Goal: Task Accomplishment & Management: Complete application form

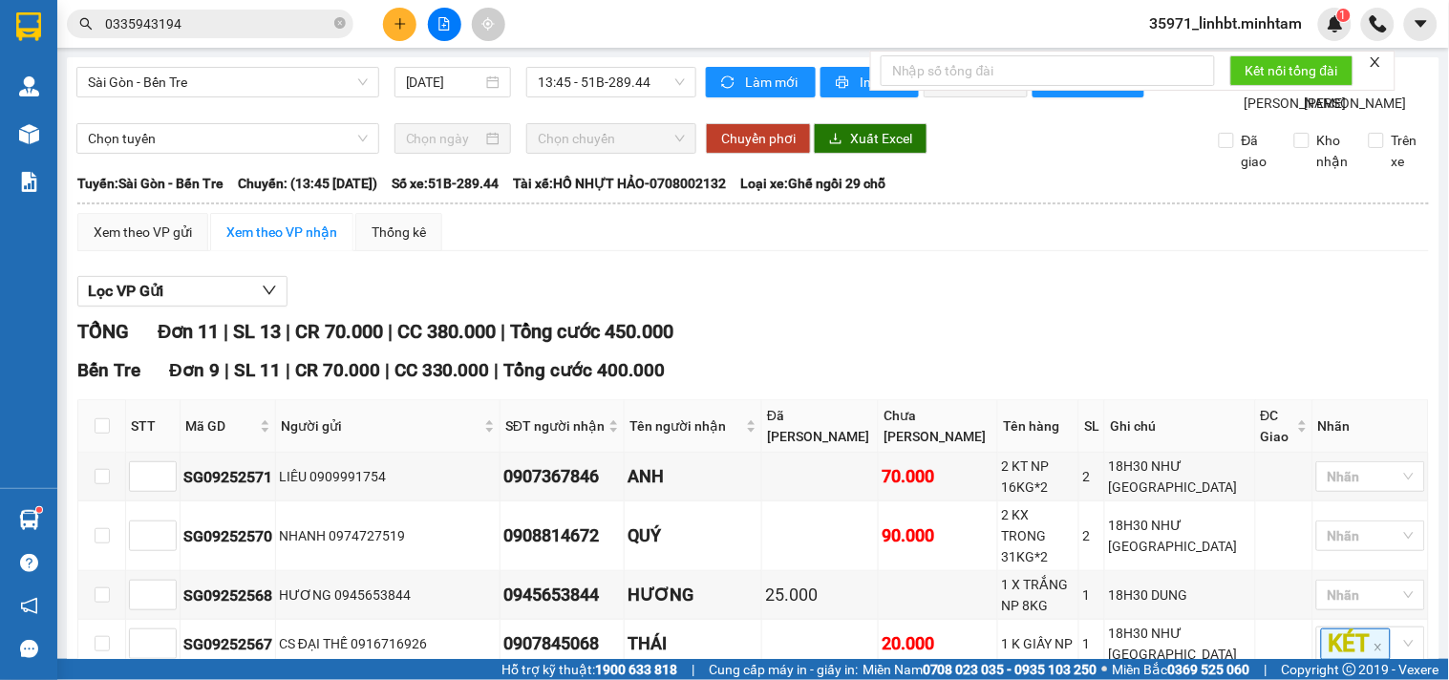
scroll to position [652, 0]
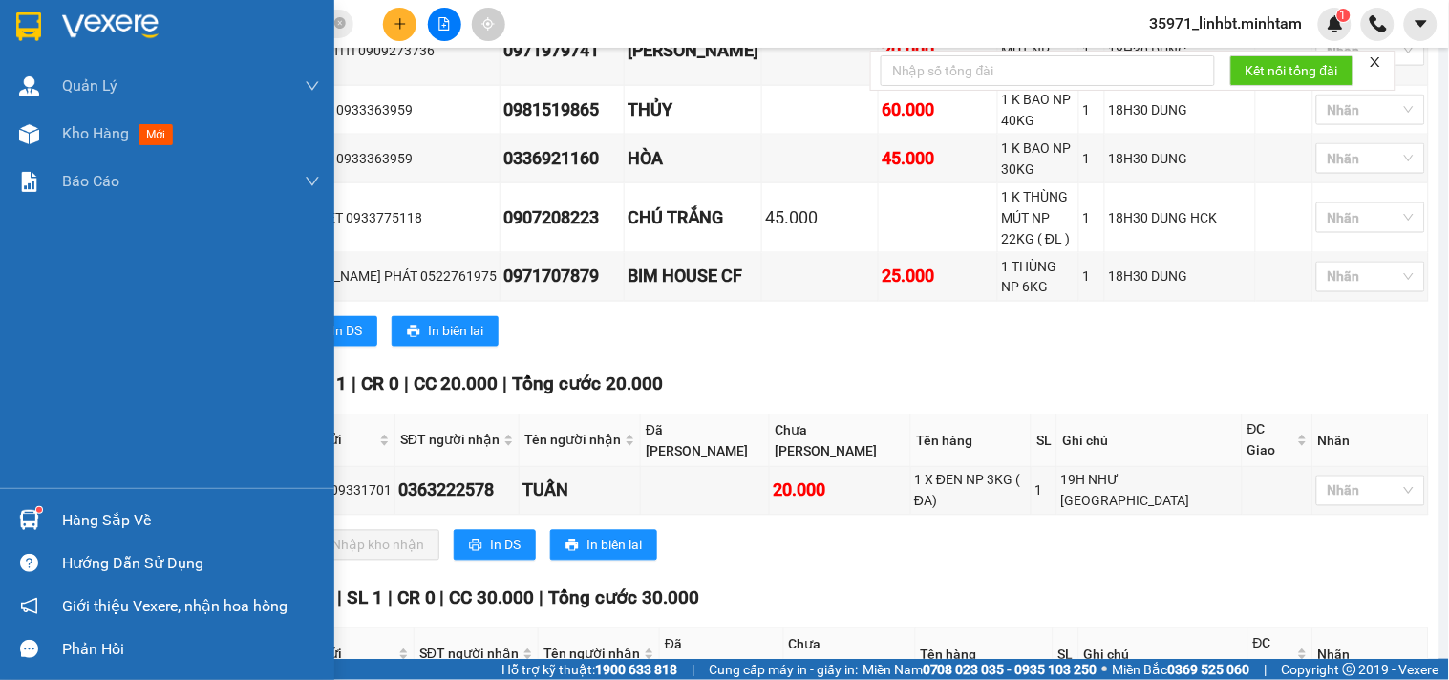
click at [64, 528] on div "Hàng sắp về" at bounding box center [191, 520] width 258 height 29
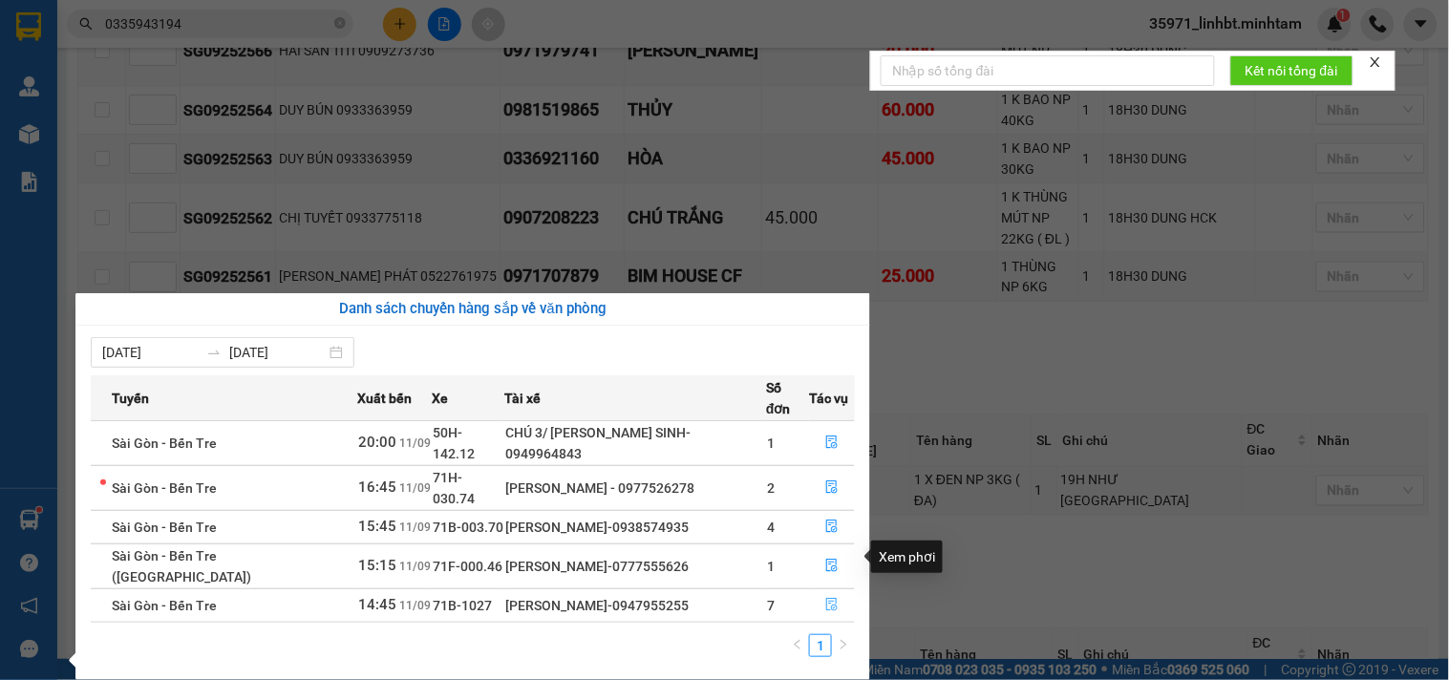
click at [825, 598] on icon "file-done" at bounding box center [831, 604] width 13 height 13
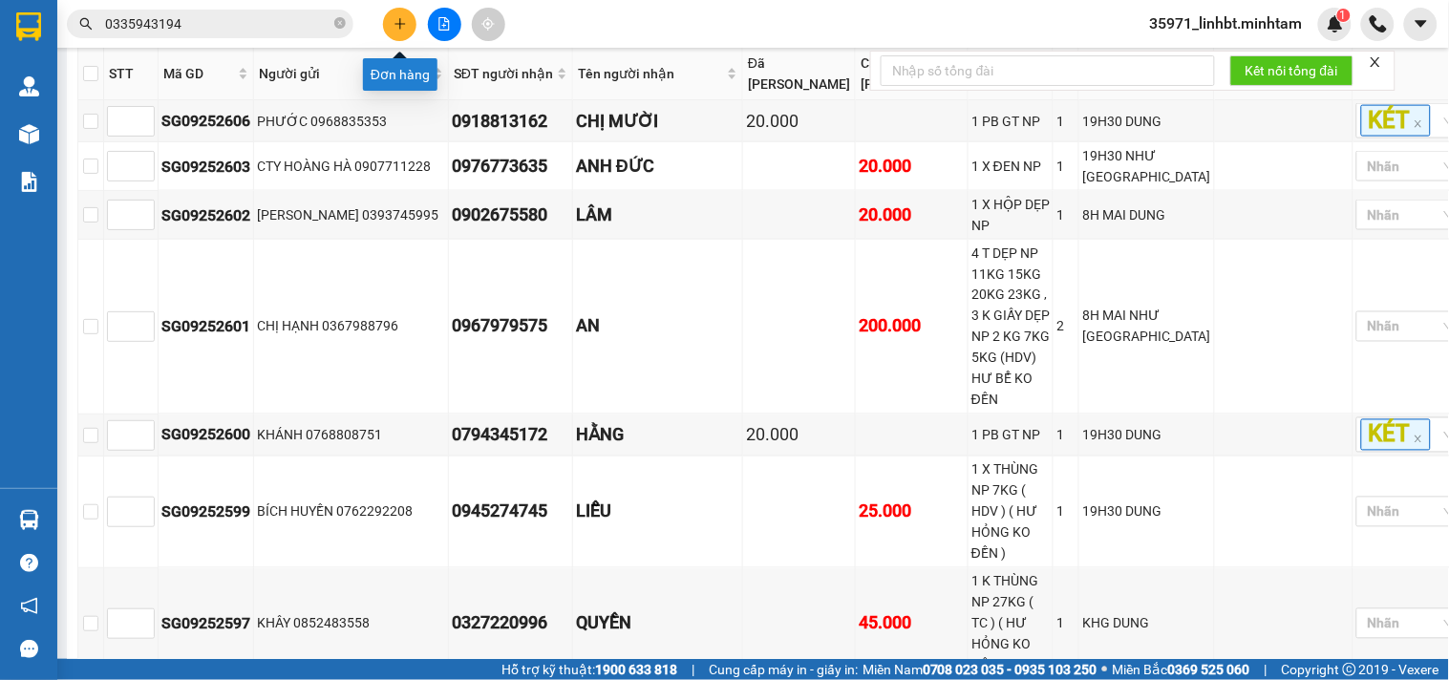
click at [392, 12] on button at bounding box center [399, 24] width 33 height 33
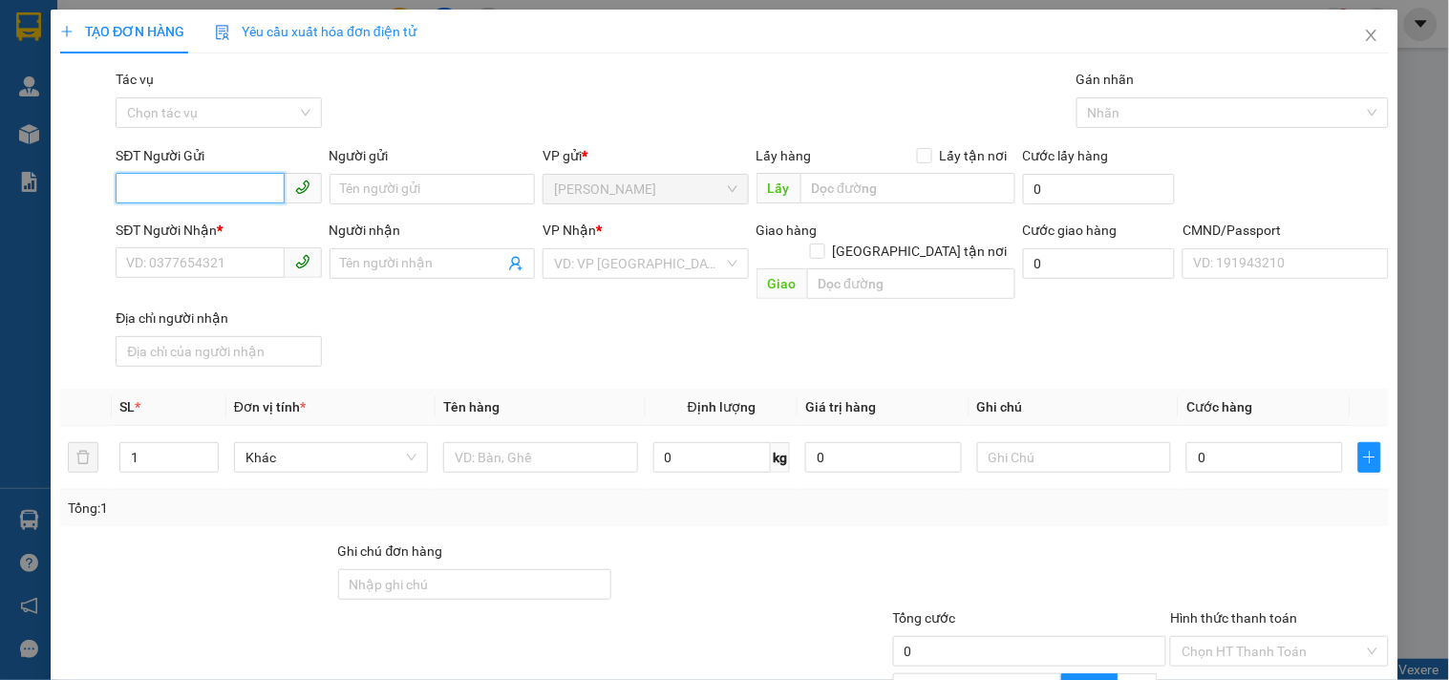
click at [224, 186] on input "SĐT Người Gửi" at bounding box center [200, 188] width 168 height 31
click at [499, 442] on input "text" at bounding box center [540, 457] width 194 height 31
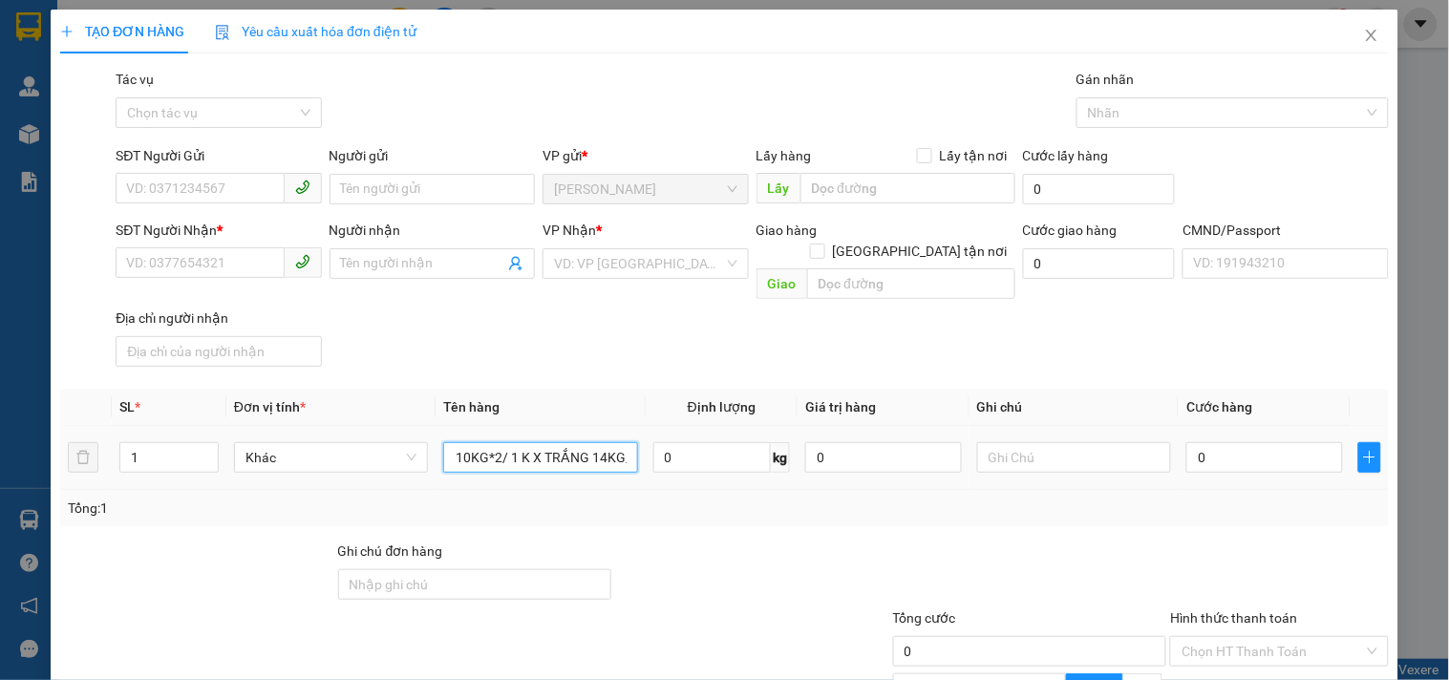
scroll to position [0, 72]
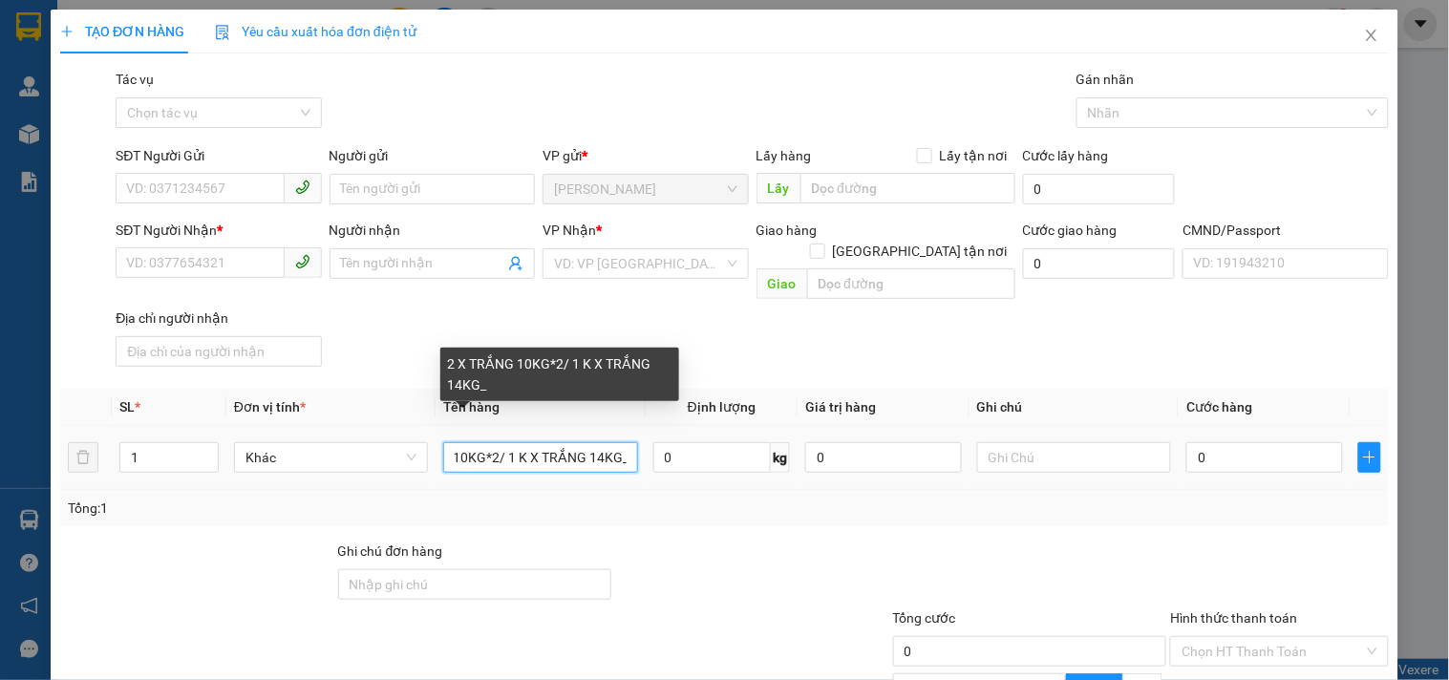
click at [626, 442] on input "2 X TRẮNG 10KG*2/ 1 K X TRẮNG 14KG_" at bounding box center [540, 457] width 194 height 31
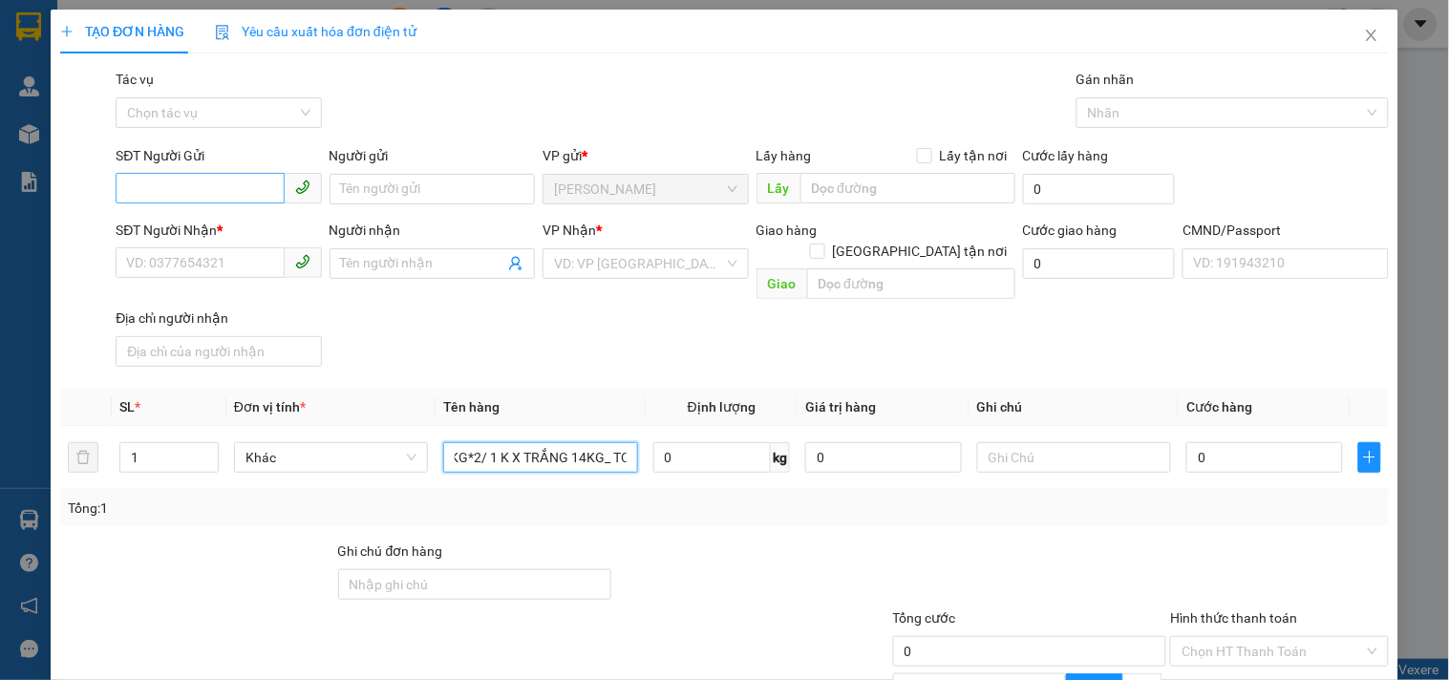
type input "2 X TRẮNG 10KG*2/ 1 K X TRẮNG 14KG_ TC"
click at [187, 189] on input "SĐT Người Gửi" at bounding box center [200, 188] width 168 height 31
click at [187, 188] on input "SĐT Người Gửi" at bounding box center [200, 188] width 168 height 31
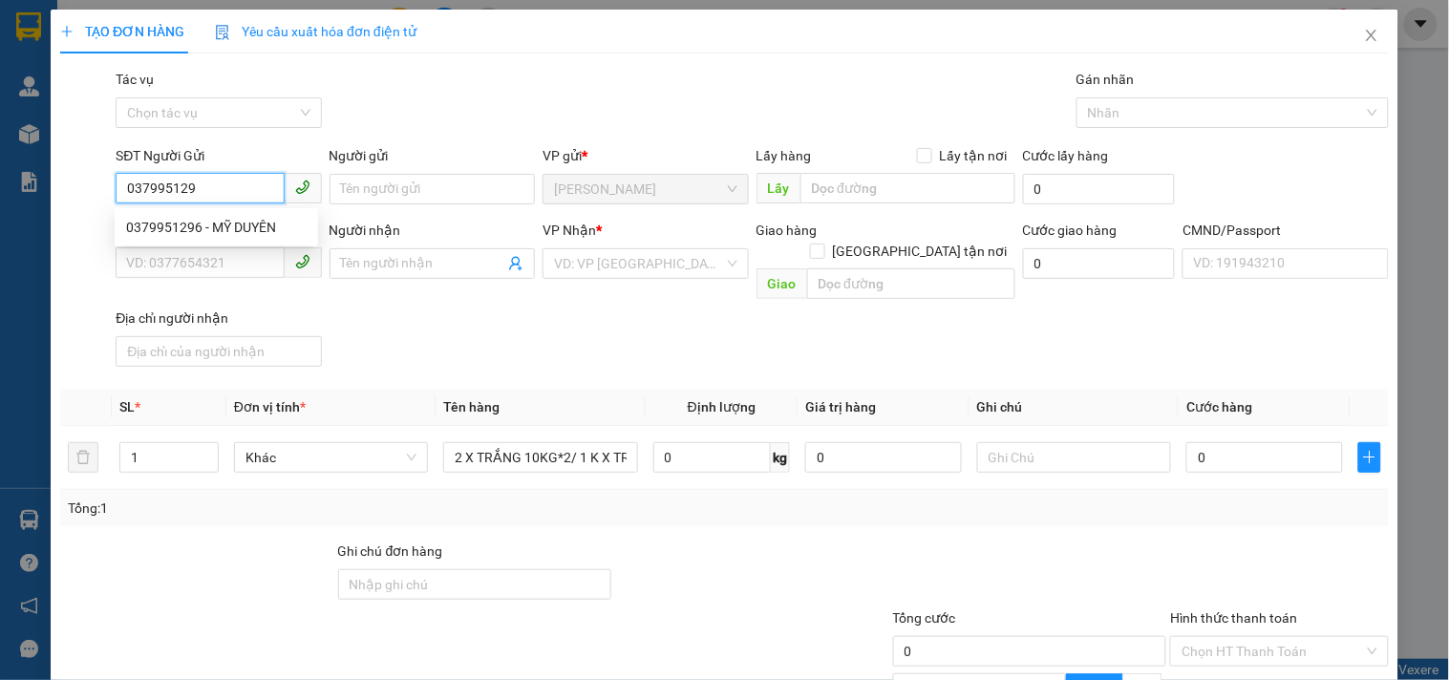
type input "0379951296"
click at [185, 225] on div "0379951296 - MỸ DUYÊN" at bounding box center [216, 227] width 181 height 21
type input "[PERSON_NAME]"
type input "0797857605"
type input "NGỌC DIỄM"
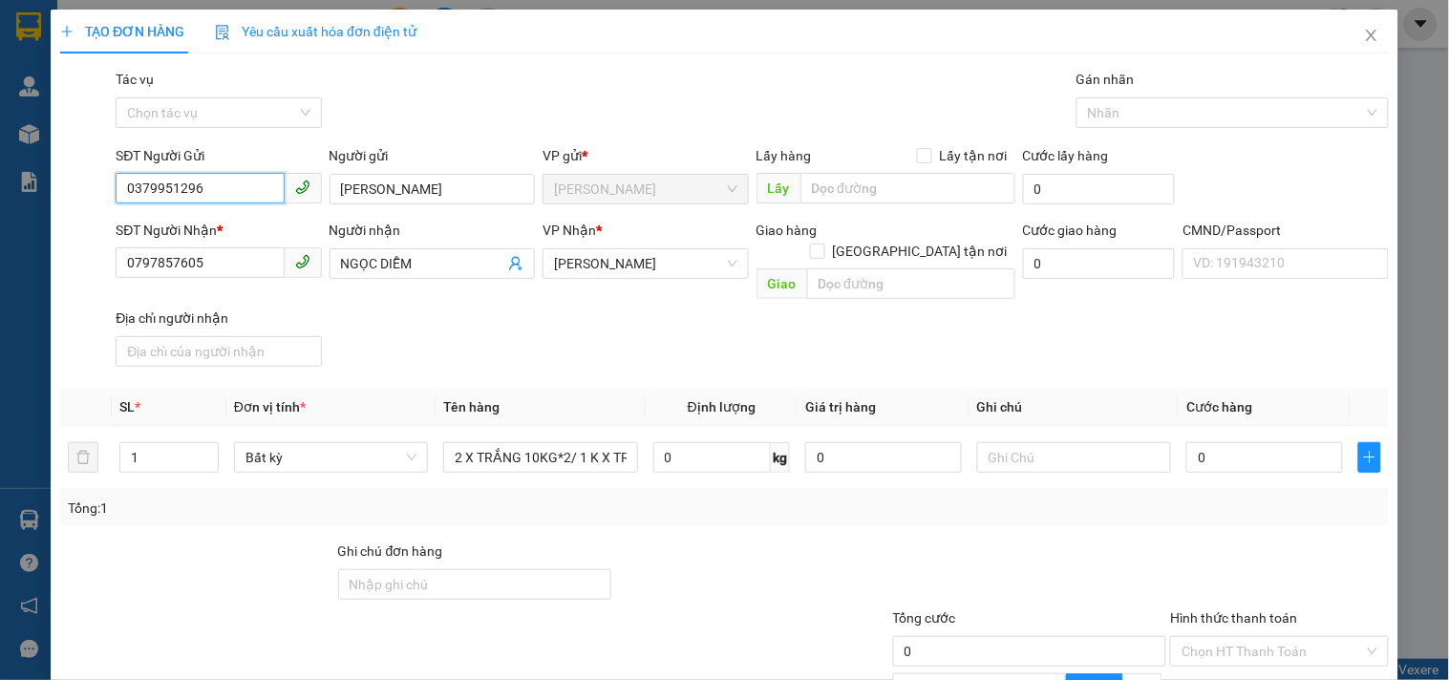
type input "0379951296"
click at [523, 331] on div "SĐT Người Nhận * 0797857605 Người nhận NGỌC DIỄM VP Nhận * [PERSON_NAME] hàng G…" at bounding box center [752, 297] width 1281 height 155
click at [499, 328] on div "SĐT Người Nhận * 0797857605 Người nhận NGỌC DIỄM VP Nhận * [PERSON_NAME] hàng G…" at bounding box center [752, 297] width 1281 height 155
click at [516, 323] on div "SĐT Người Nhận * 0797857605 Người nhận NGỌC DIỄM VP Nhận * [PERSON_NAME] hàng G…" at bounding box center [752, 297] width 1281 height 155
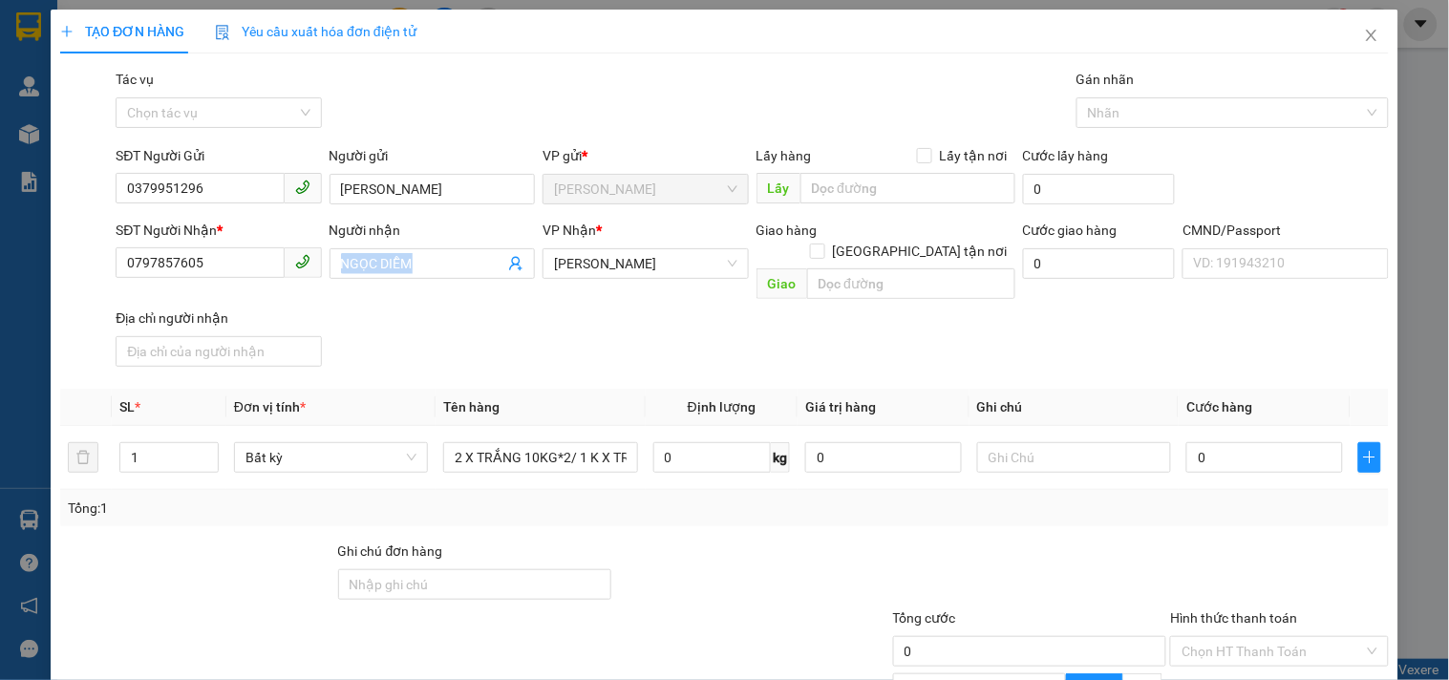
click at [516, 323] on div "SĐT Người Nhận * 0797857605 Người nhận NGỌC DIỄM VP Nhận * [PERSON_NAME] hàng G…" at bounding box center [752, 297] width 1281 height 155
click at [402, 290] on div "SĐT Người Nhận * 0797857605 Người nhận NGỌC DIỄM VP Nhận * [PERSON_NAME] hàng G…" at bounding box center [752, 297] width 1281 height 155
click at [1024, 442] on input "text" at bounding box center [1074, 457] width 194 height 31
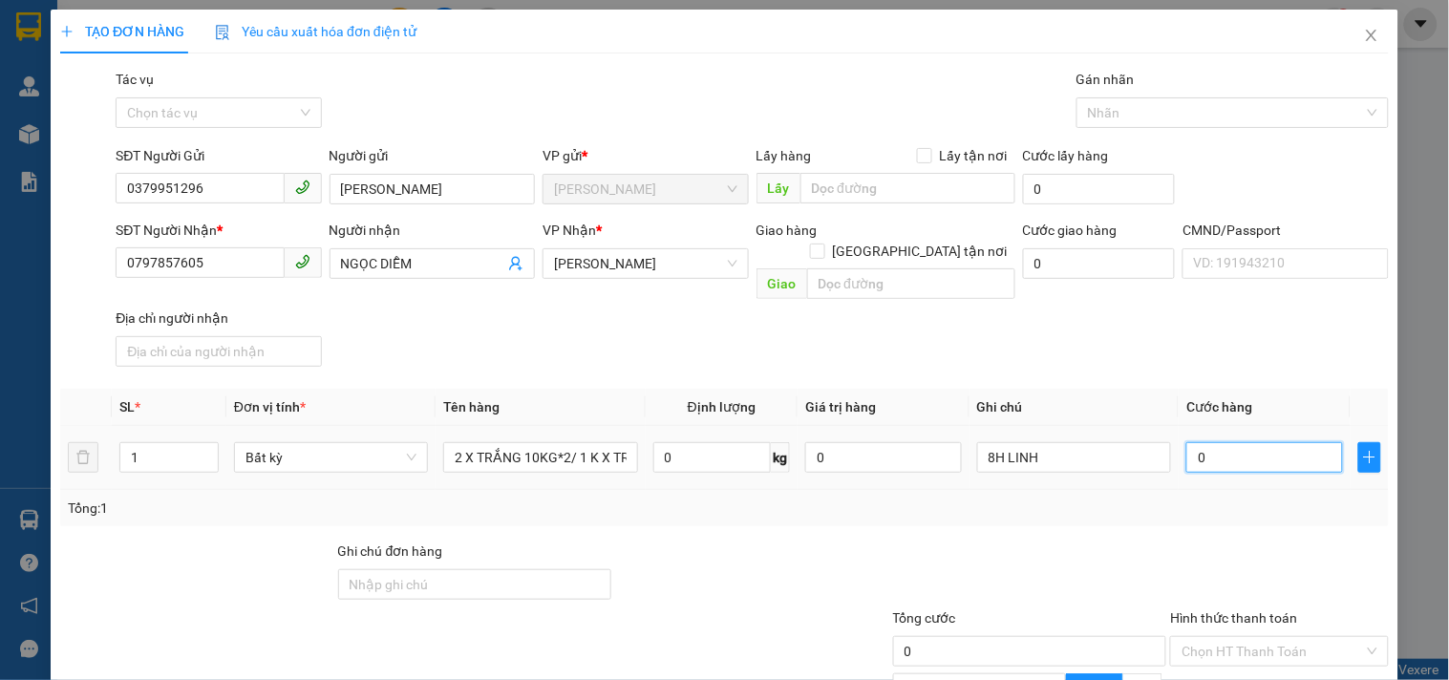
click at [1226, 442] on input "0" at bounding box center [1264, 457] width 157 height 31
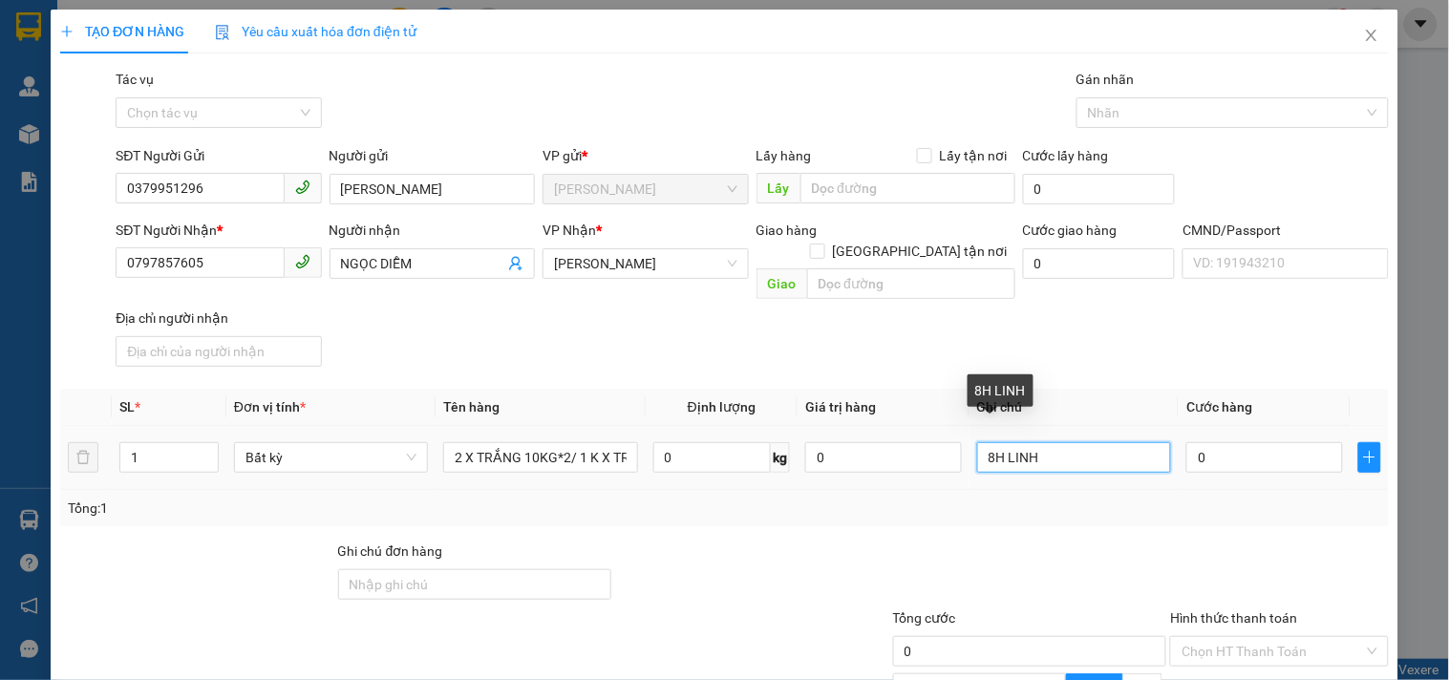
click at [993, 442] on input "8H LINH" at bounding box center [1074, 457] width 194 height 31
type input "8H [PERSON_NAME]"
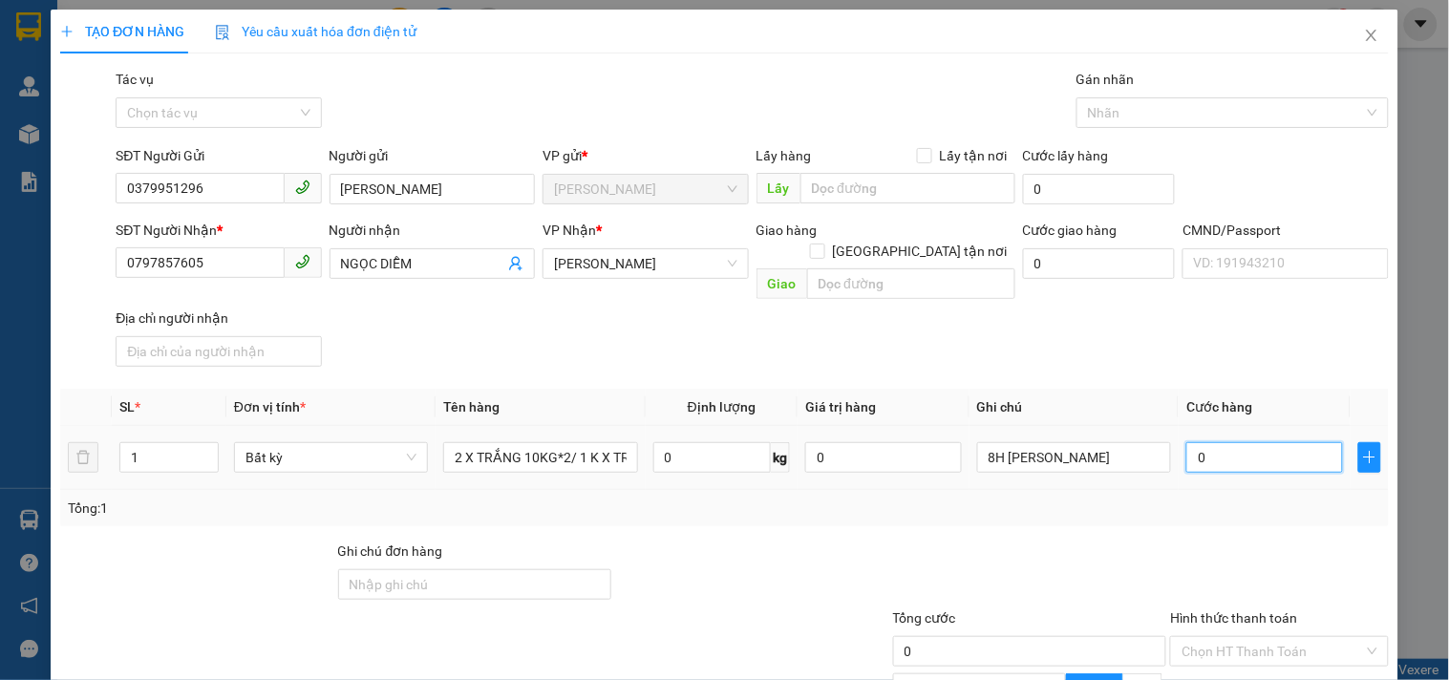
click at [1273, 442] on input "0" at bounding box center [1264, 457] width 157 height 31
click at [589, 442] on input "2 X TRẮNG 10KG*2/ 1 K X TRẮNG 14KG_ TC" at bounding box center [540, 457] width 194 height 31
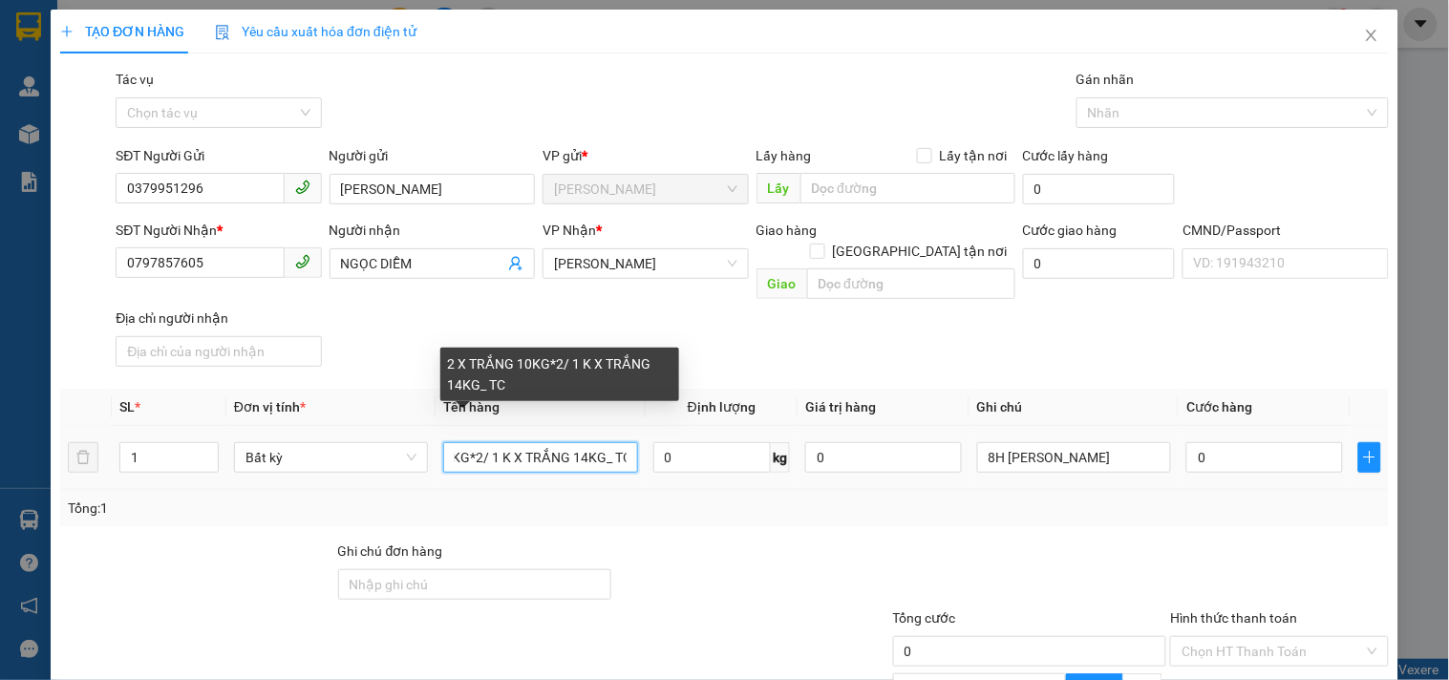
scroll to position [0, 90]
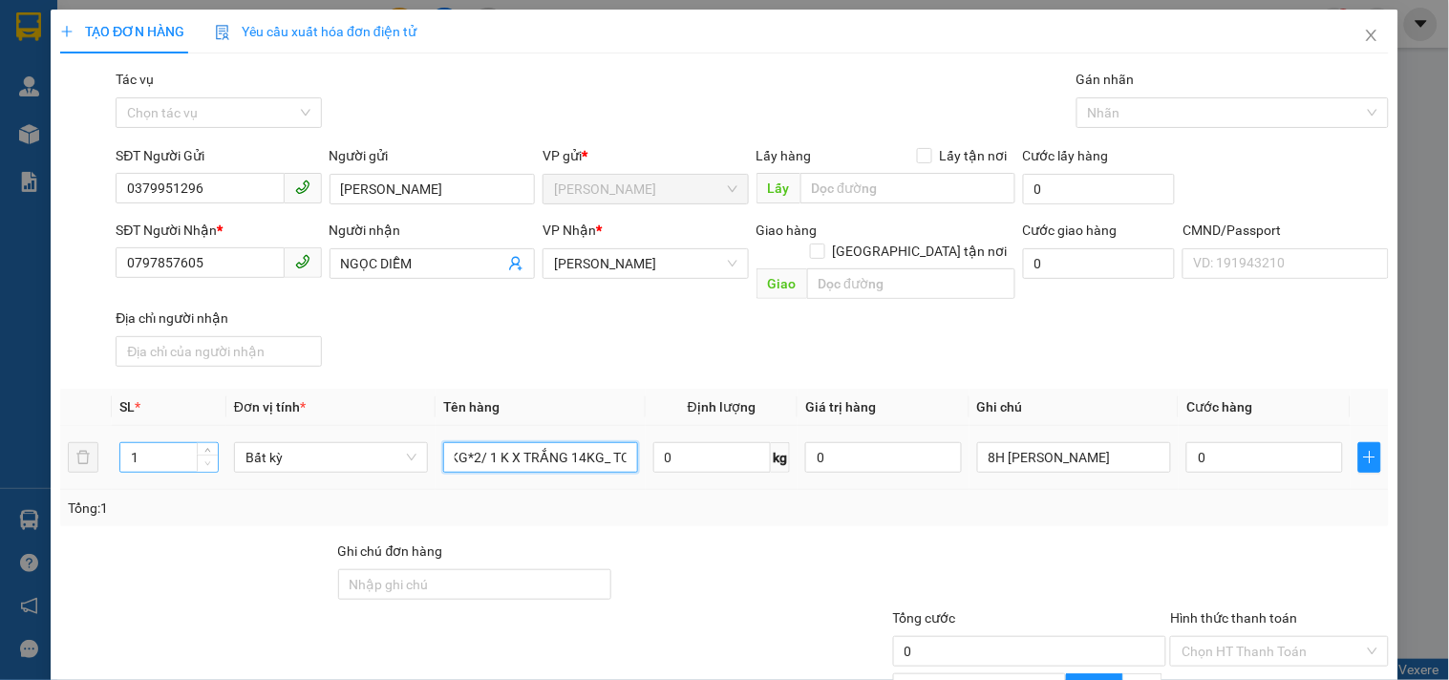
click at [197, 455] on span "Decrease Value" at bounding box center [207, 463] width 21 height 17
click at [180, 443] on input "1" at bounding box center [168, 457] width 97 height 29
type input "3"
click at [1227, 442] on input "0" at bounding box center [1264, 457] width 157 height 31
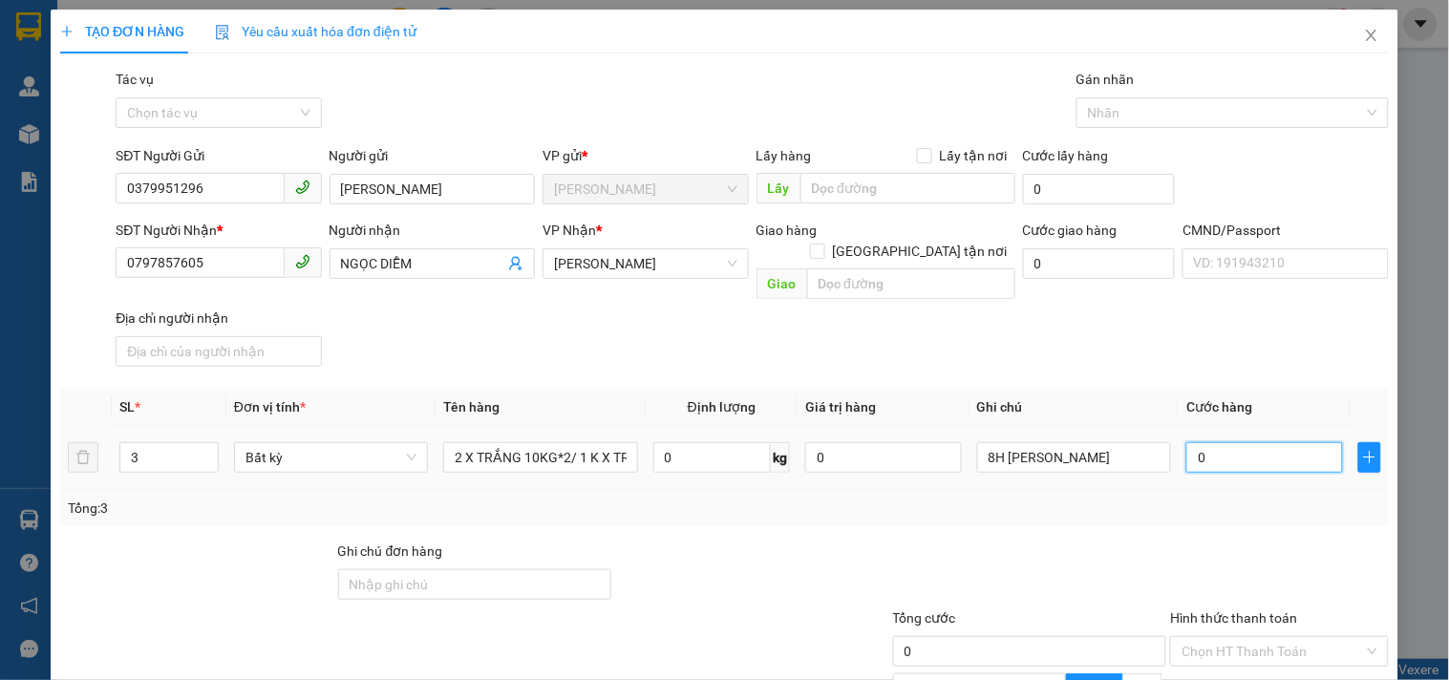
type input "9"
type input "90"
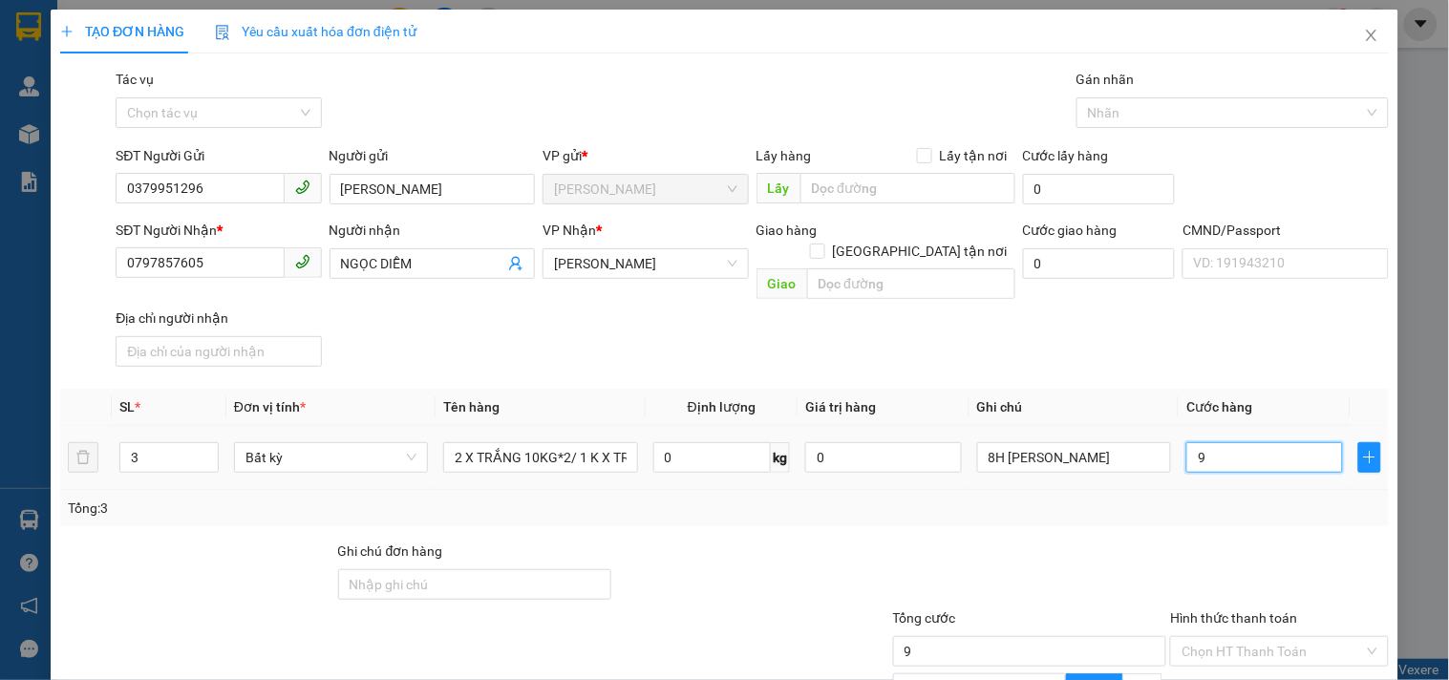
type input "90"
type input "90.000"
click at [970, 501] on div "Tổng: 3" at bounding box center [724, 508] width 1328 height 36
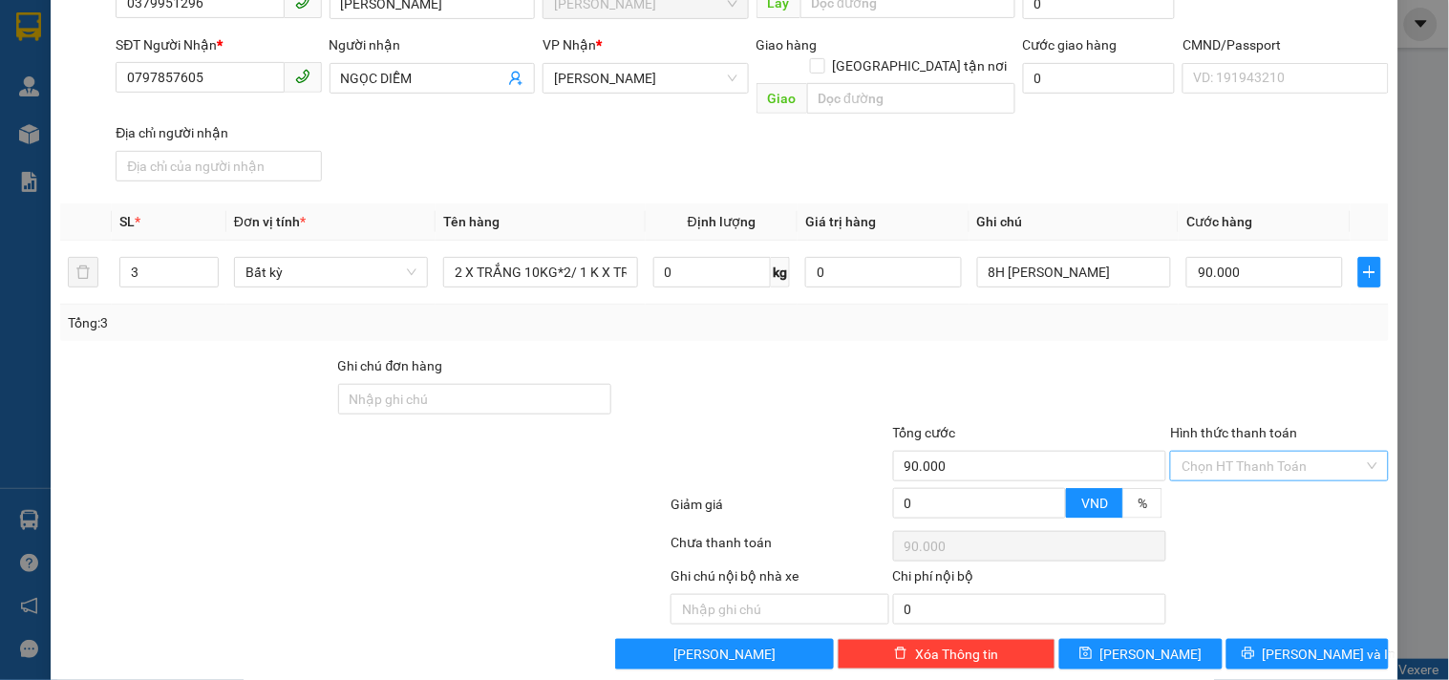
click at [1277, 452] on input "Hình thức thanh toán" at bounding box center [1271, 466] width 181 height 29
click at [1100, 355] on div at bounding box center [1030, 388] width 278 height 67
click at [1203, 452] on input "Hình thức thanh toán" at bounding box center [1271, 466] width 181 height 29
click at [1190, 489] on div "Tại văn phòng" at bounding box center [1267, 480] width 193 height 21
type input "0"
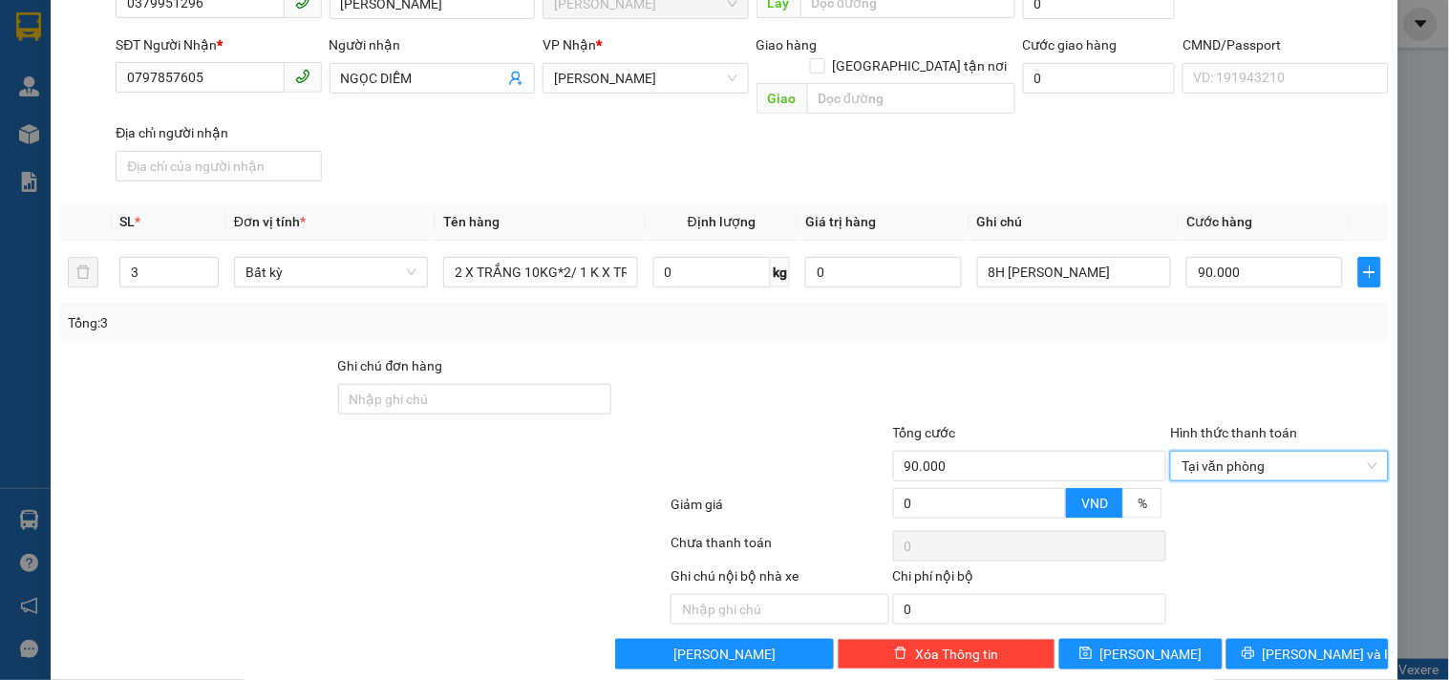
click at [1073, 370] on div at bounding box center [1030, 388] width 278 height 67
click at [1315, 644] on span "[PERSON_NAME] và In" at bounding box center [1330, 654] width 134 height 21
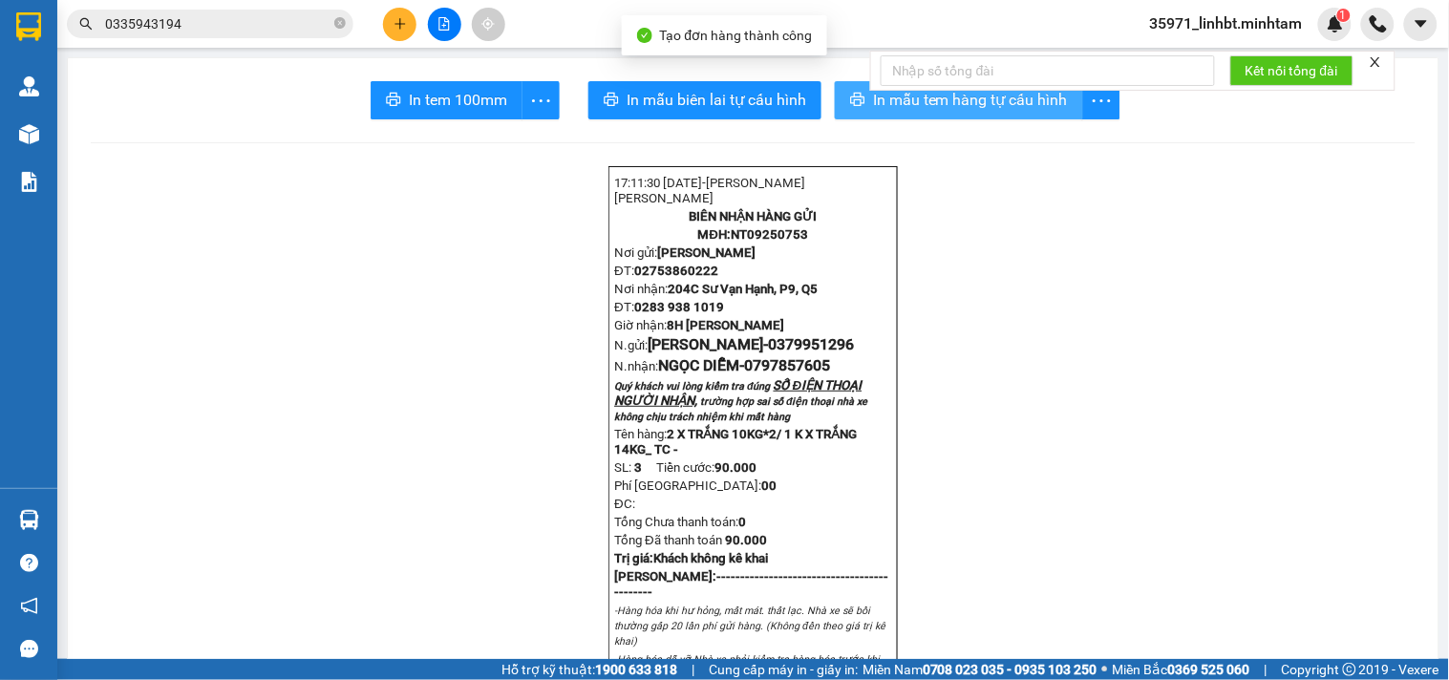
click at [850, 93] on icon "printer" at bounding box center [857, 99] width 15 height 15
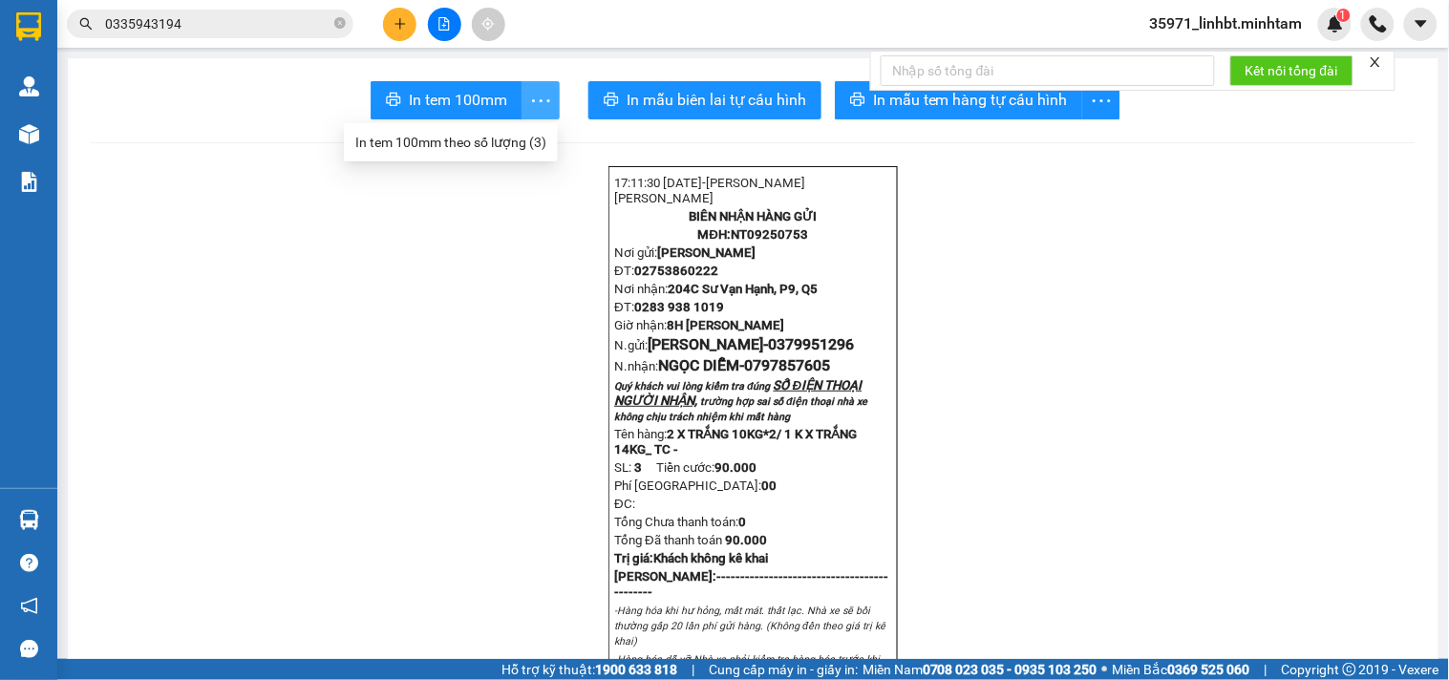
click at [532, 98] on icon "more" at bounding box center [541, 99] width 18 height 3
click at [522, 145] on div "In tem 100mm theo số lượng (3)" at bounding box center [450, 142] width 191 height 21
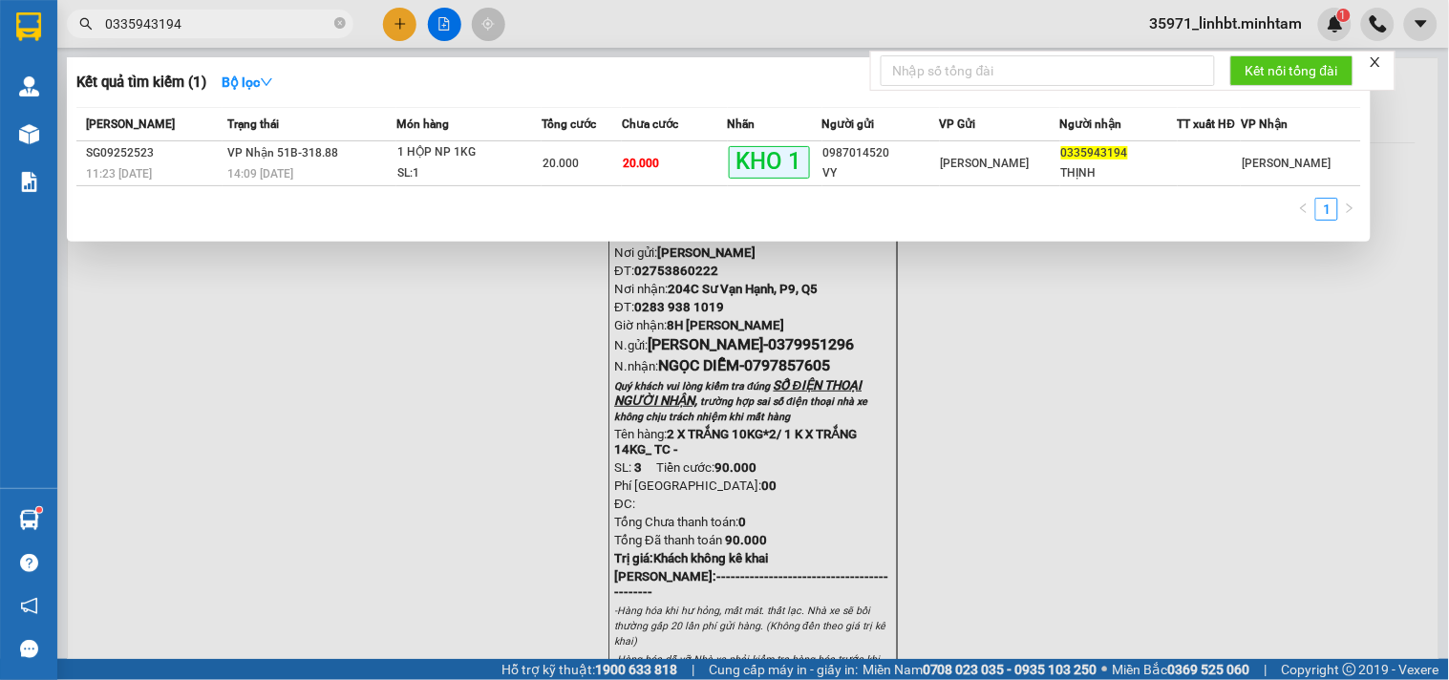
click at [230, 13] on input "0335943194" at bounding box center [217, 23] width 225 height 21
type input "0949073106"
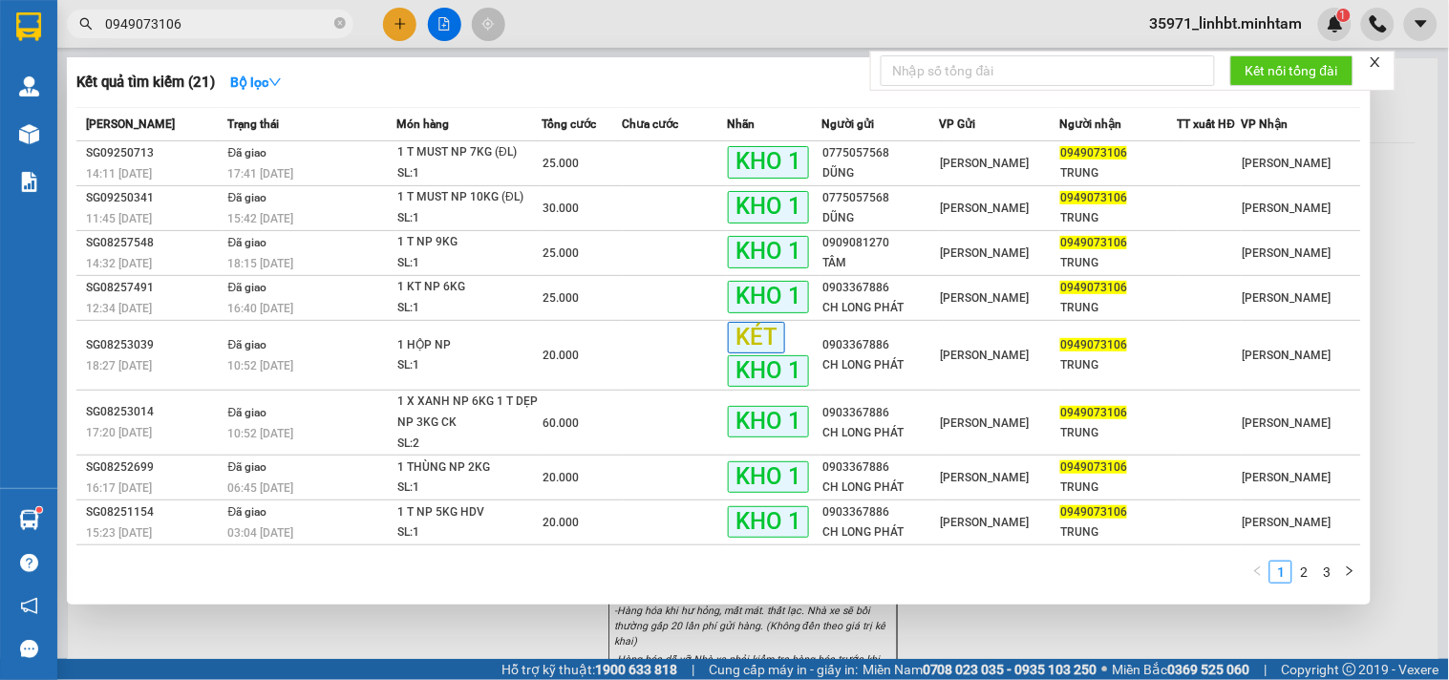
click at [281, 23] on input "0949073106" at bounding box center [217, 23] width 225 height 21
click at [342, 20] on icon "close-circle" at bounding box center [339, 22] width 11 height 11
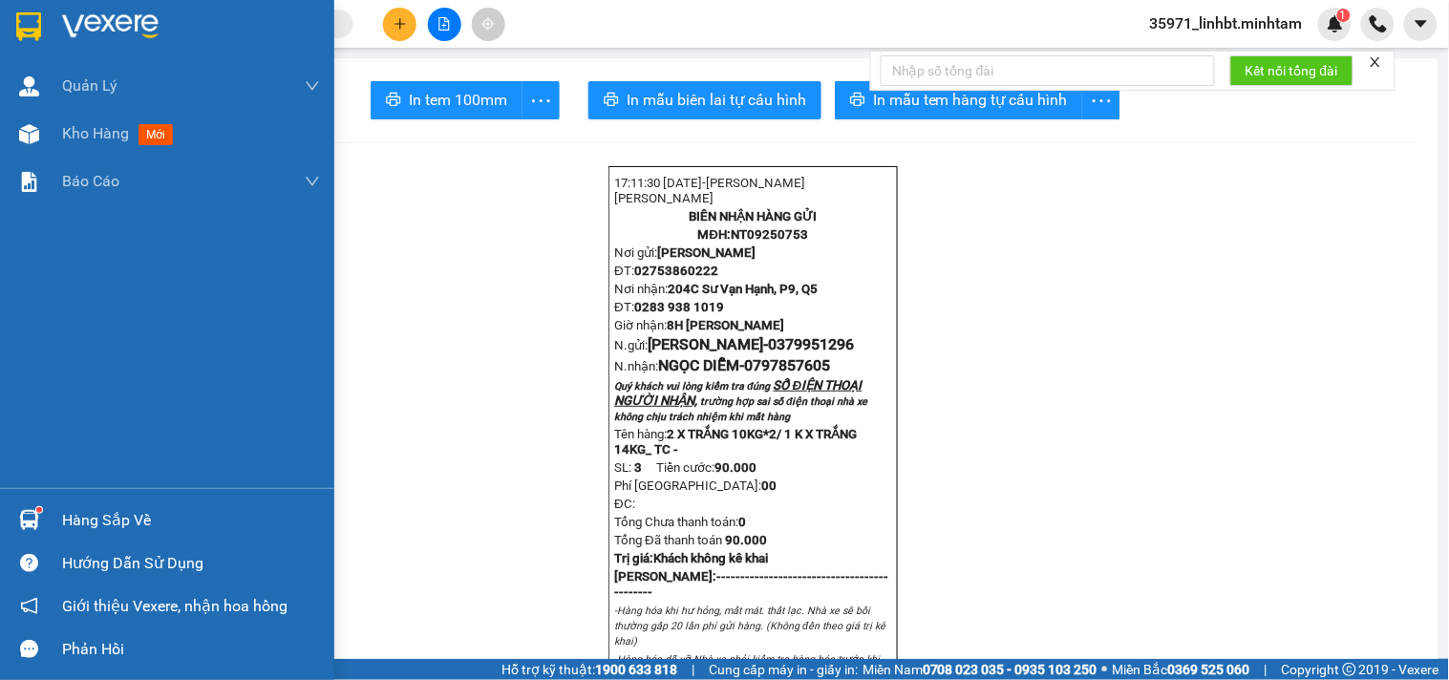
click at [33, 29] on img at bounding box center [28, 26] width 25 height 29
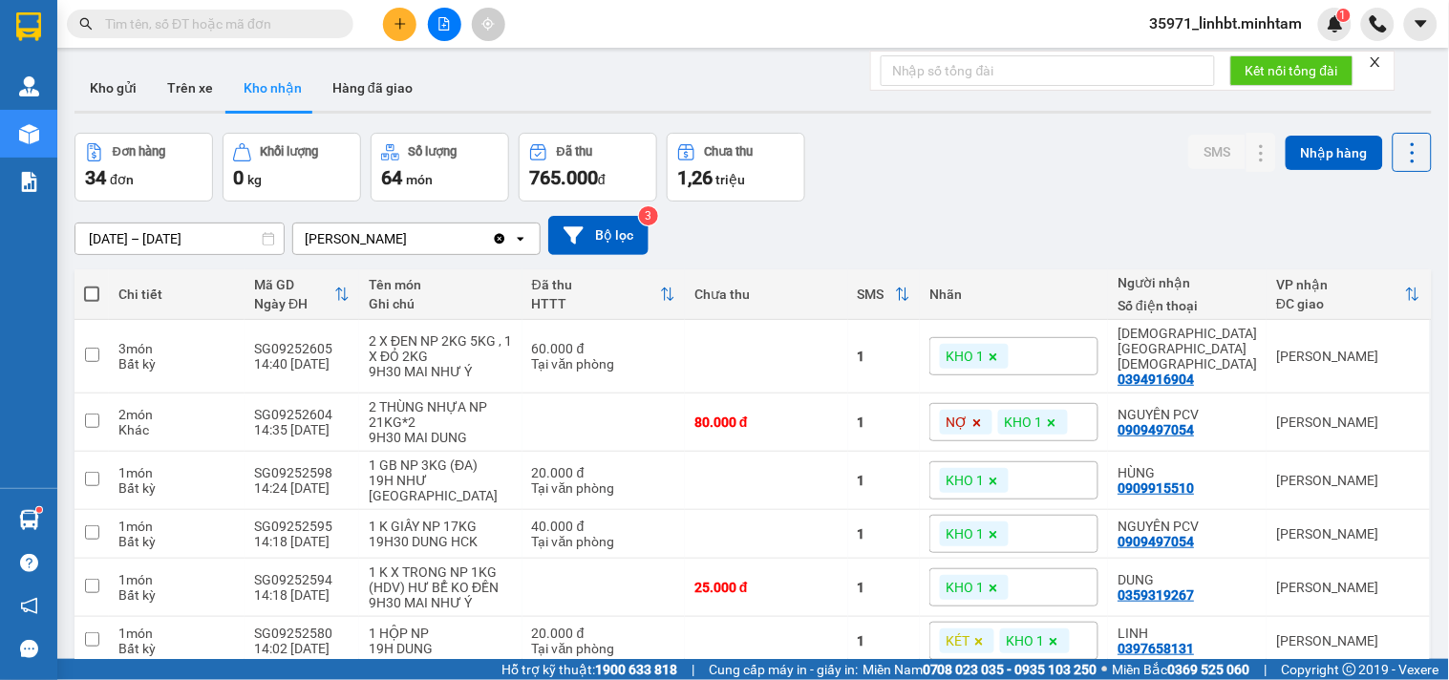
scroll to position [177, 0]
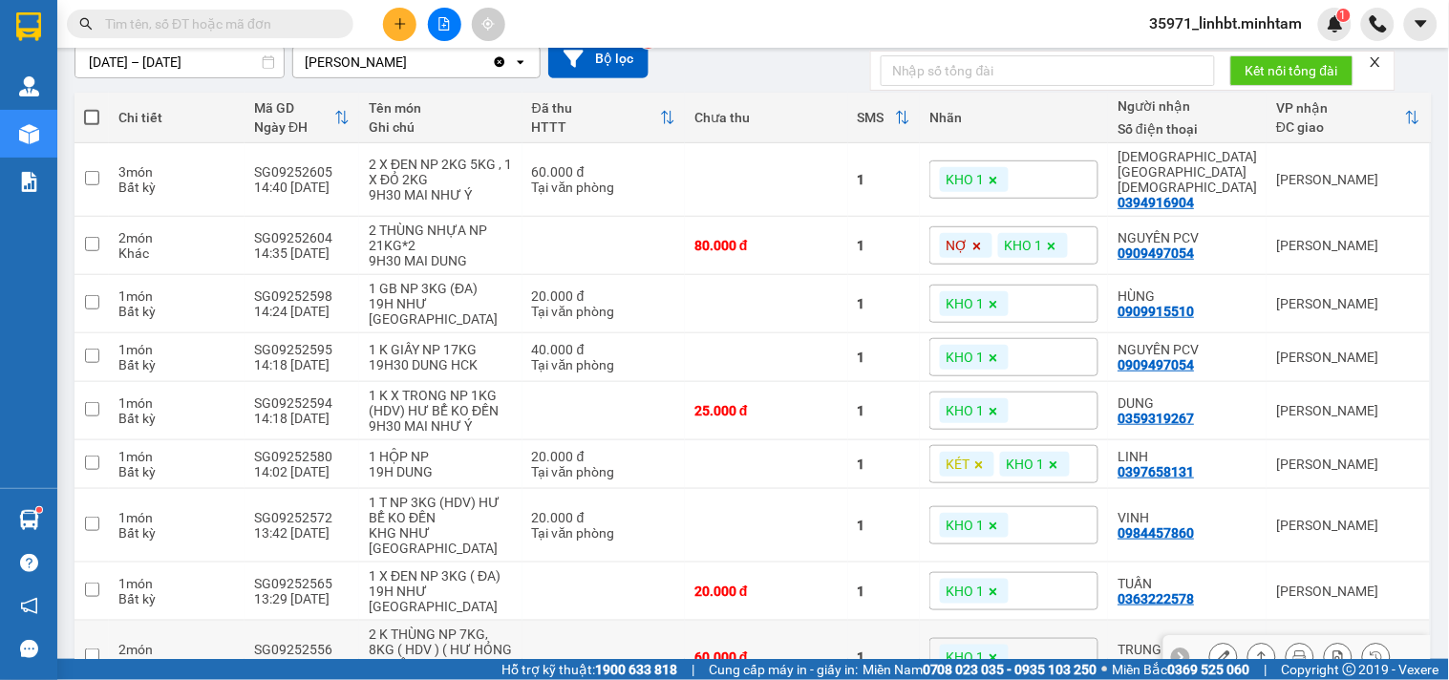
click at [747, 649] on div "60.000 đ" at bounding box center [766, 656] width 144 height 15
checkbox input "true"
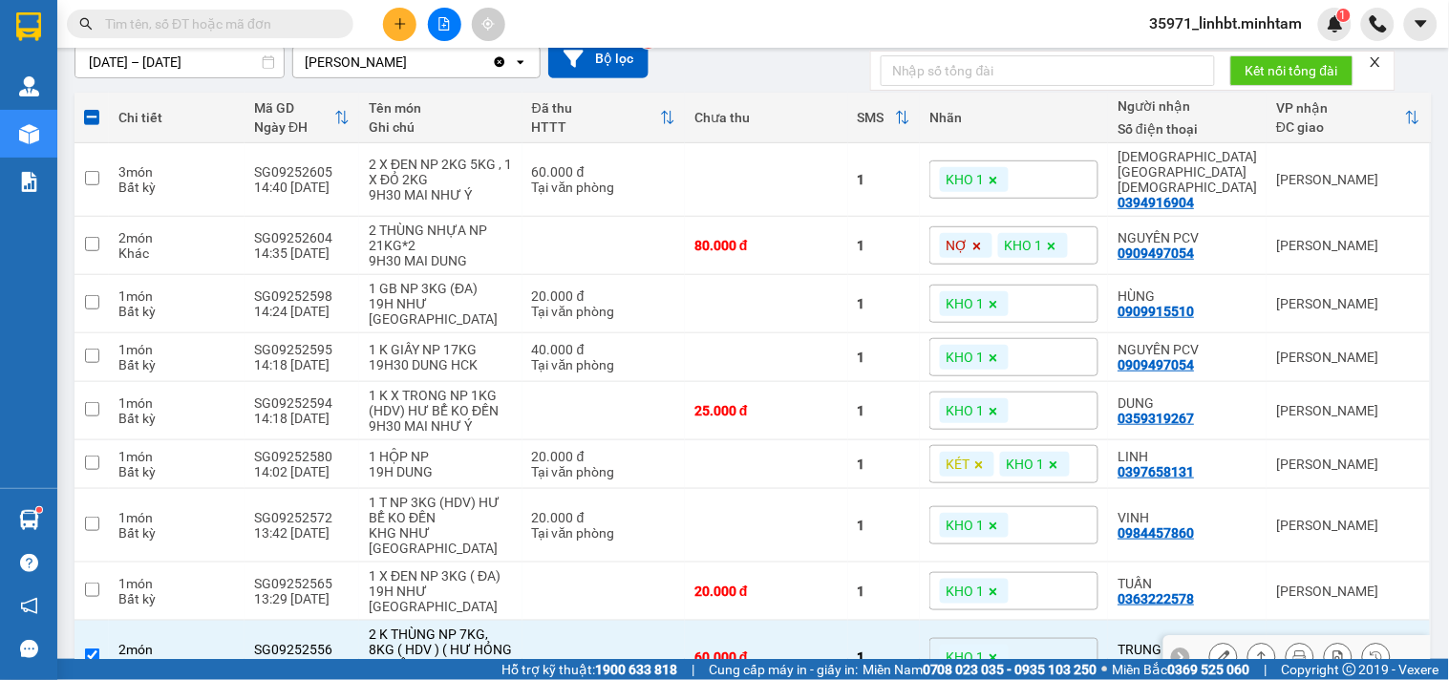
click at [1192, 636] on div at bounding box center [1296, 657] width 267 height 43
click at [1217, 650] on icon at bounding box center [1223, 656] width 13 height 13
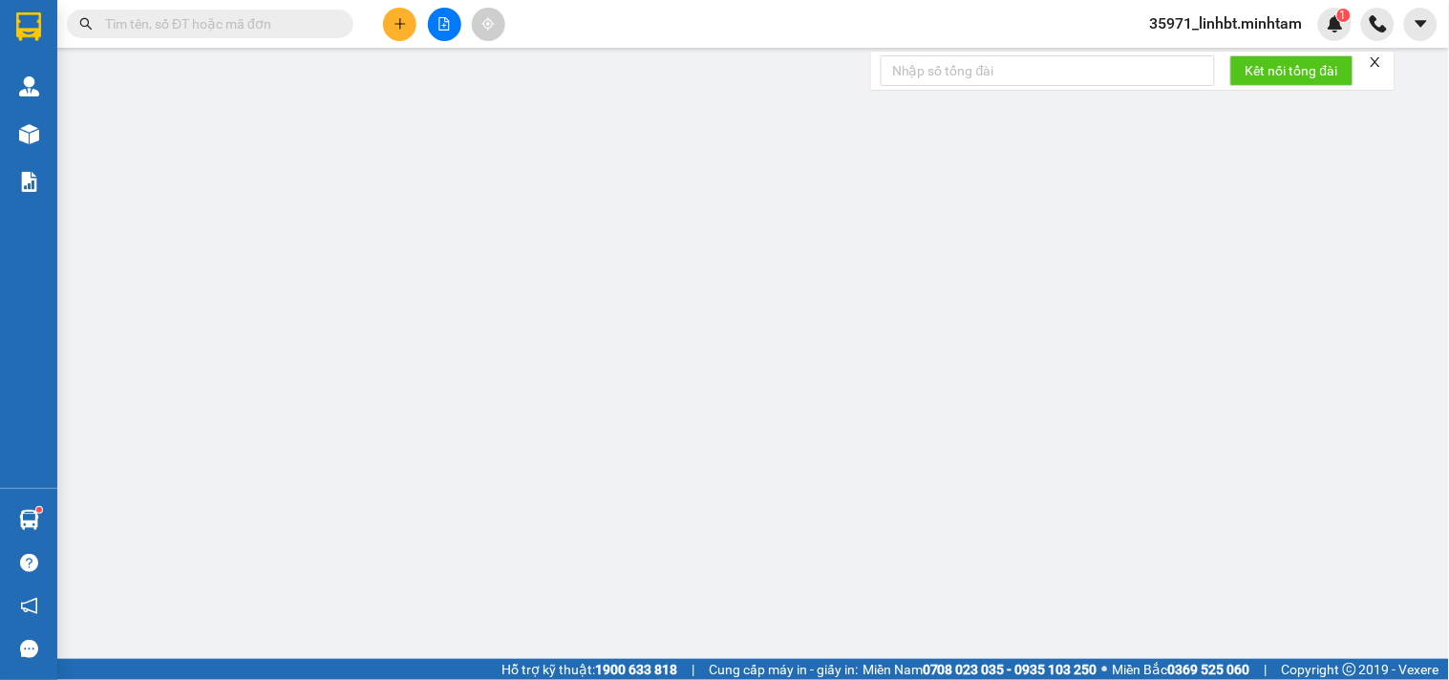
type input "0932255478"
type input "CÔNG"
type input "0940973106"
type input "TRUNG"
type input "KGD"
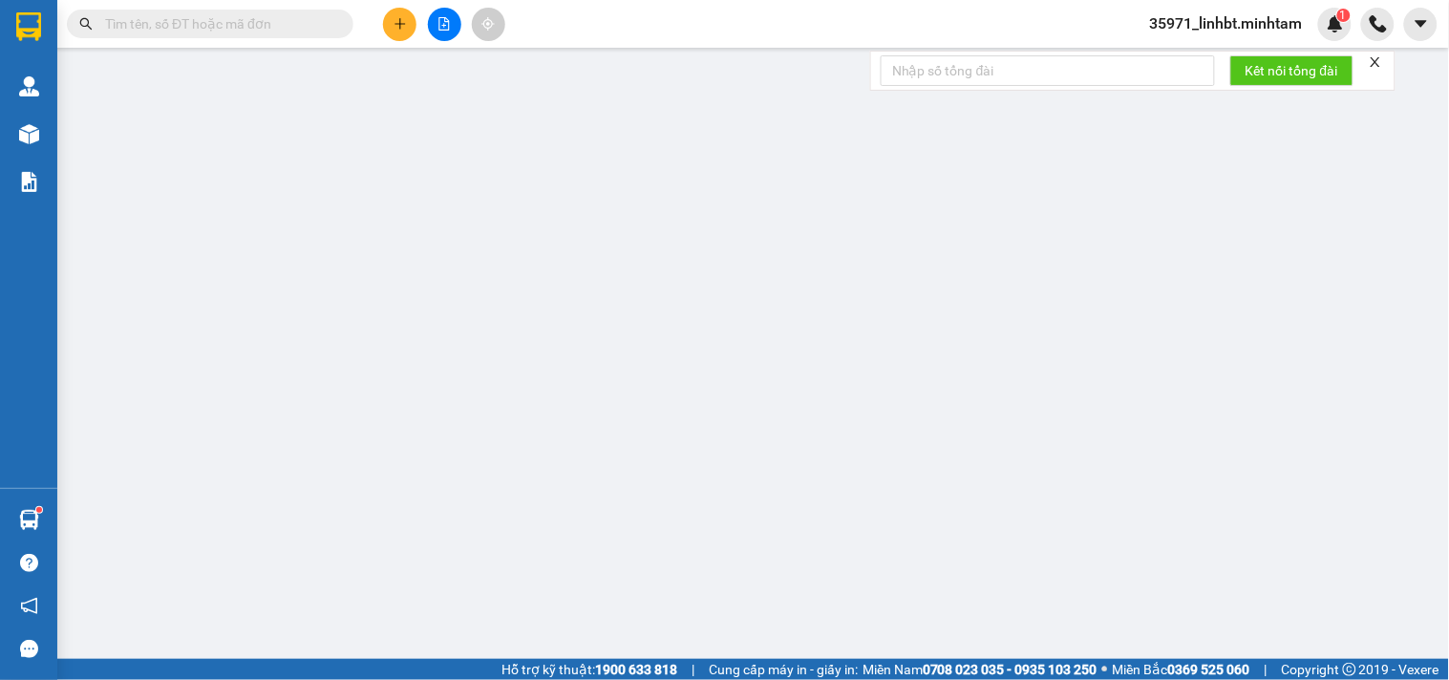
type input "60.000"
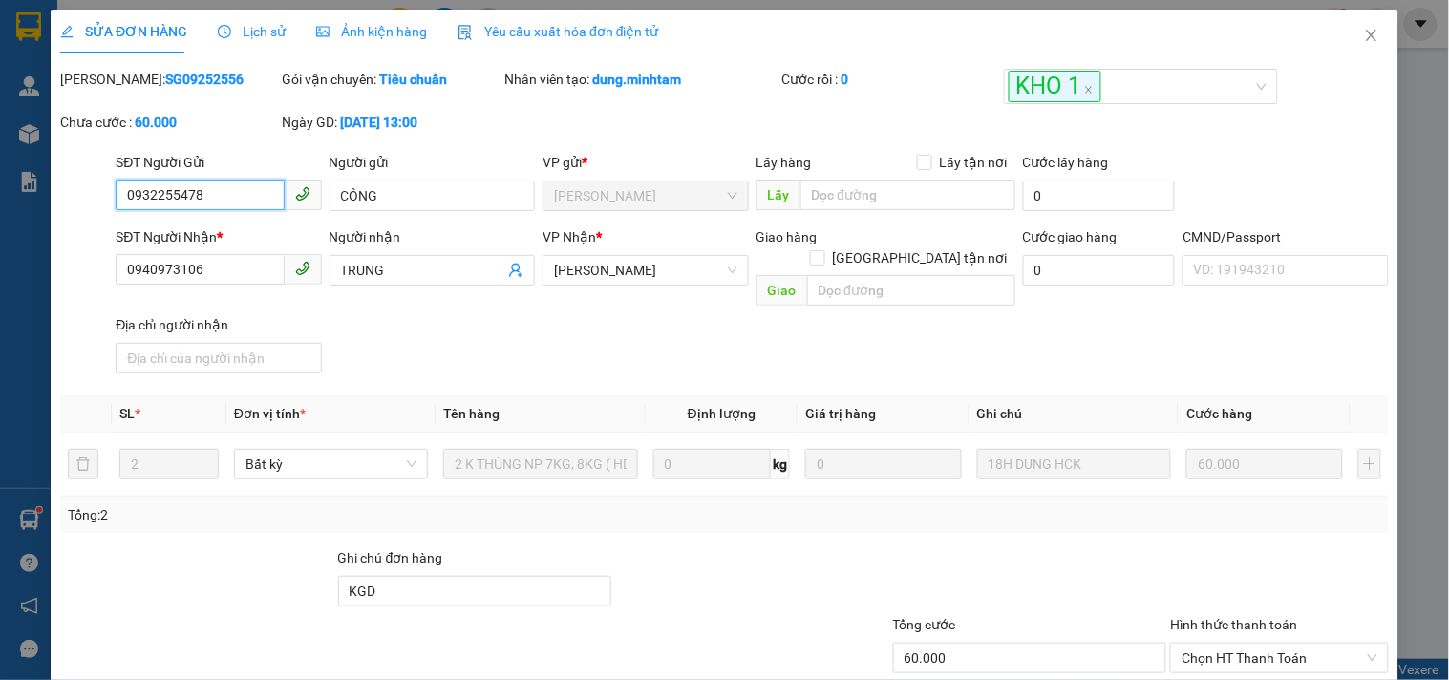
scroll to position [193, 0]
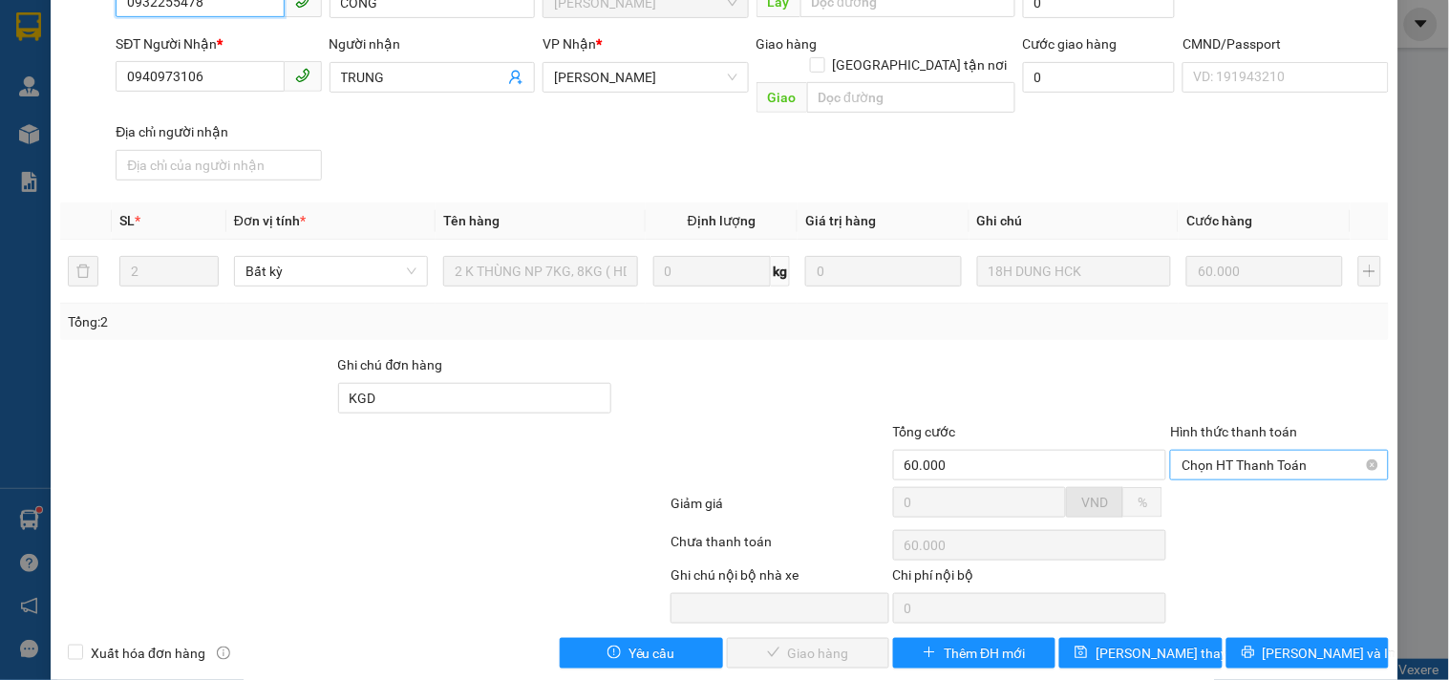
click at [1291, 451] on span "Chọn HT Thanh Toán" at bounding box center [1278, 465] width 195 height 29
click at [1289, 471] on div "Tại văn phòng" at bounding box center [1267, 479] width 193 height 21
type input "0"
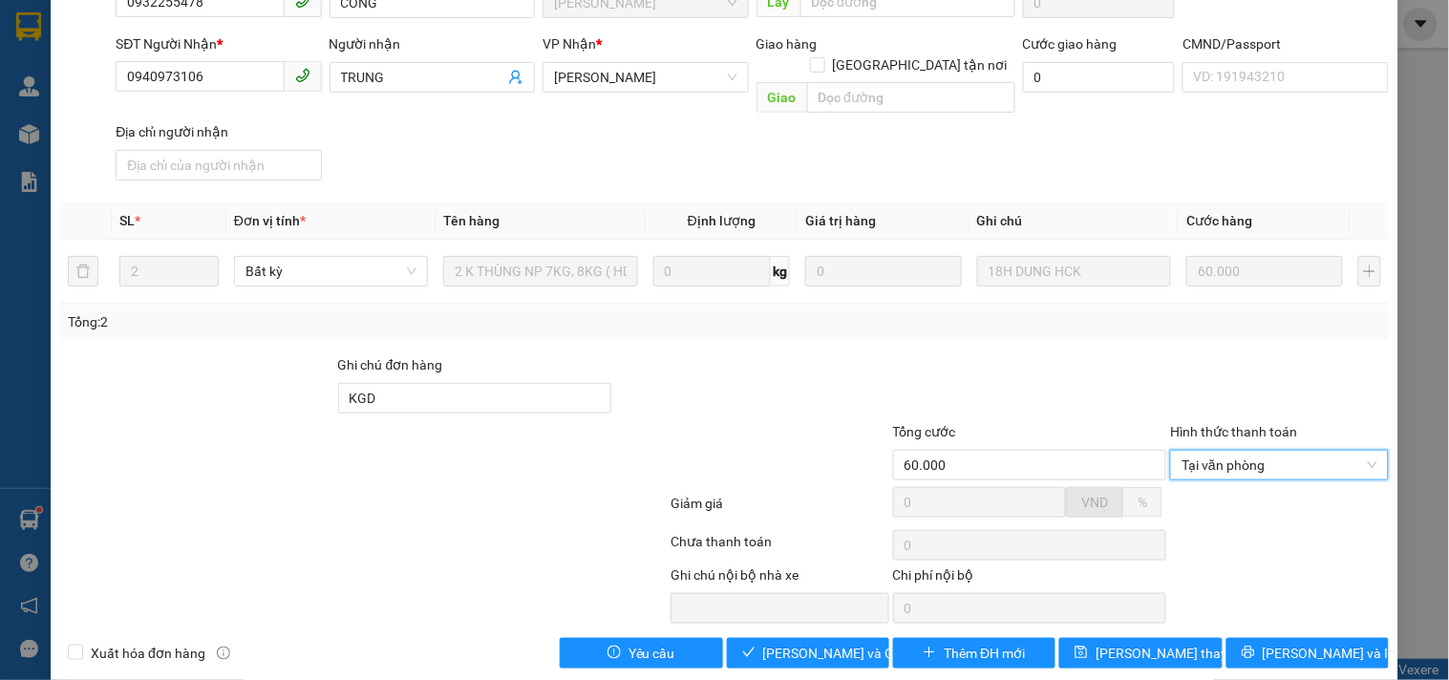
click at [679, 421] on div at bounding box center [780, 454] width 222 height 67
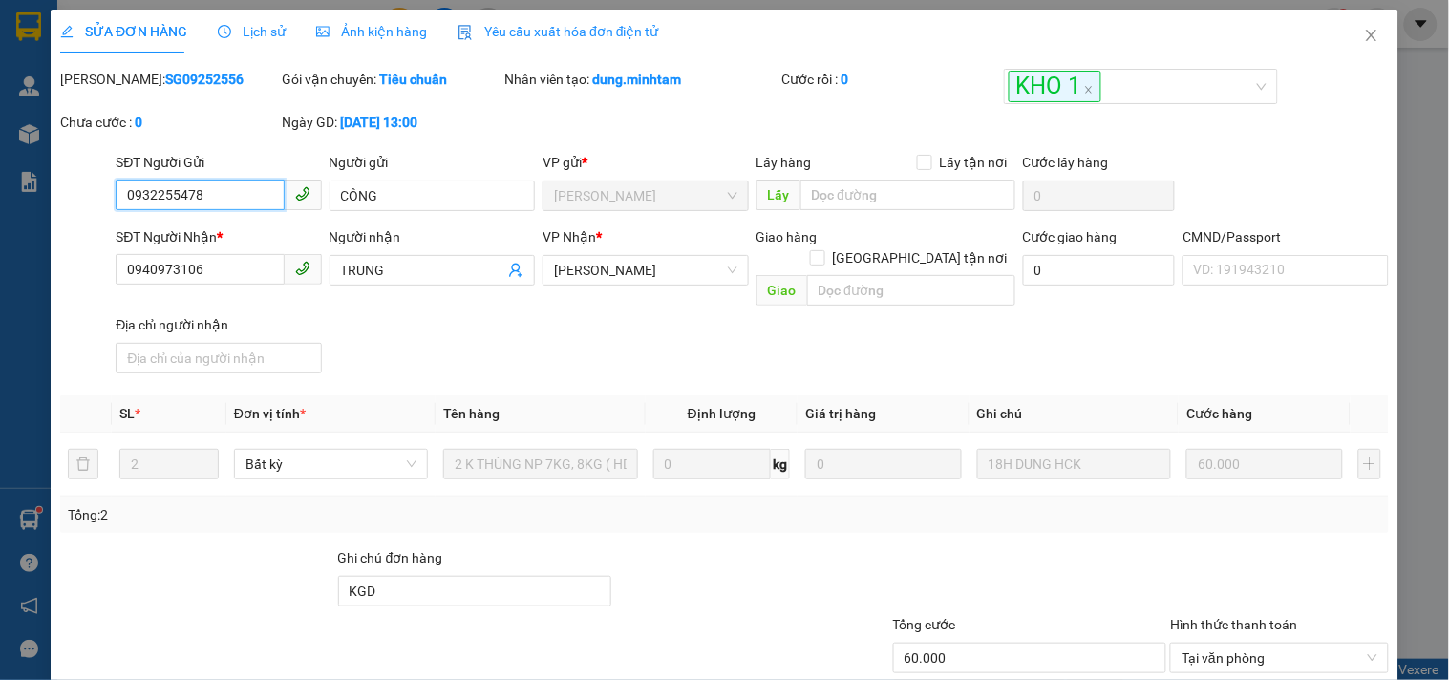
click at [214, 193] on input "0932255478" at bounding box center [200, 195] width 168 height 31
click at [577, 331] on div "SĐT Người Nhận * 0940973106 Người nhận TRUNG VP Nhận * Ngã Tư Huyện Giao hàng…" at bounding box center [752, 303] width 1281 height 155
click at [175, 195] on input "0932255478" at bounding box center [200, 195] width 168 height 31
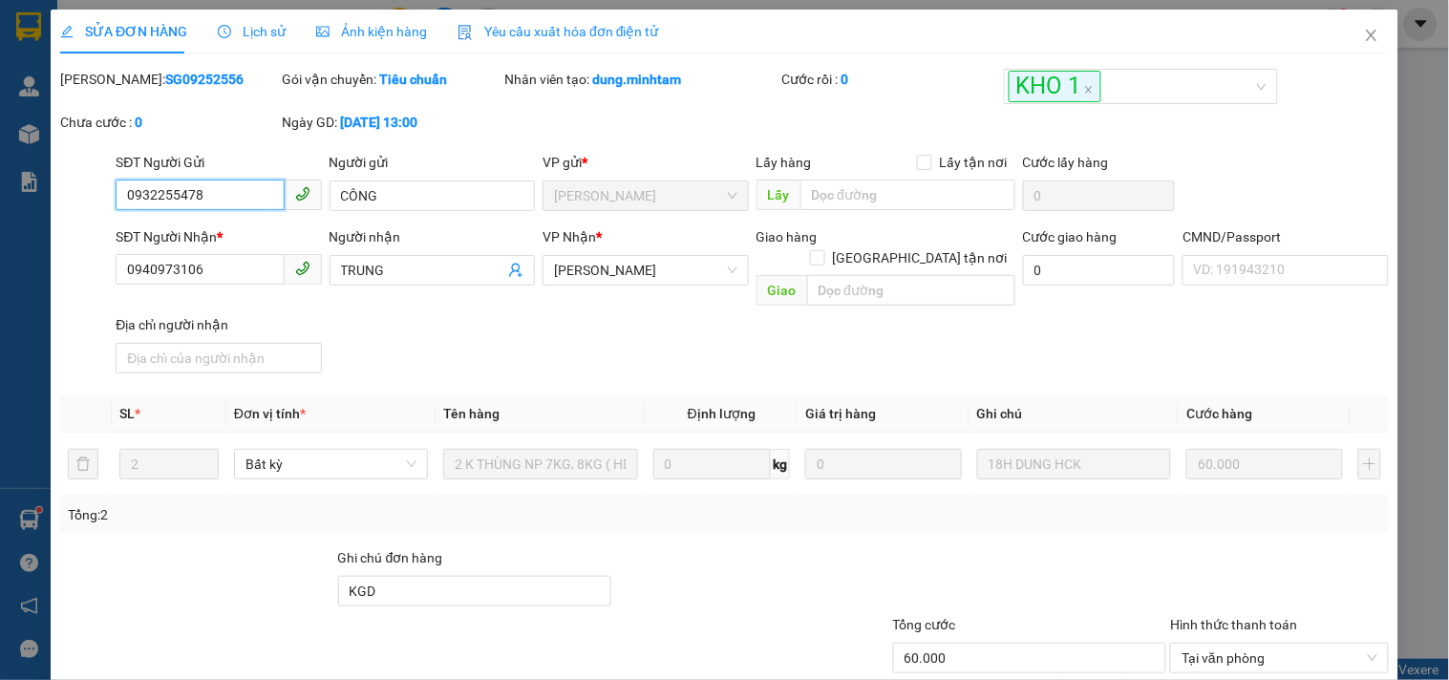
click at [174, 194] on input "0932255478" at bounding box center [200, 195] width 168 height 31
click at [482, 311] on div "SĐT Người Nhận * 0940973106 Người nhận TRUNG VP Nhận * Ngã Tư Huyện Giao hàng…" at bounding box center [752, 303] width 1281 height 155
click at [193, 197] on input "0932255478" at bounding box center [200, 195] width 168 height 31
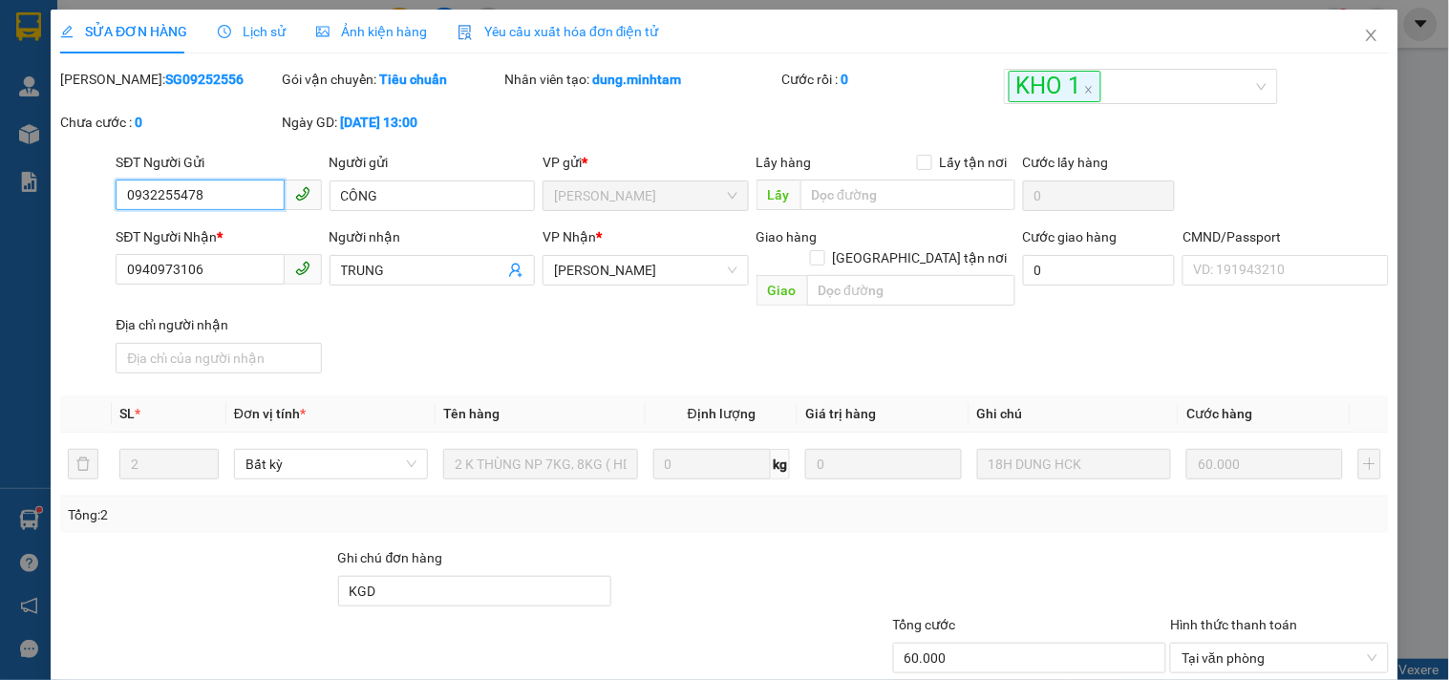
click at [216, 204] on input "0932255478" at bounding box center [200, 195] width 168 height 31
click at [162, 196] on input "0932255478" at bounding box center [200, 195] width 168 height 31
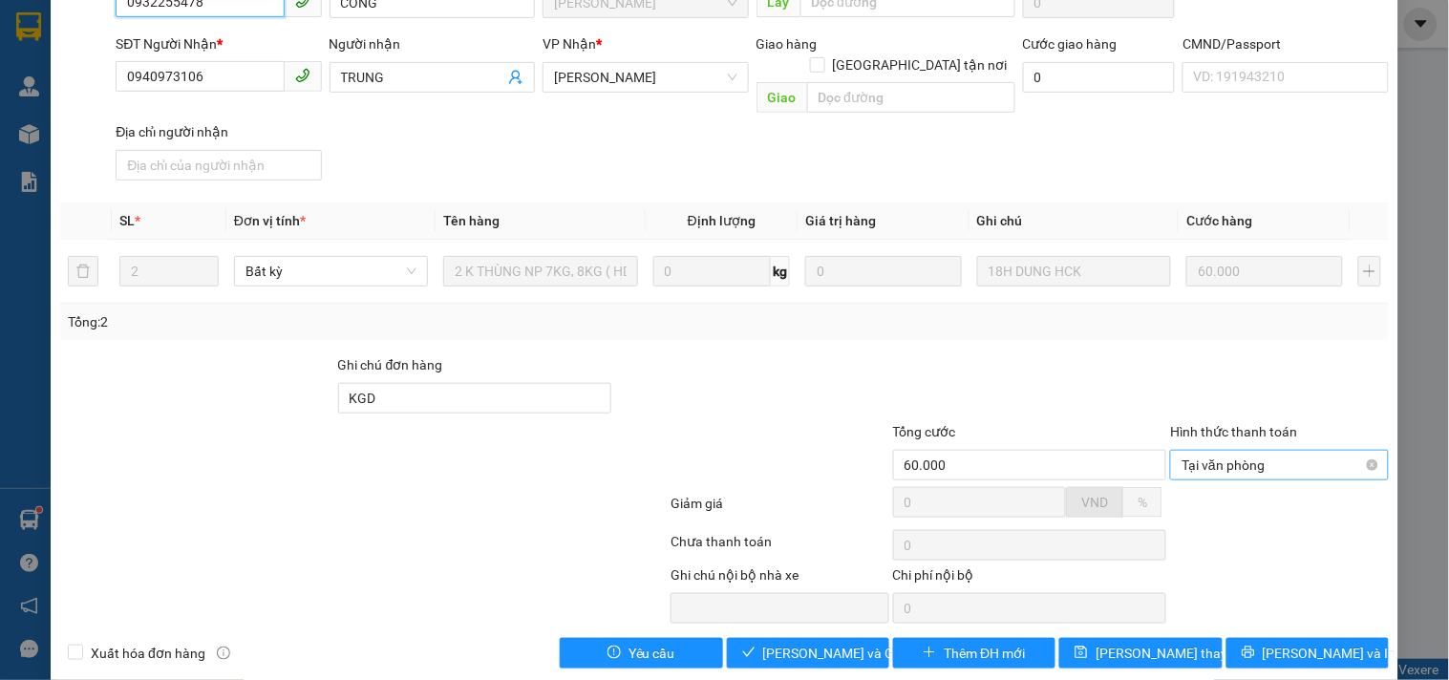
click at [1280, 451] on span "Tại văn phòng" at bounding box center [1278, 465] width 195 height 29
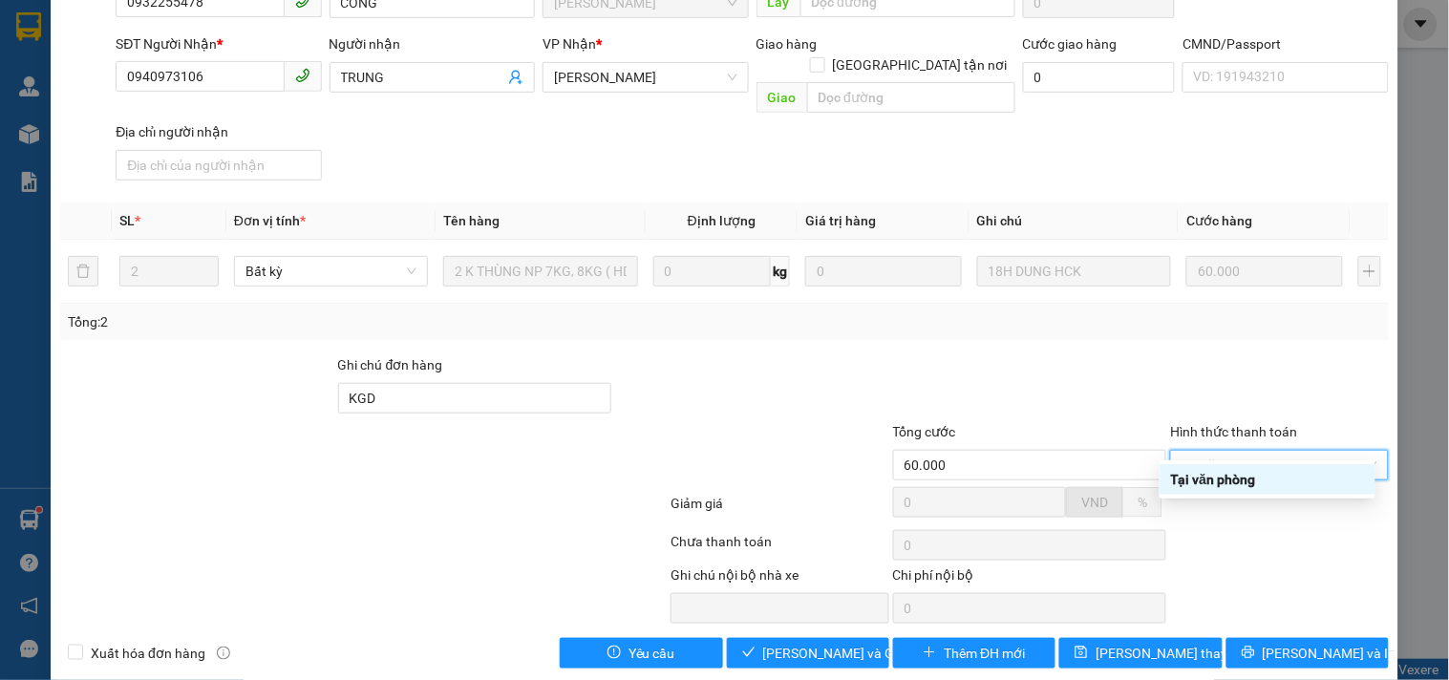
click at [1188, 481] on div "Tại văn phòng" at bounding box center [1267, 479] width 193 height 21
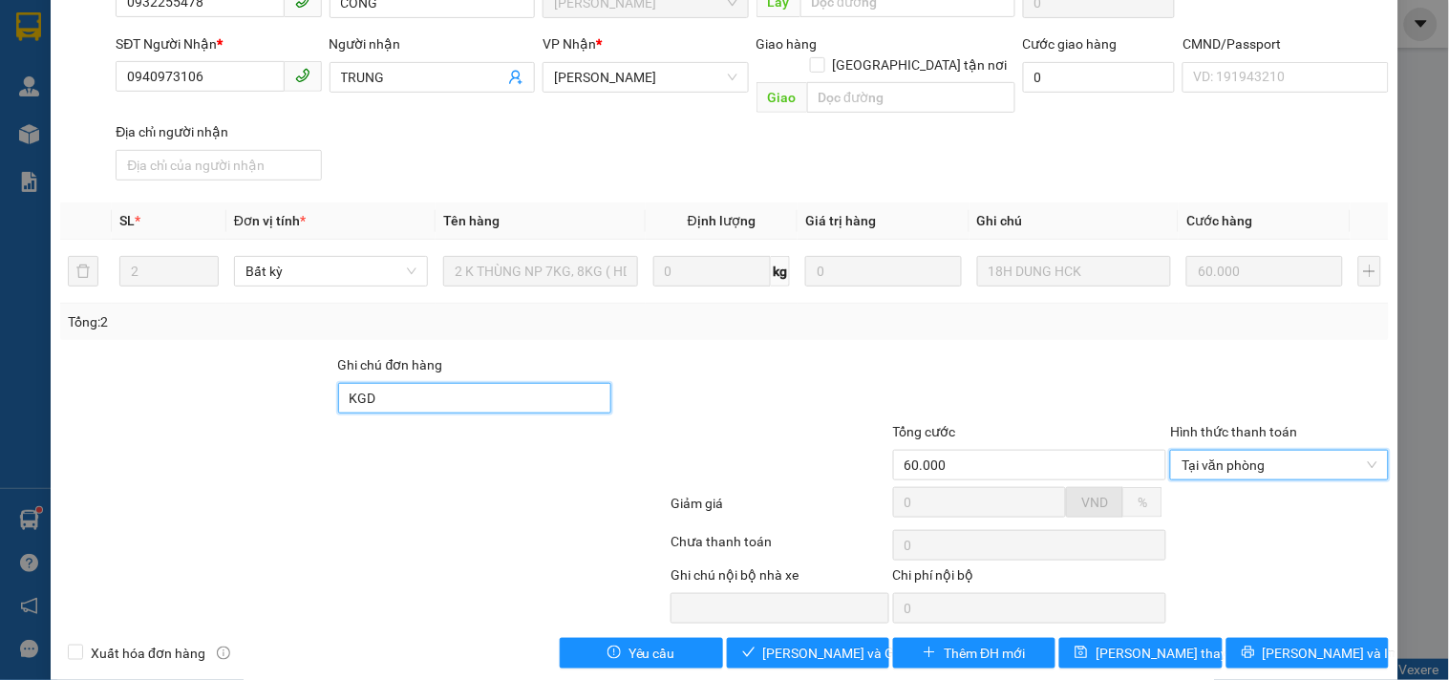
drag, startPoint x: 538, startPoint y: 369, endPoint x: 528, endPoint y: 363, distance: 11.1
click at [538, 383] on input "KGD" at bounding box center [475, 398] width 274 height 31
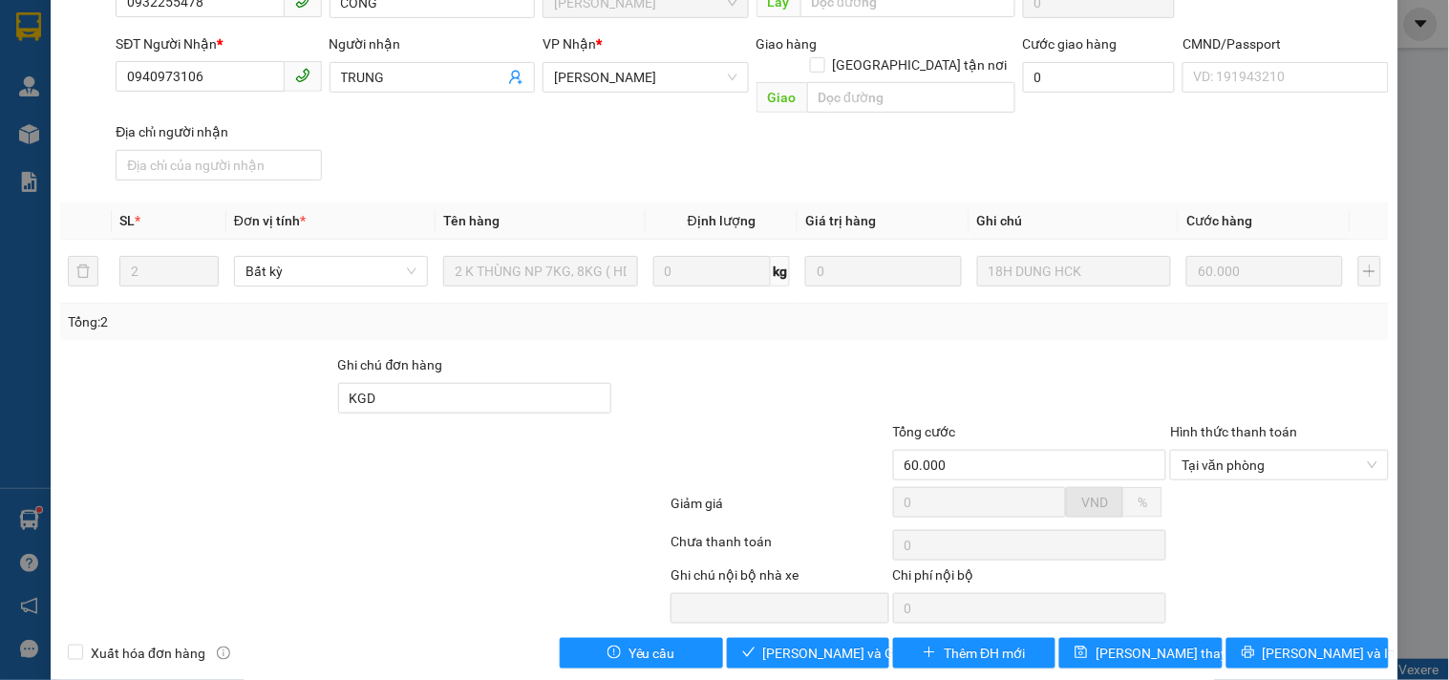
click at [748, 354] on div at bounding box center [752, 387] width 278 height 67
click at [779, 370] on div at bounding box center [752, 387] width 278 height 67
click at [806, 643] on span "[PERSON_NAME] và Giao hàng" at bounding box center [854, 653] width 183 height 21
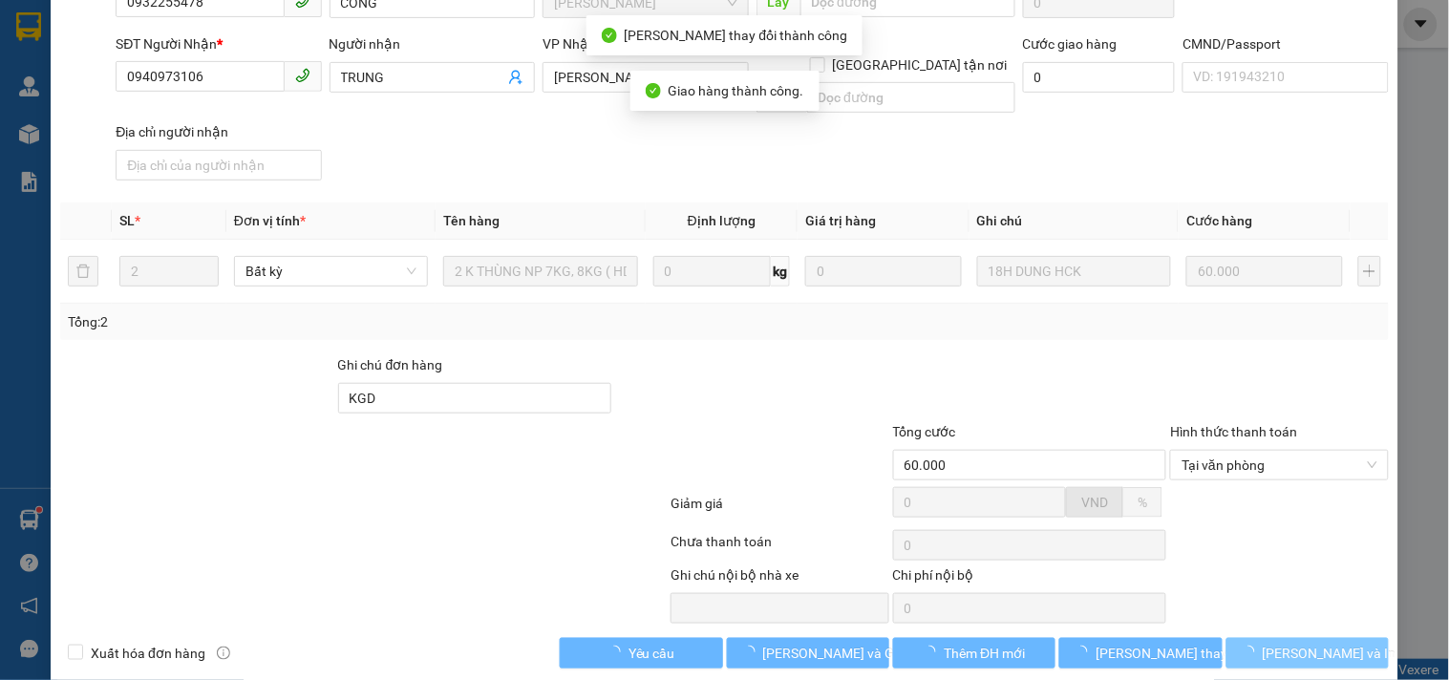
click at [1318, 643] on span "[PERSON_NAME] và In" at bounding box center [1330, 653] width 134 height 21
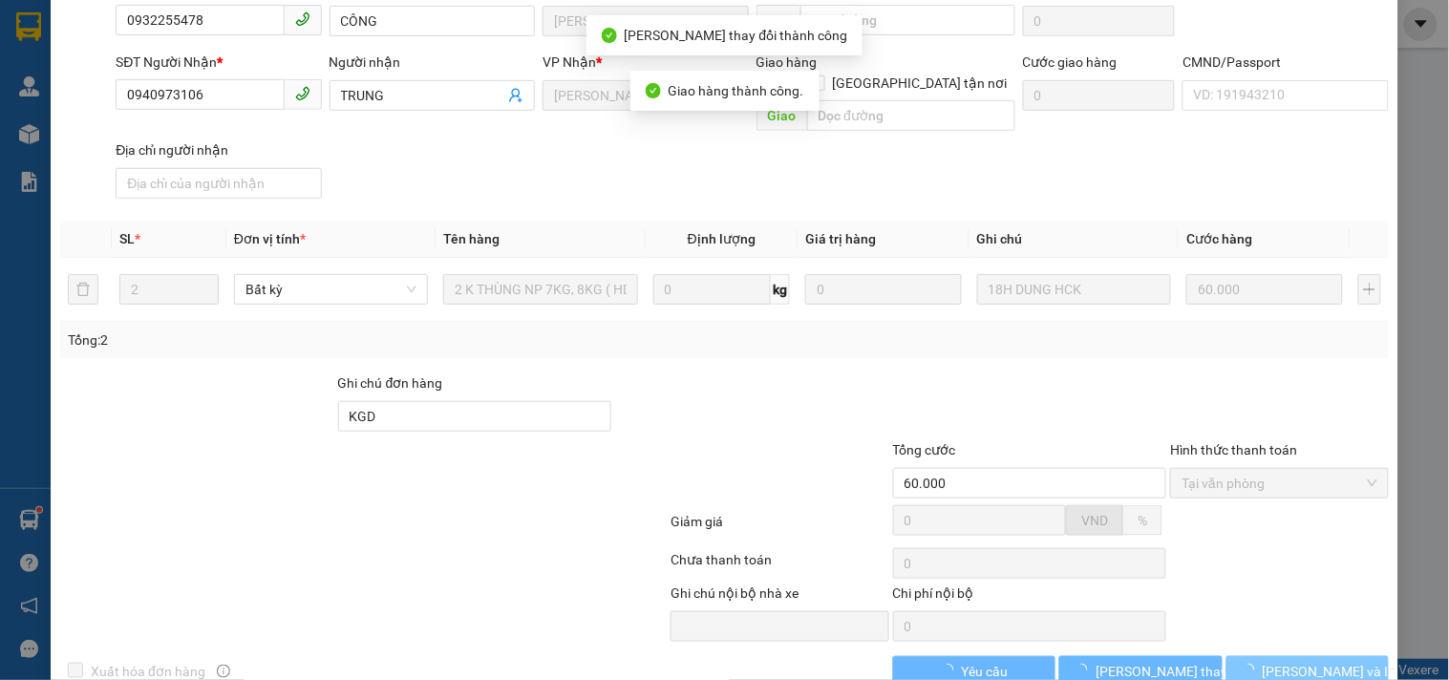
scroll to position [210, 0]
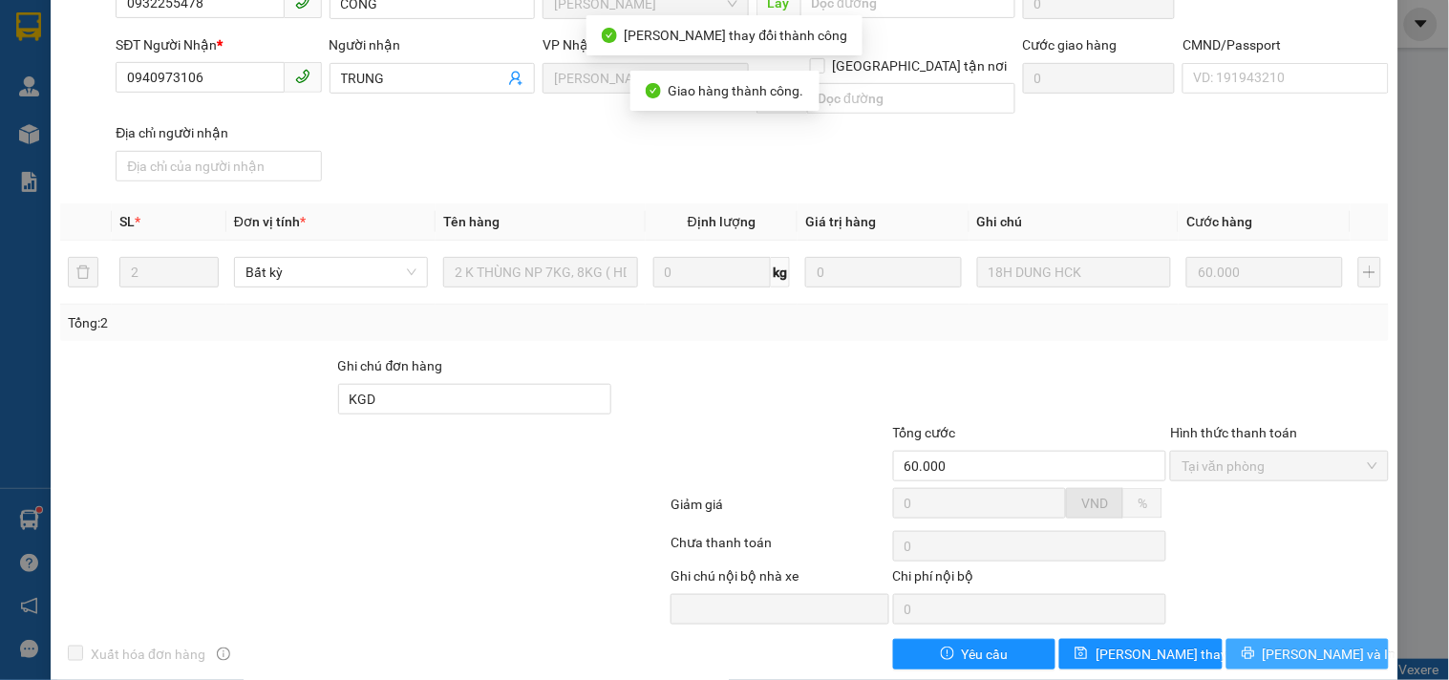
click at [1332, 639] on button "[PERSON_NAME] và In" at bounding box center [1307, 654] width 162 height 31
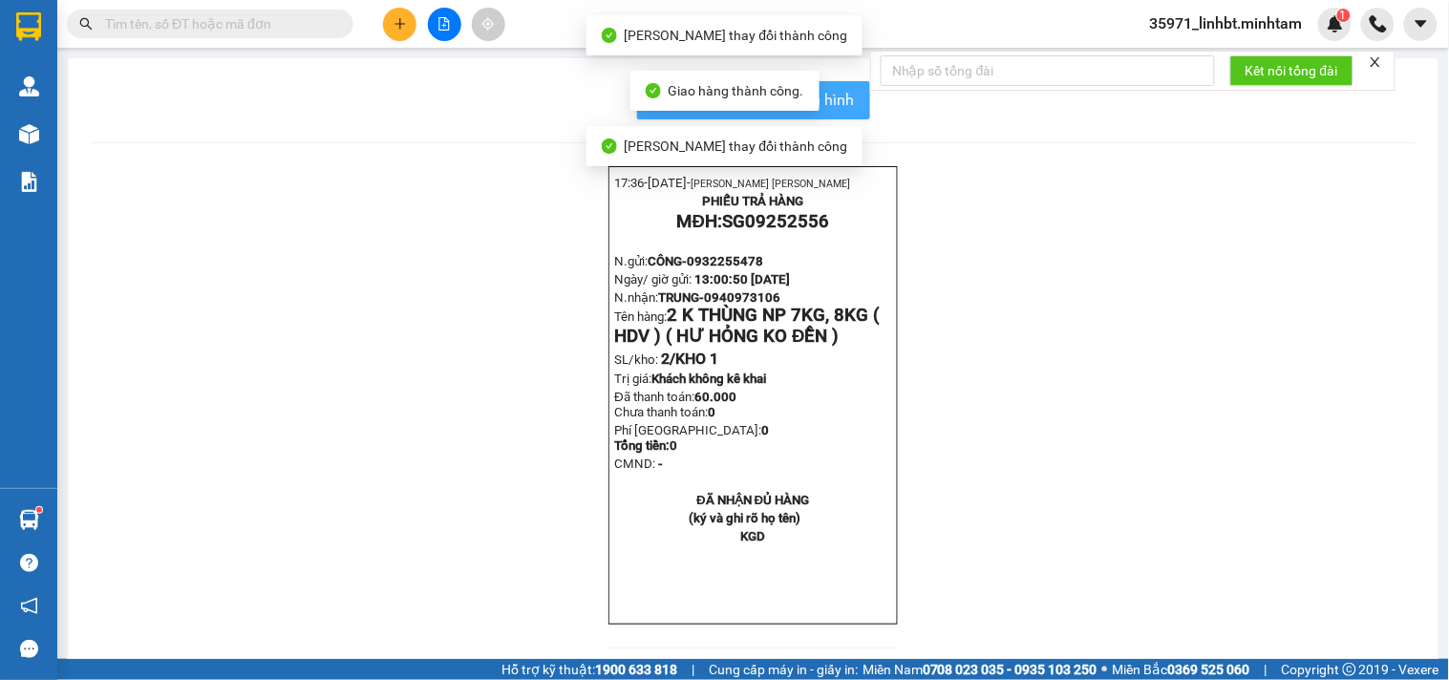
click at [842, 106] on span "In mẫu biên lai tự cấu hình" at bounding box center [765, 100] width 180 height 24
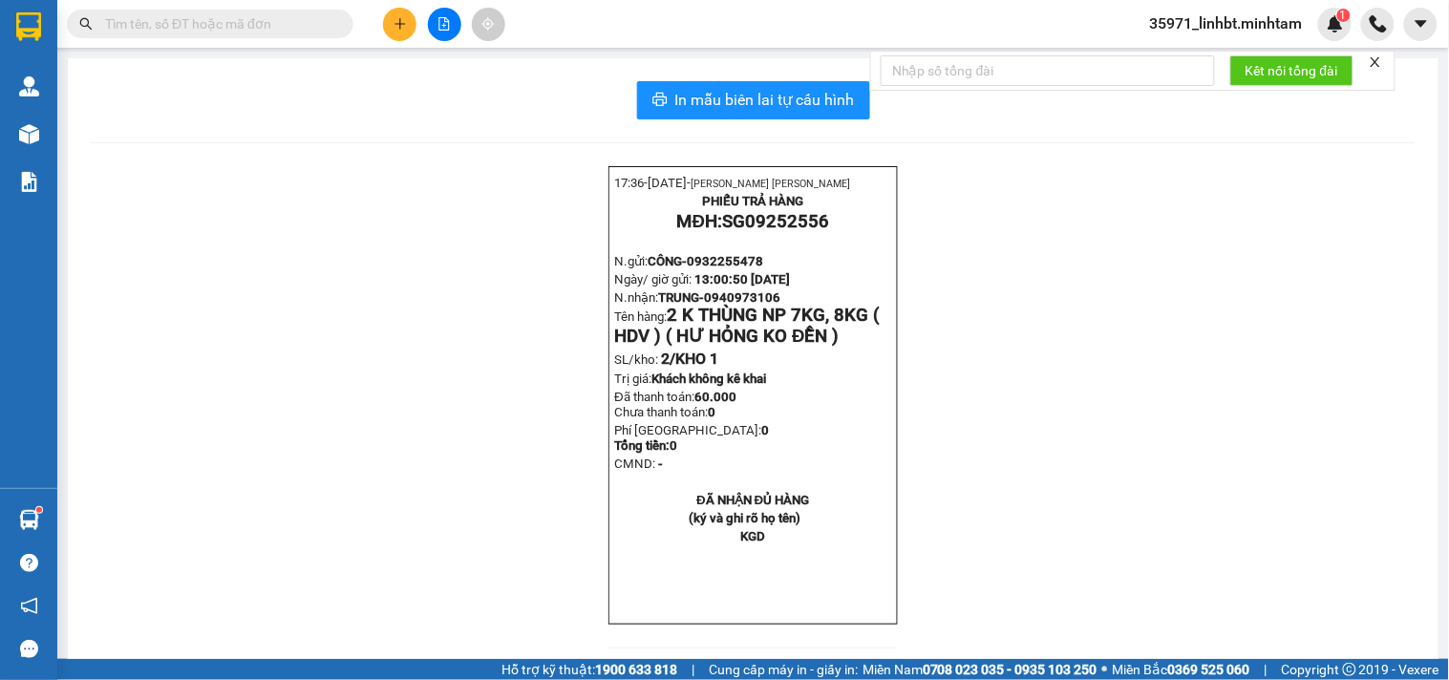
click at [807, 225] on span "SG09252556" at bounding box center [775, 221] width 107 height 21
copy span "SG09252556"
click at [195, 25] on input "text" at bounding box center [217, 23] width 225 height 21
paste input "SG09252556"
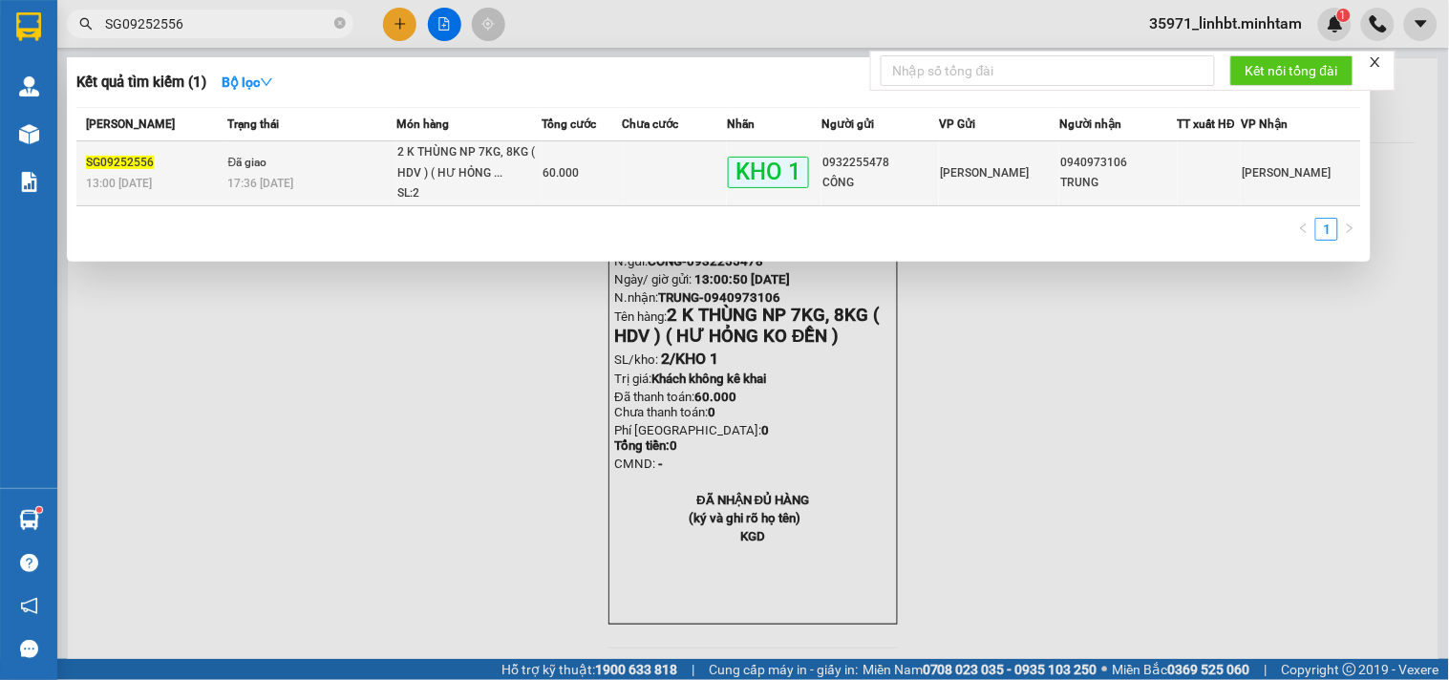
type input "SG09252556"
click at [664, 169] on td at bounding box center [675, 173] width 105 height 65
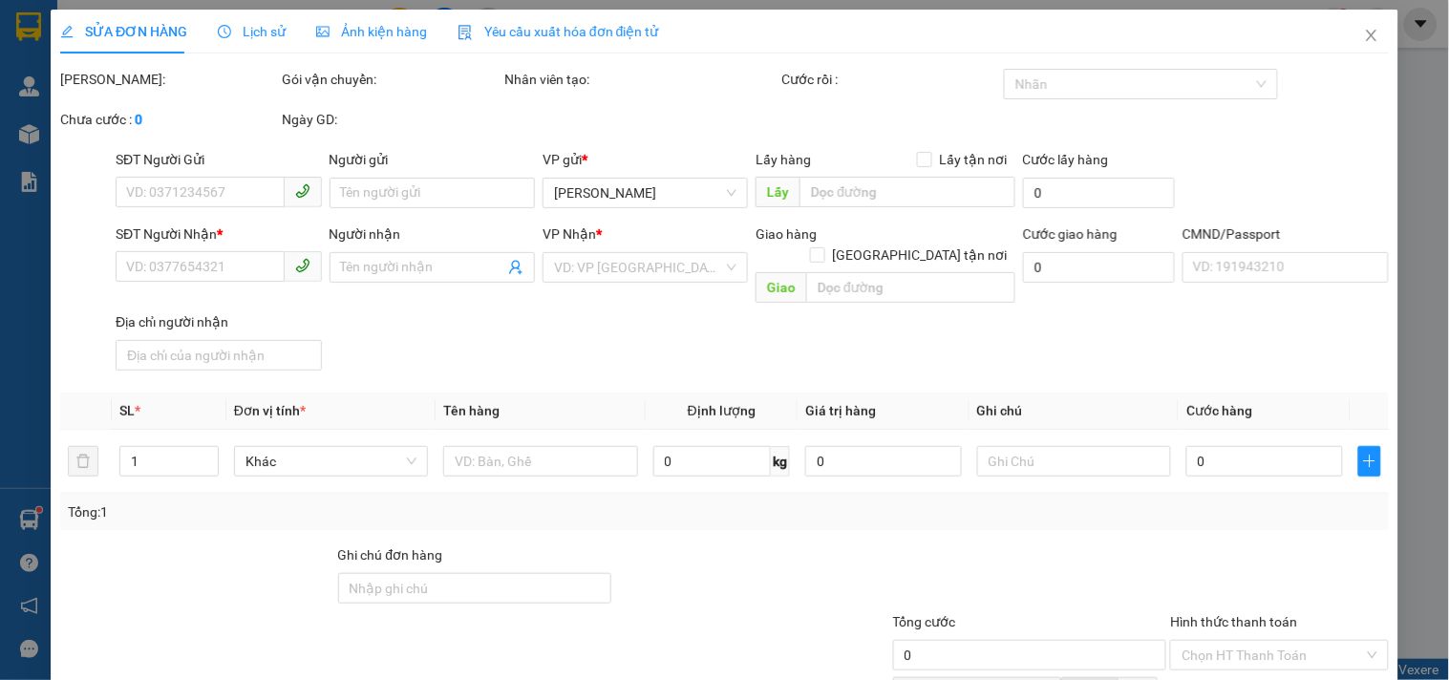
type input "0932255478"
type input "CÔNG"
type input "0940973106"
type input "TRUNG"
type input "KGD"
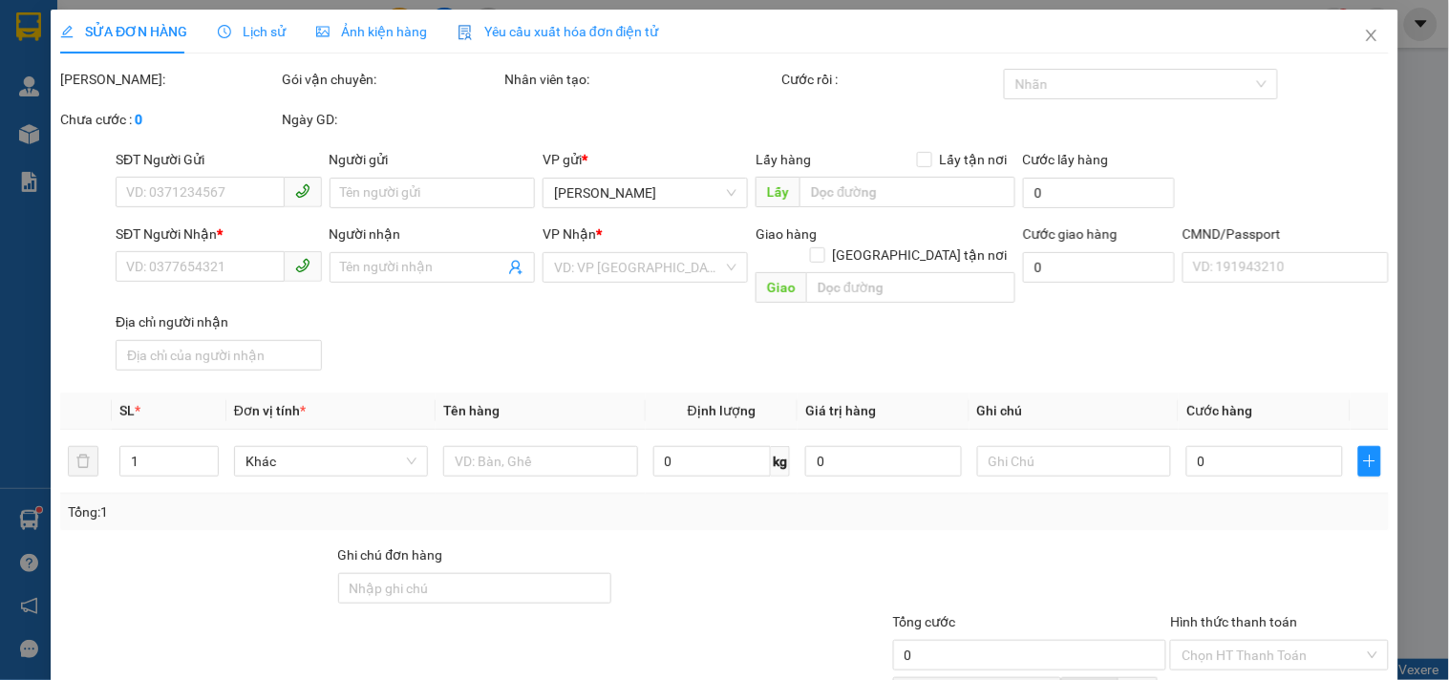
type input "60.000"
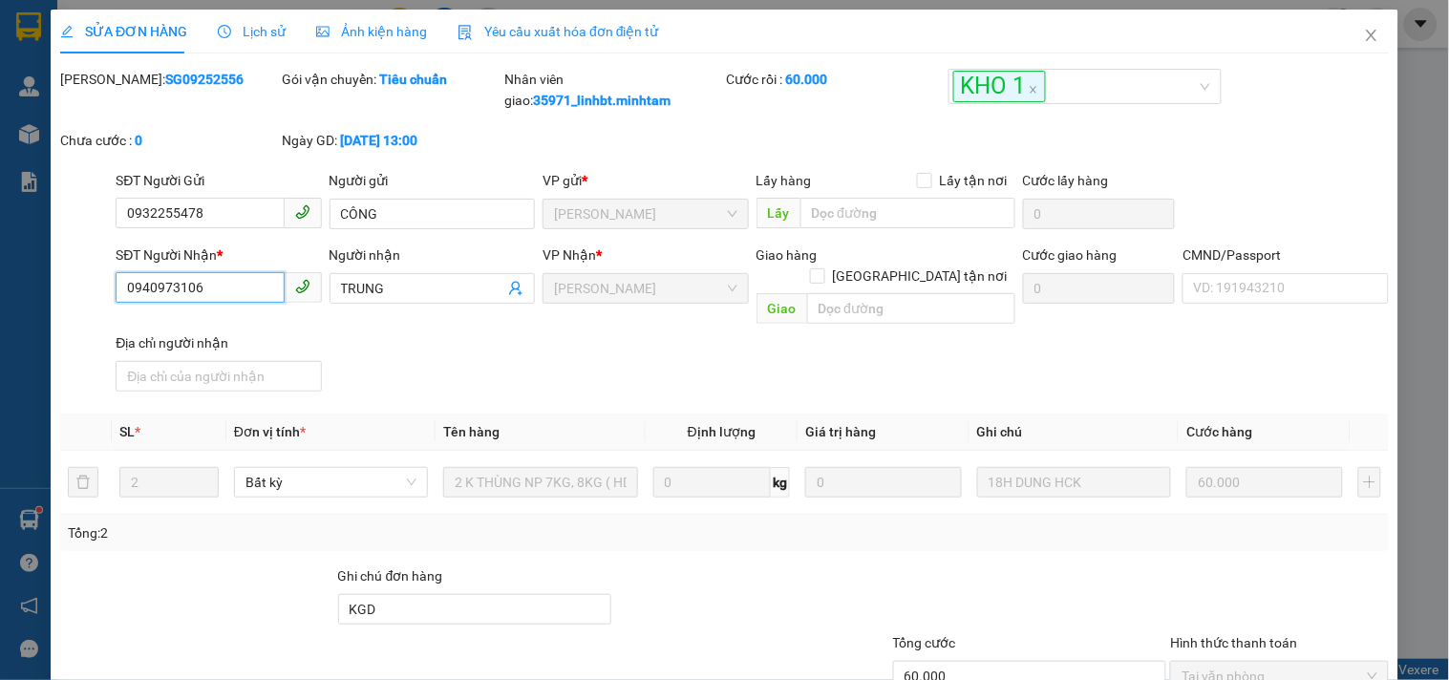
click at [157, 288] on input "0940973106" at bounding box center [200, 287] width 168 height 31
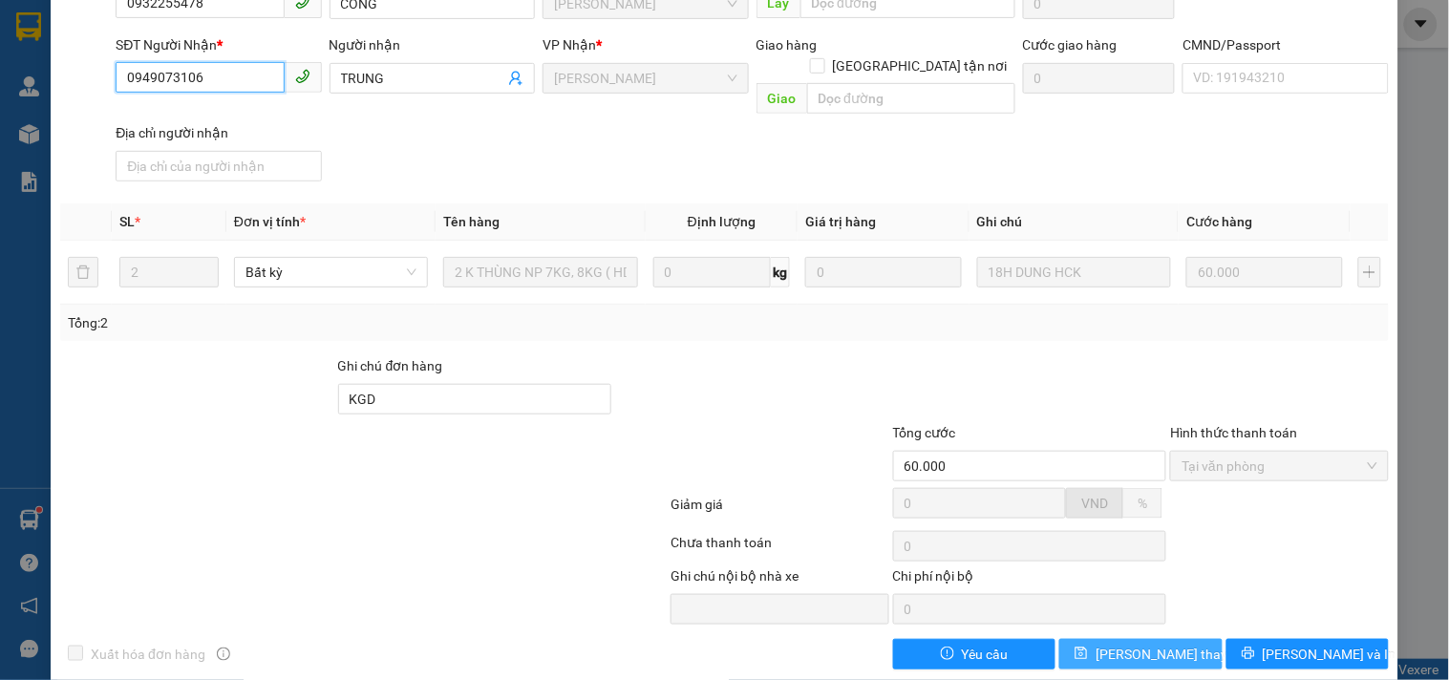
type input "0949073106"
click at [1128, 644] on span "[PERSON_NAME] thay đổi" at bounding box center [1171, 654] width 153 height 21
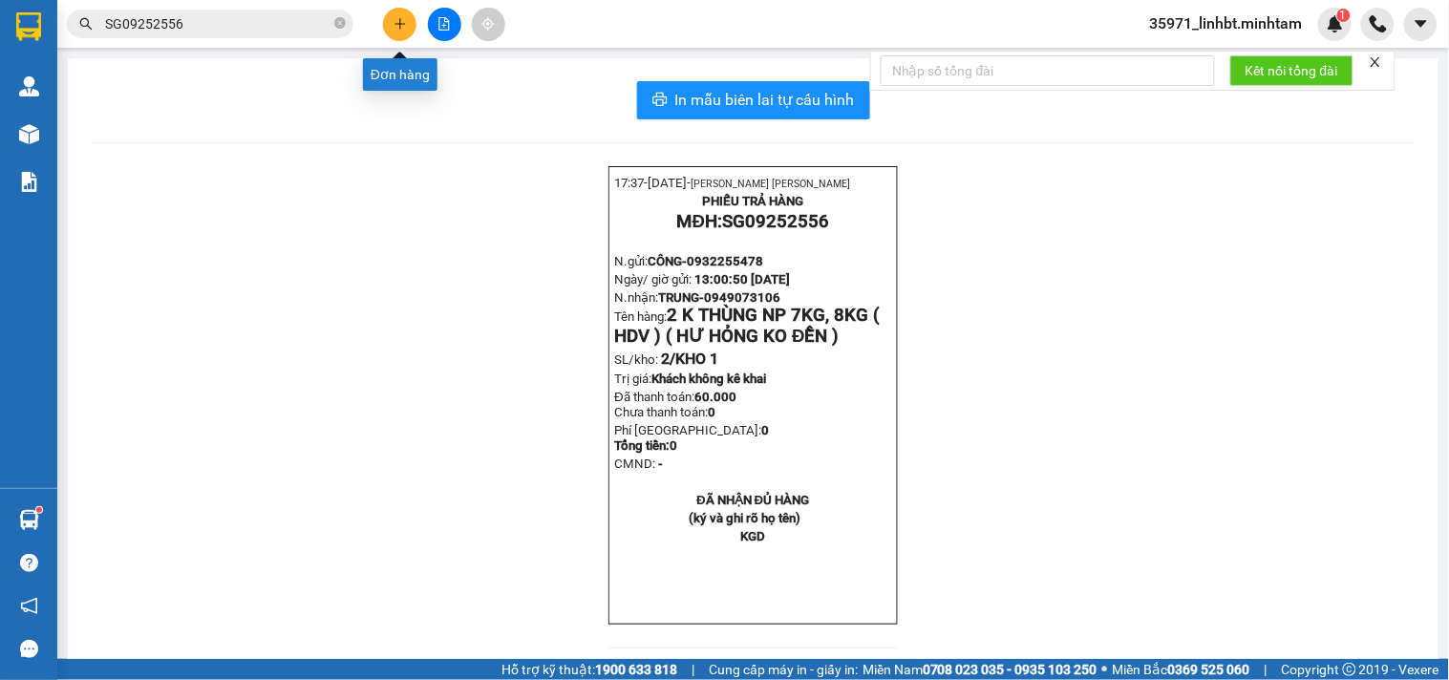
click at [408, 26] on button at bounding box center [399, 24] width 33 height 33
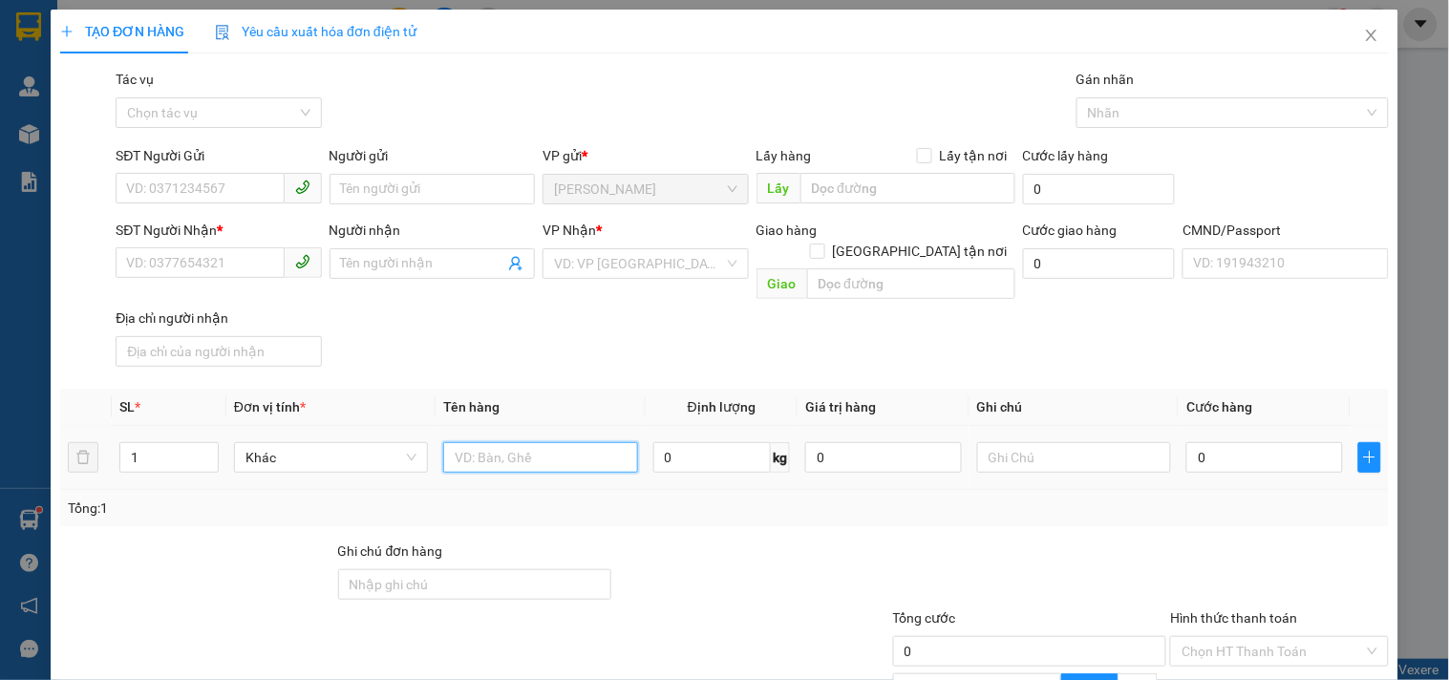
click at [493, 446] on input "text" at bounding box center [540, 457] width 194 height 31
type input "1 T NP 15KG_ TC"
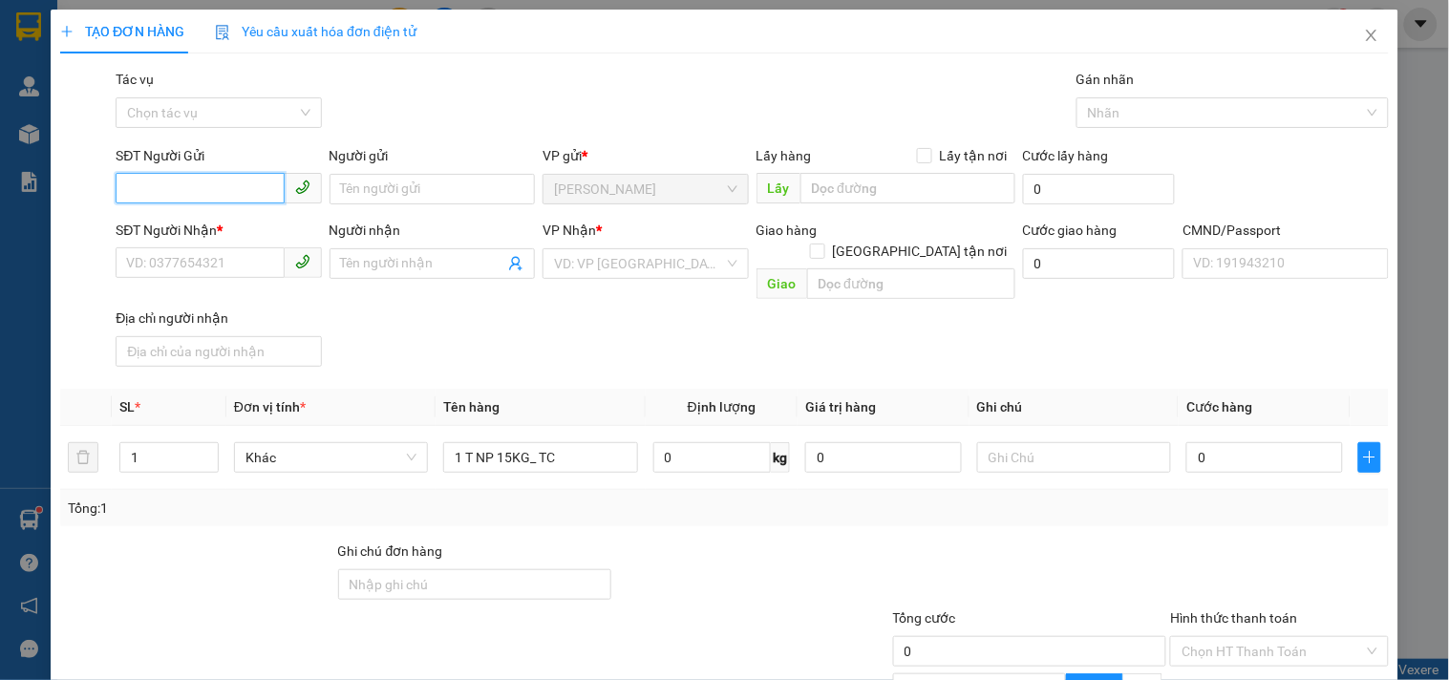
click at [163, 197] on input "SĐT Người Gửi" at bounding box center [200, 188] width 168 height 31
type input "0523339368"
click at [420, 184] on input "Người gửi" at bounding box center [431, 189] width 205 height 31
type input "V"
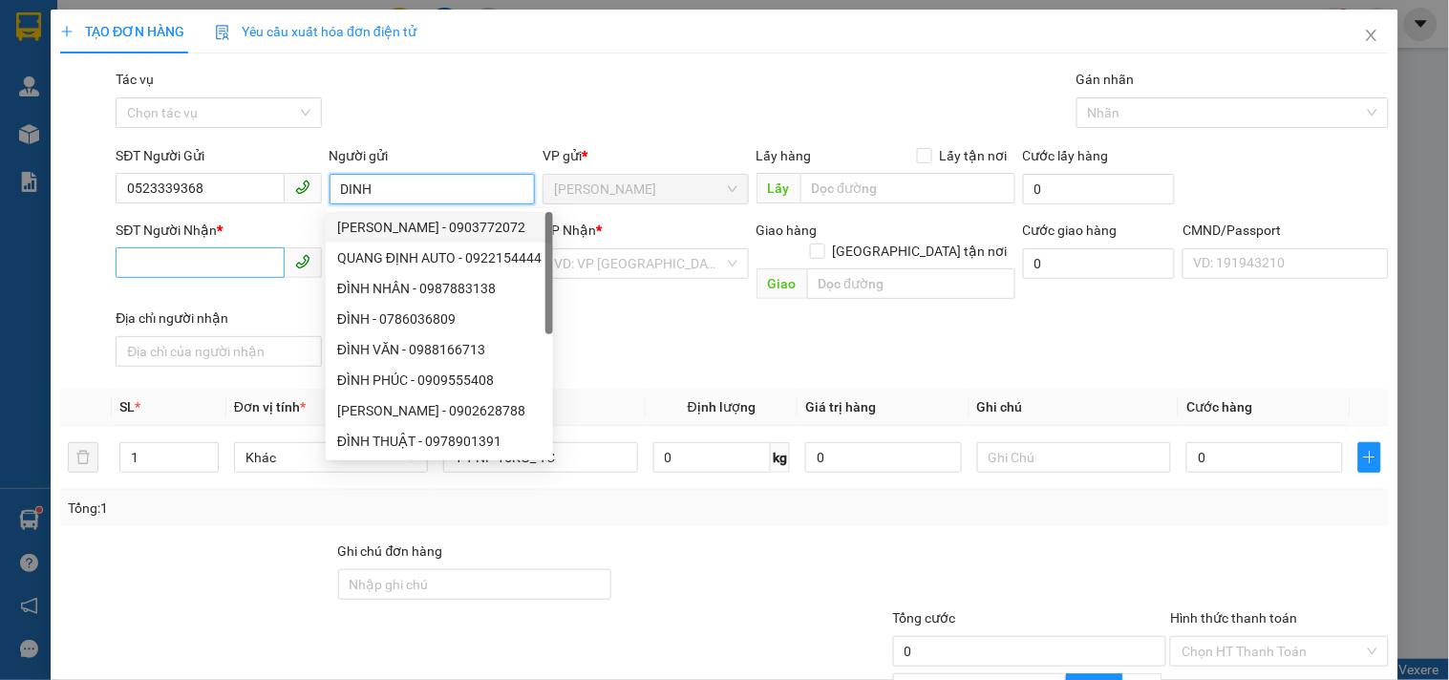
type input "DINH"
click at [179, 262] on input "SĐT Người Nhận *" at bounding box center [200, 262] width 168 height 31
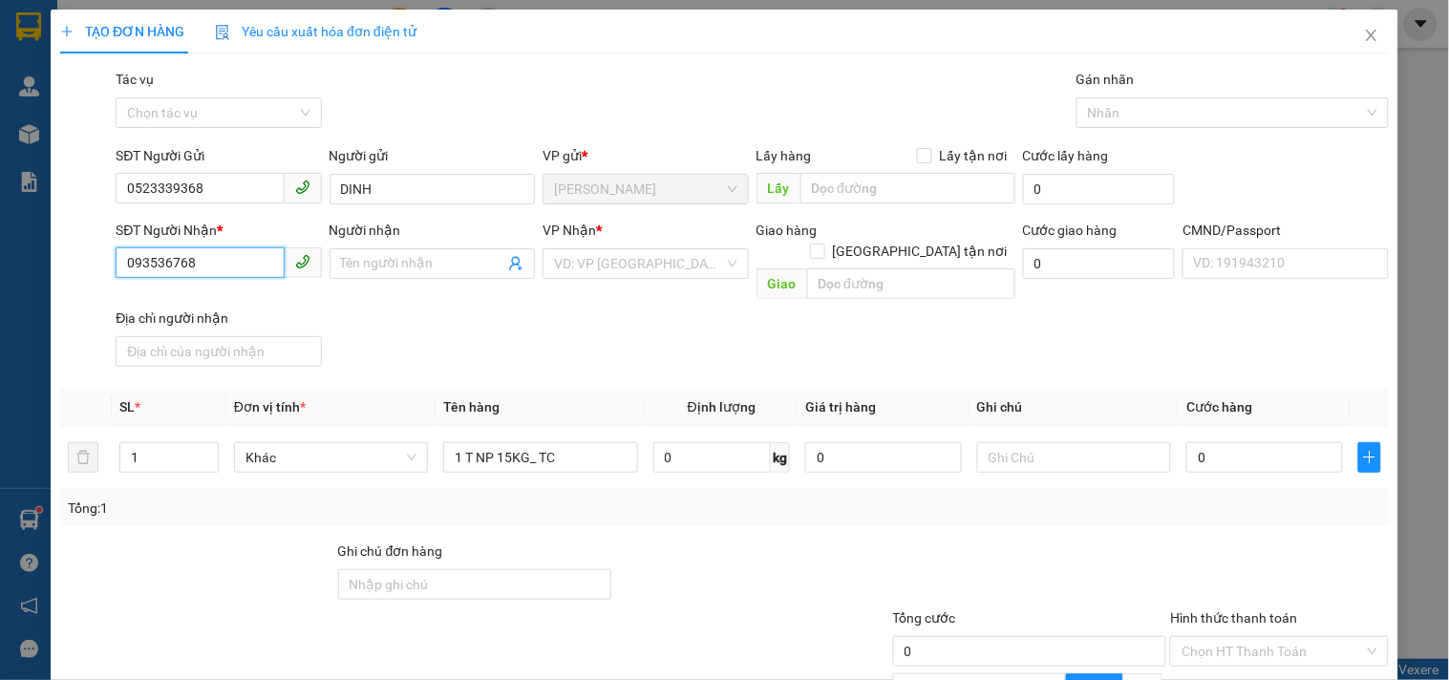
click at [179, 259] on input "093536768" at bounding box center [200, 262] width 168 height 31
type input "0935367168"
click at [223, 297] on div "0935367168 - NGỌC" at bounding box center [216, 298] width 181 height 21
type input "NGỌC"
type input "0935367168"
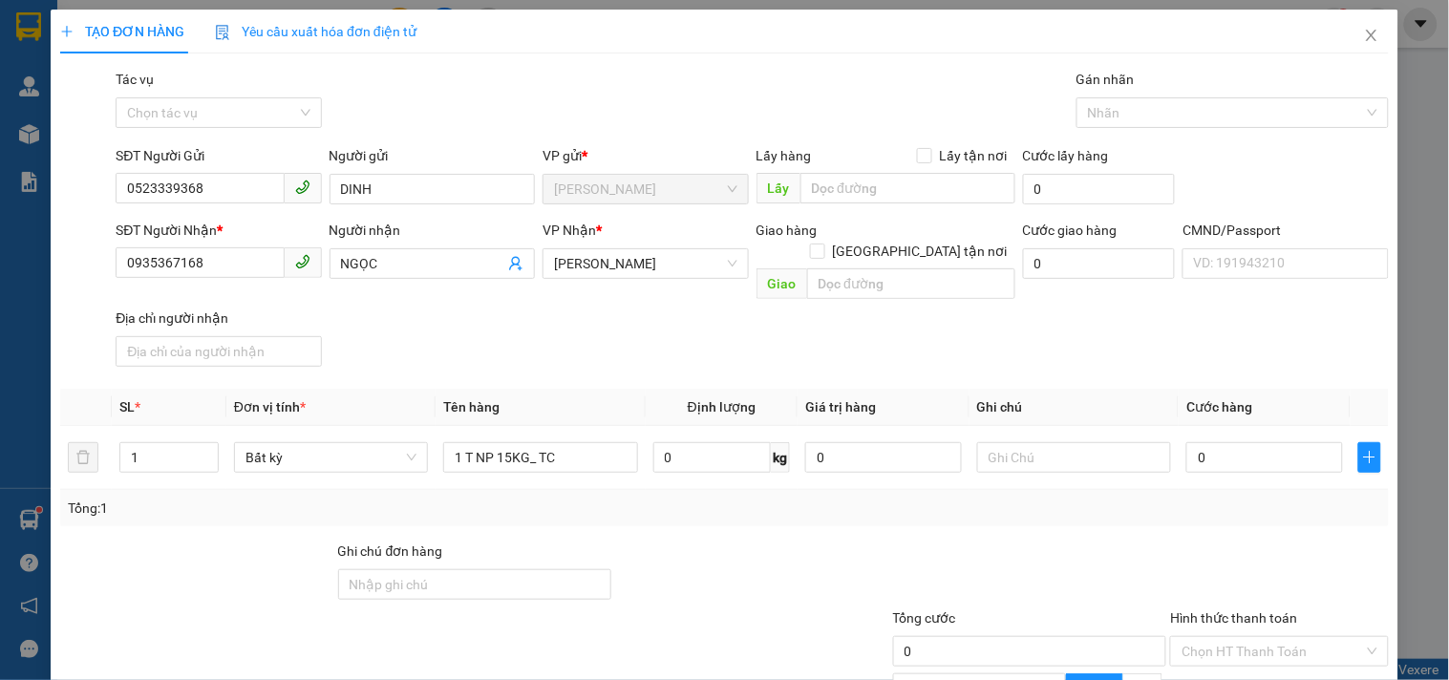
click at [595, 322] on div "SĐT Người Nhận * 0935367168 Người nhận NGỌC VP Nhận * [PERSON_NAME] hàng Giao t…" at bounding box center [752, 297] width 1281 height 155
click at [1051, 442] on input "text" at bounding box center [1074, 457] width 194 height 31
type input "8H [PERSON_NAME]"
click at [1258, 442] on input "0" at bounding box center [1264, 457] width 157 height 31
type input "2"
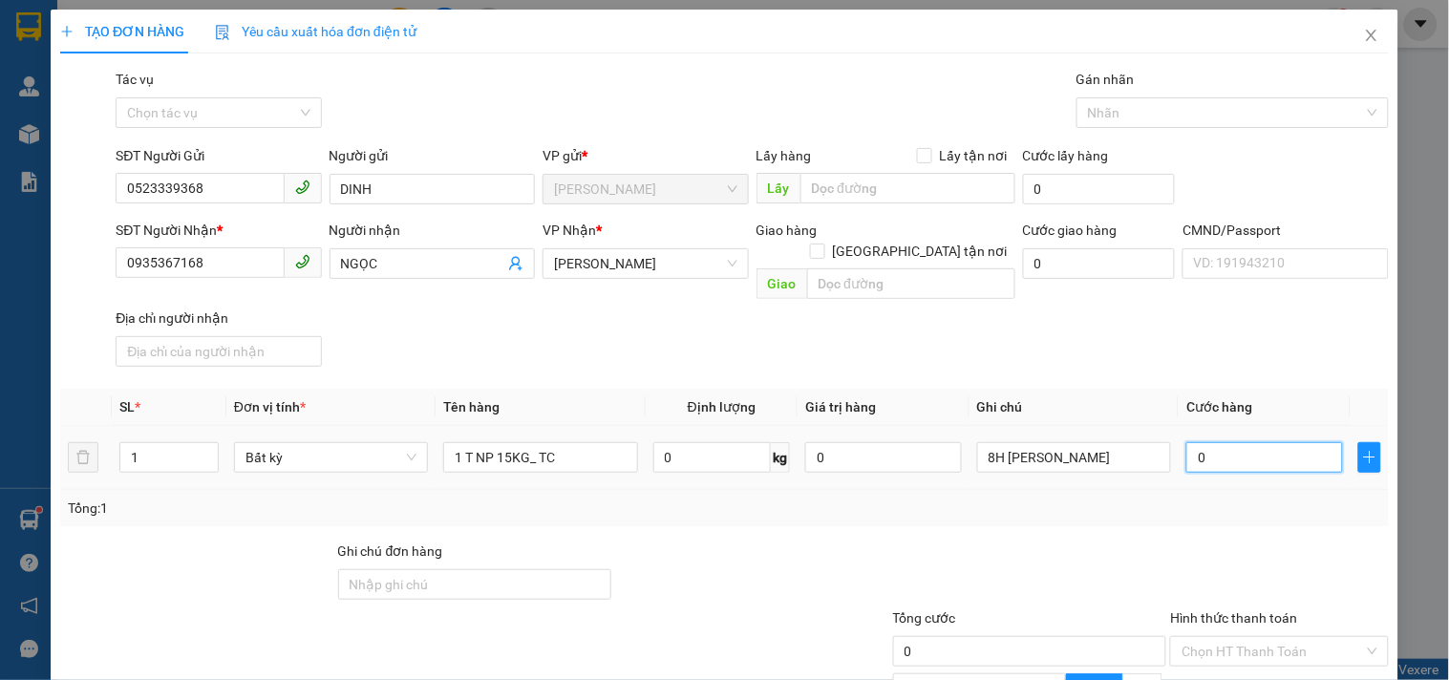
type input "2"
type input "20"
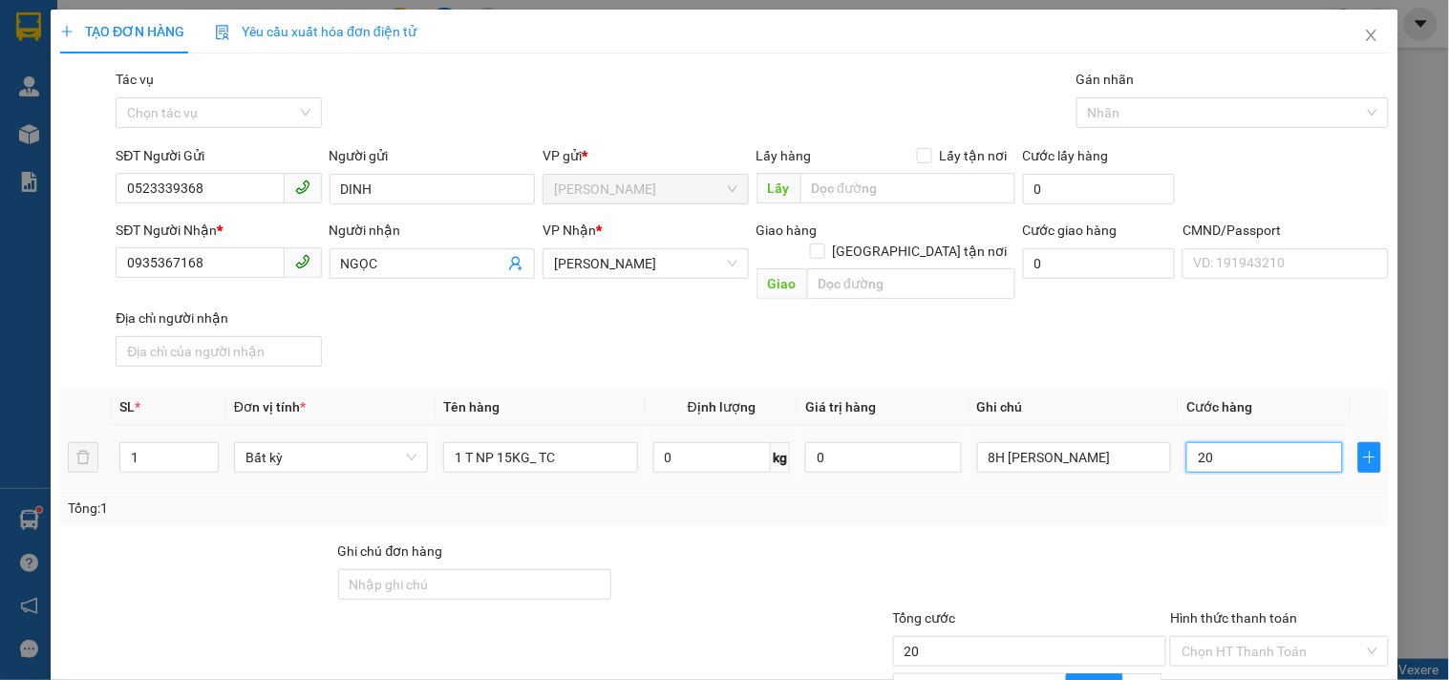
type input "2"
type input "0"
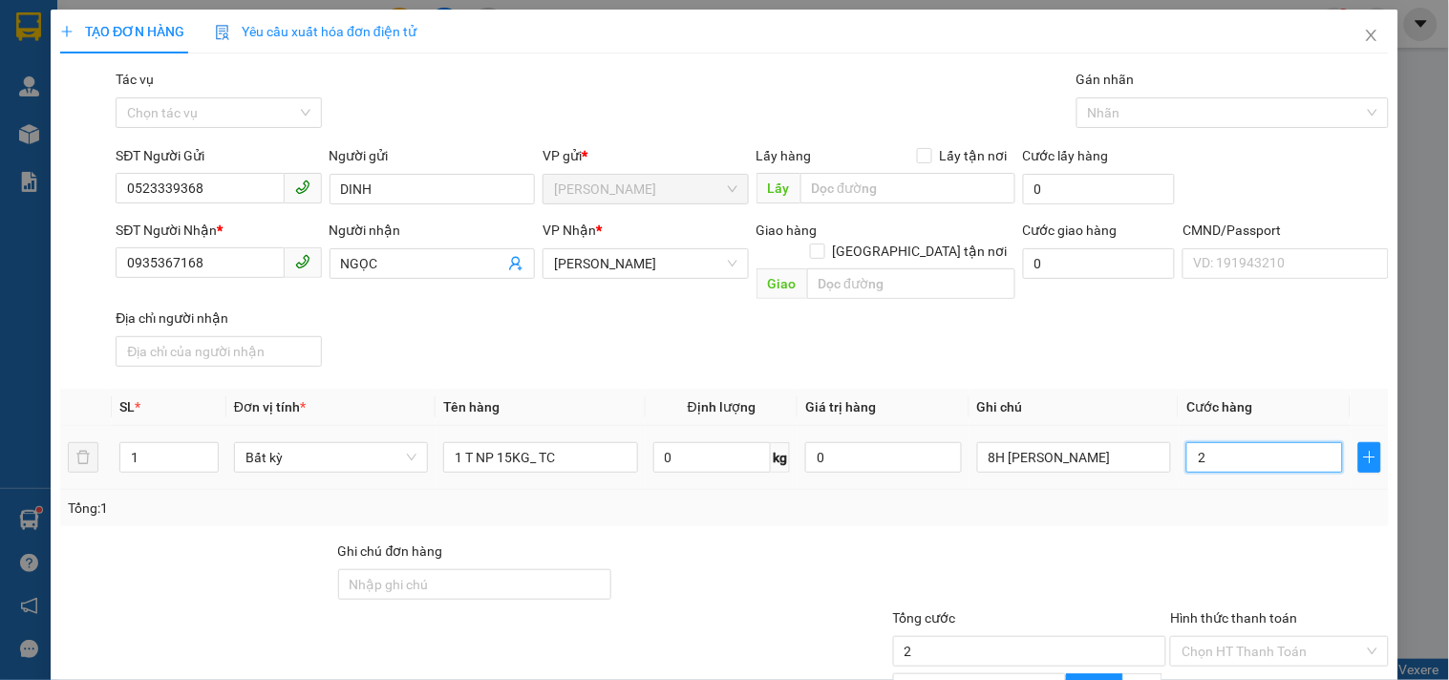
type input "0"
type input "03"
type input "3"
type input "030"
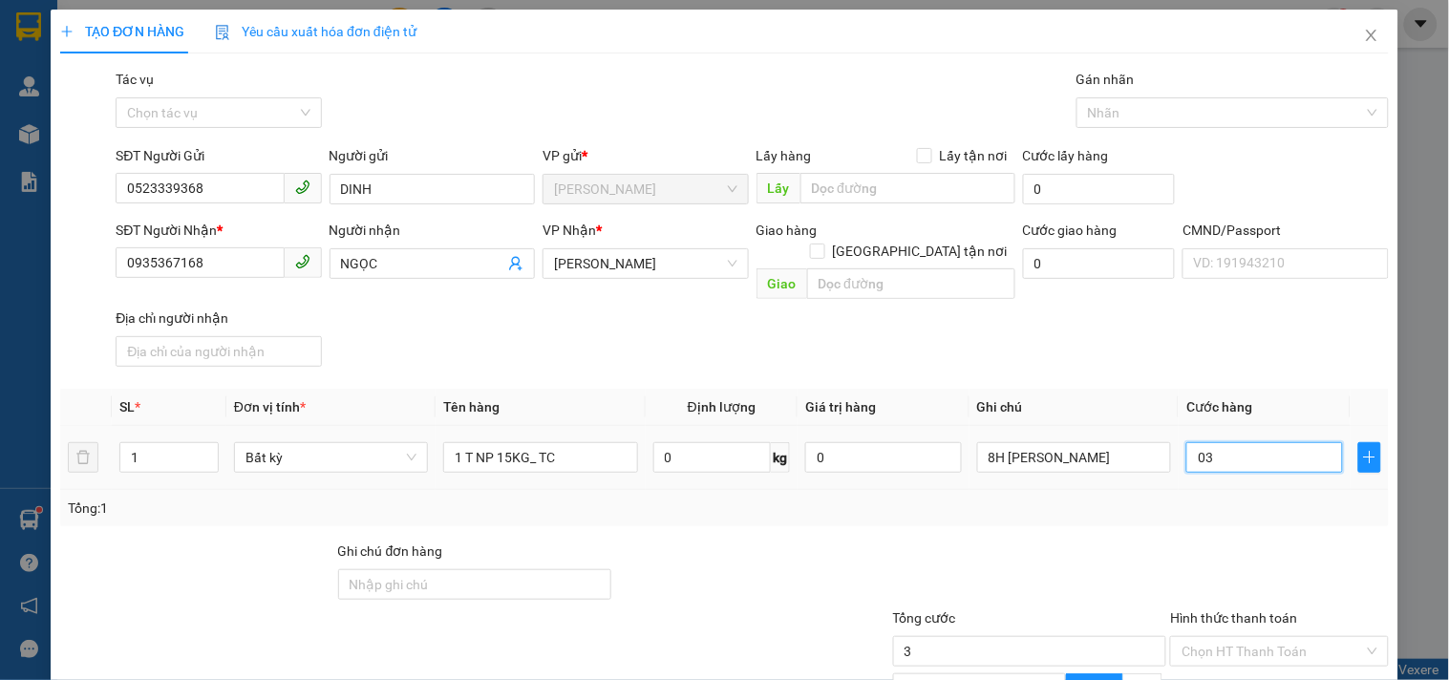
type input "30"
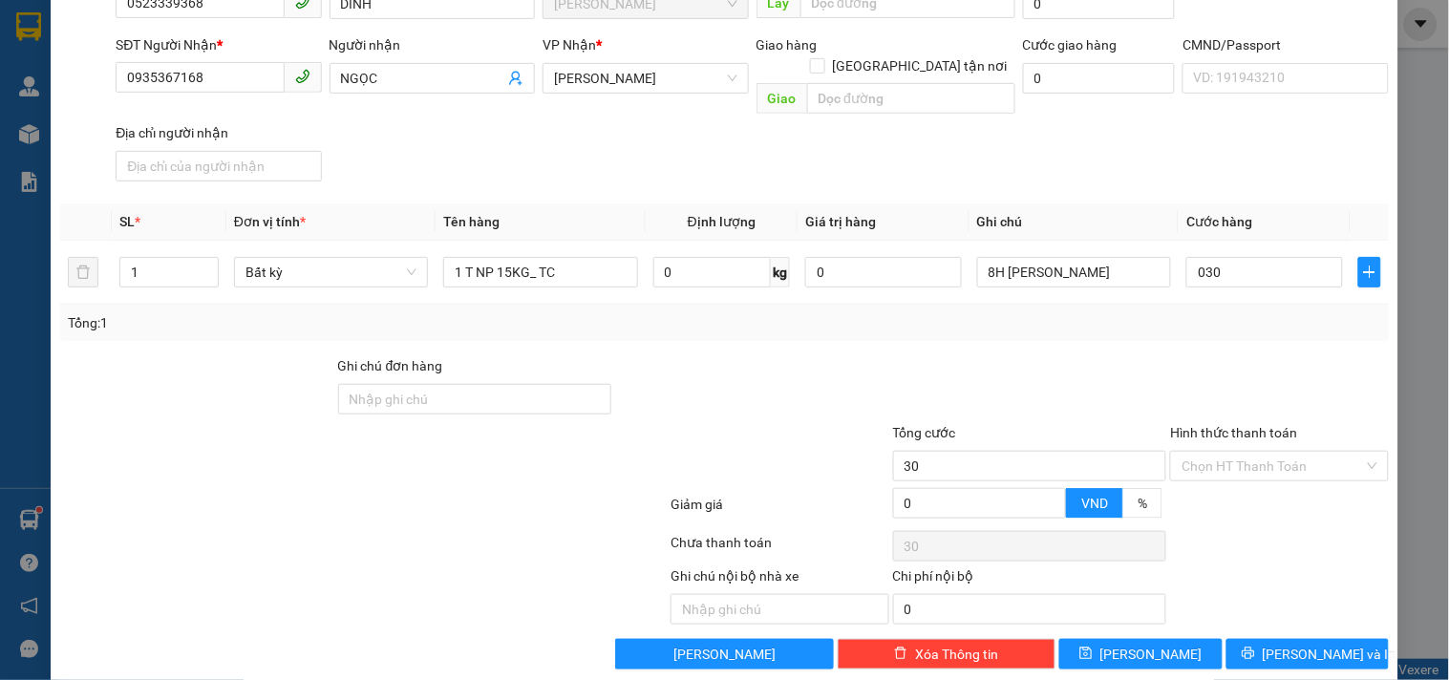
type input "30.000"
click at [1222, 425] on label "Hình thức thanh toán" at bounding box center [1233, 432] width 127 height 15
click at [1222, 452] on input "Hình thức thanh toán" at bounding box center [1271, 466] width 181 height 29
click at [1213, 452] on input "Hình thức thanh toán" at bounding box center [1271, 466] width 181 height 29
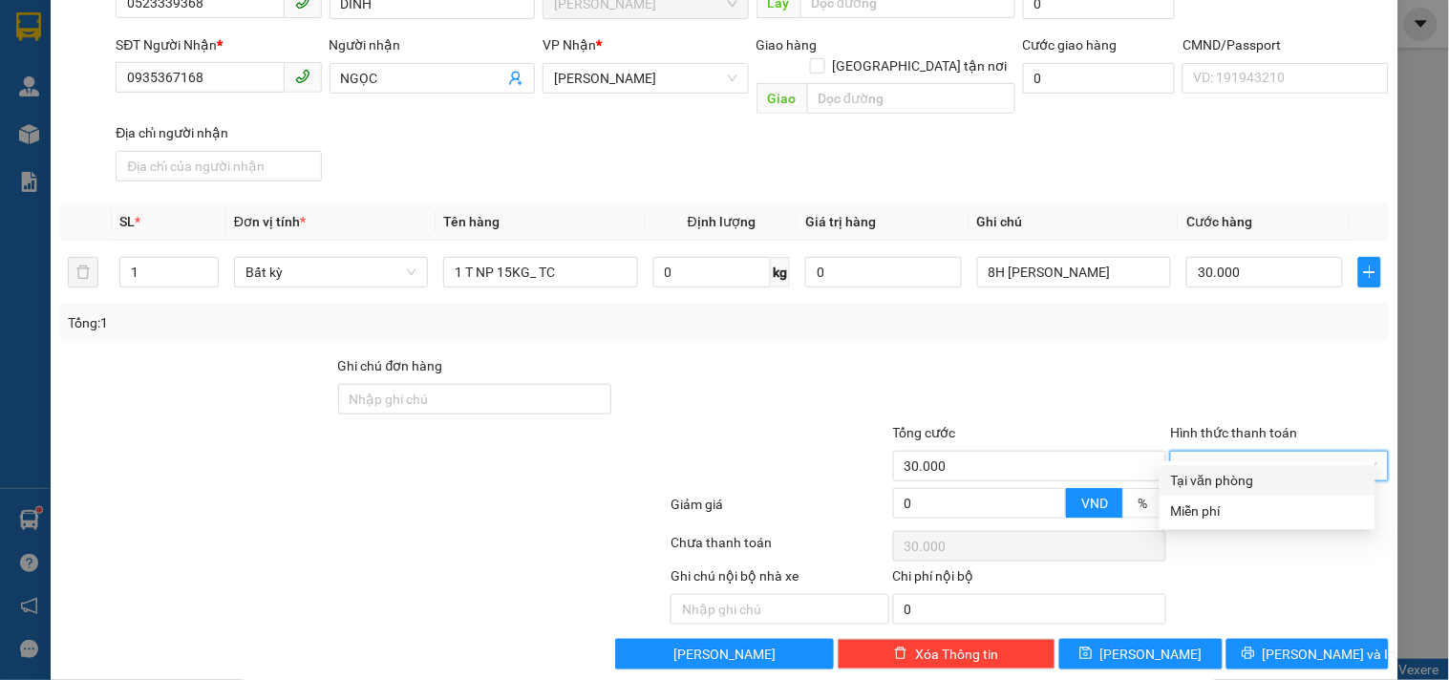
click at [1214, 482] on div "Tại văn phòng" at bounding box center [1267, 480] width 193 height 21
type input "0"
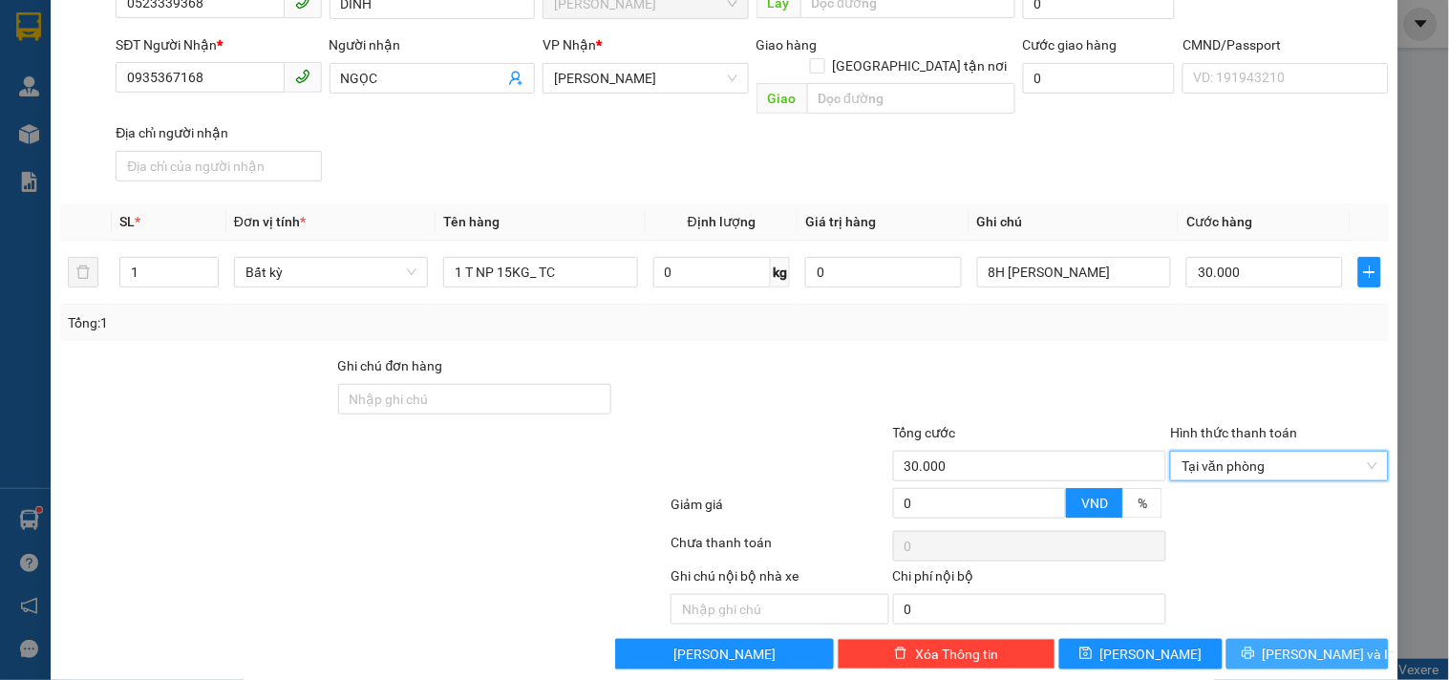
click at [1311, 644] on span "[PERSON_NAME] và In" at bounding box center [1330, 654] width 134 height 21
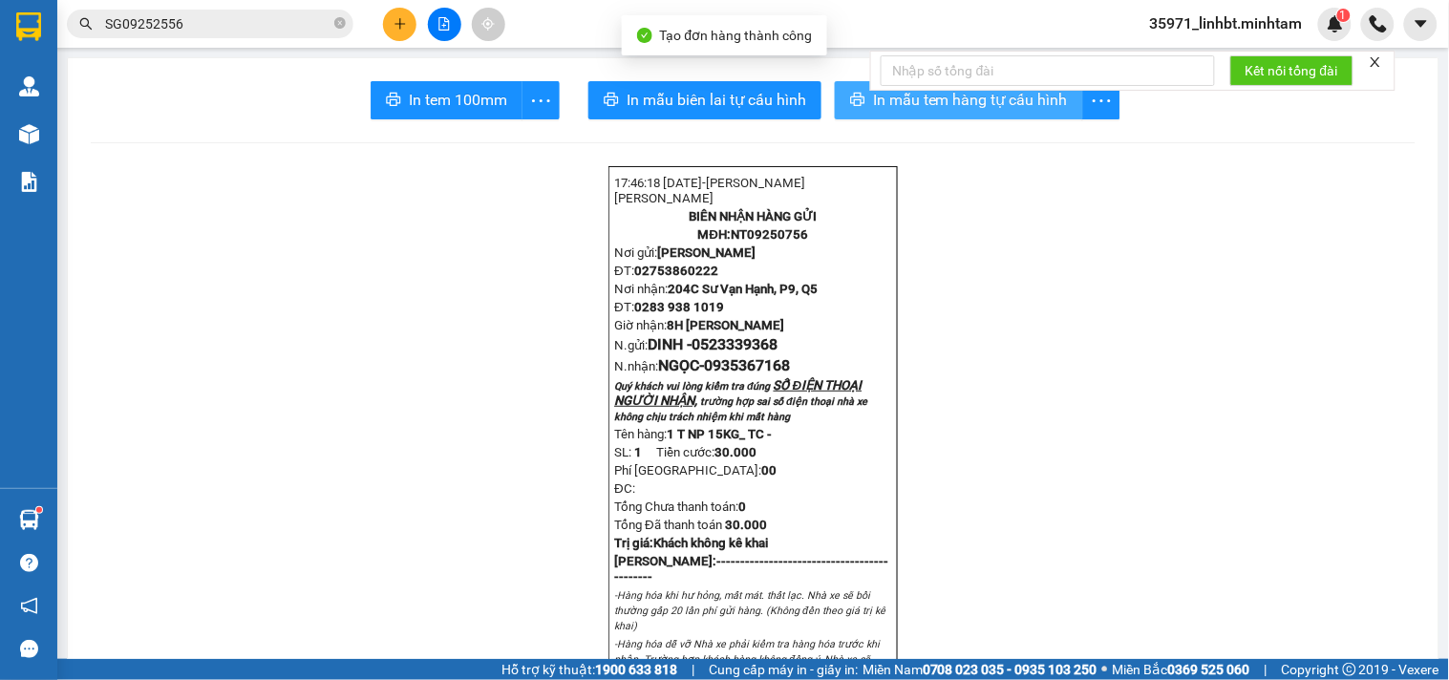
click at [850, 101] on icon "printer" at bounding box center [857, 99] width 15 height 15
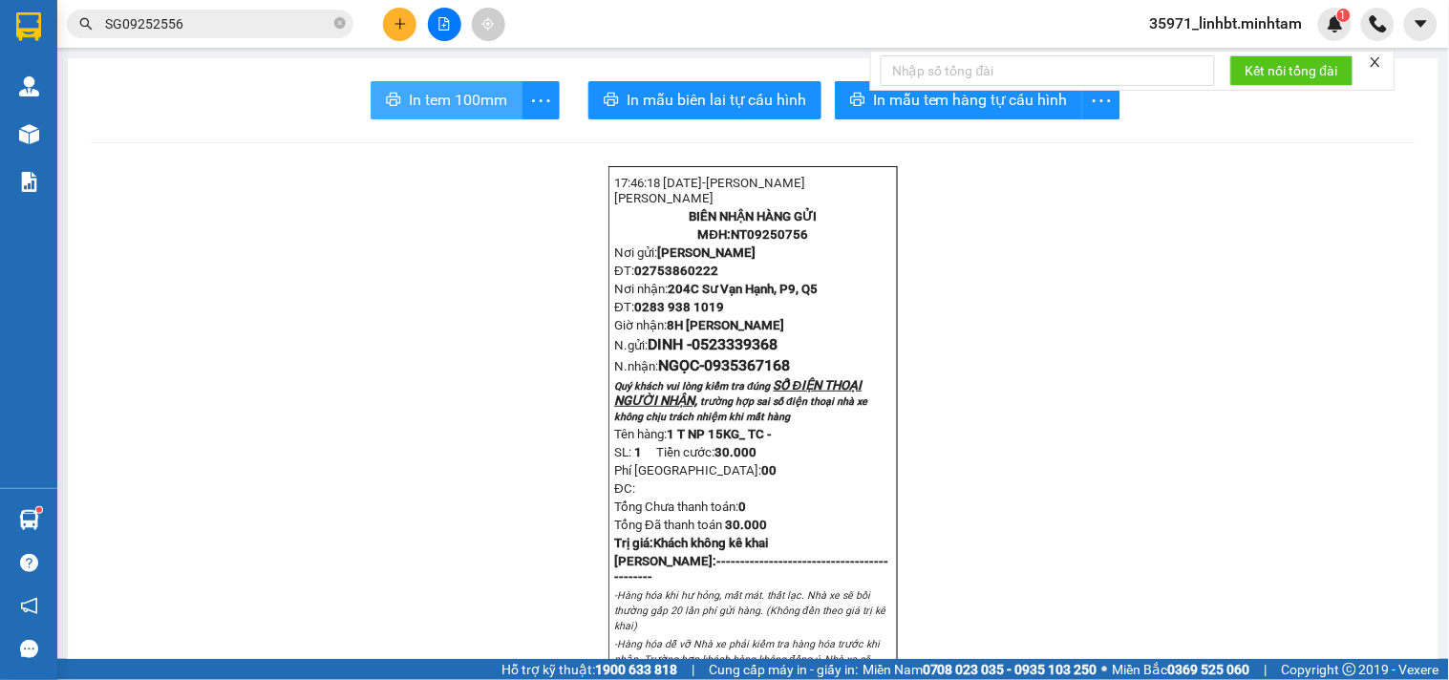
click at [428, 91] on span "In tem 100mm" at bounding box center [458, 100] width 98 height 24
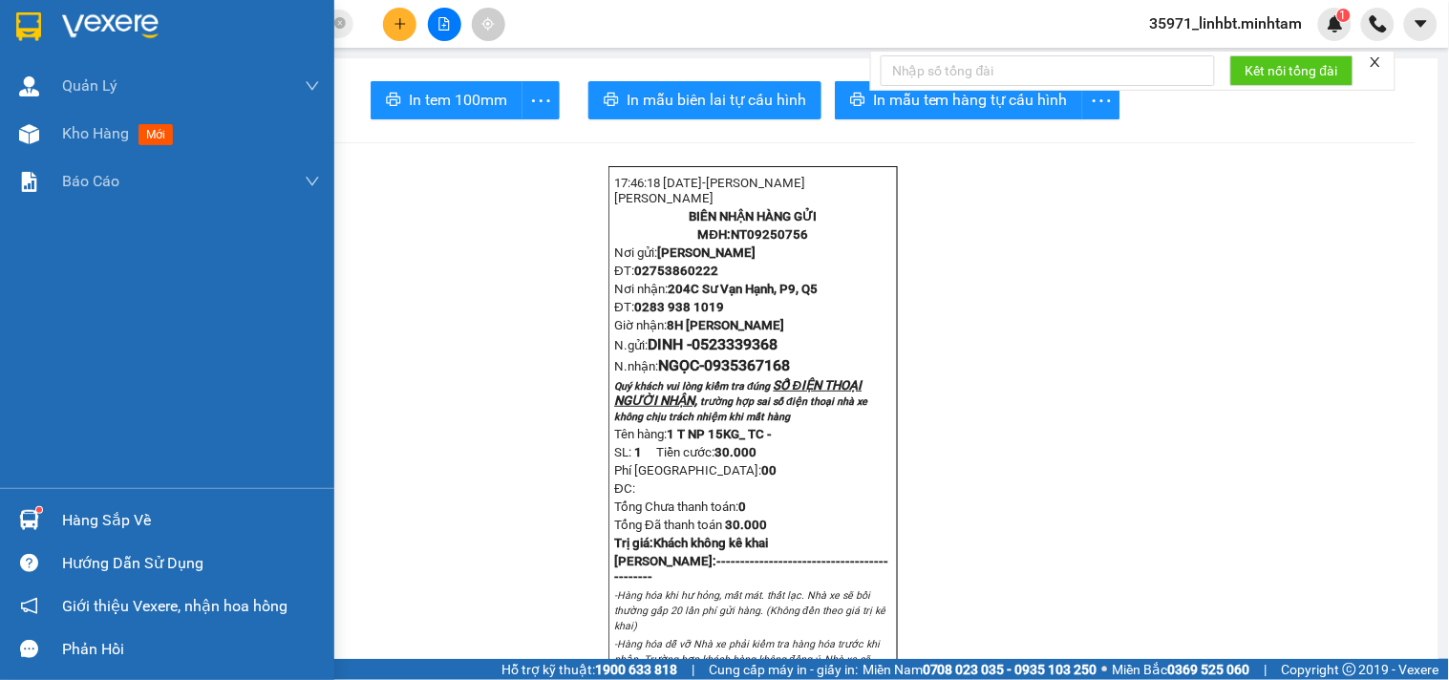
click at [3, 499] on div "Hàng sắp về" at bounding box center [167, 520] width 334 height 43
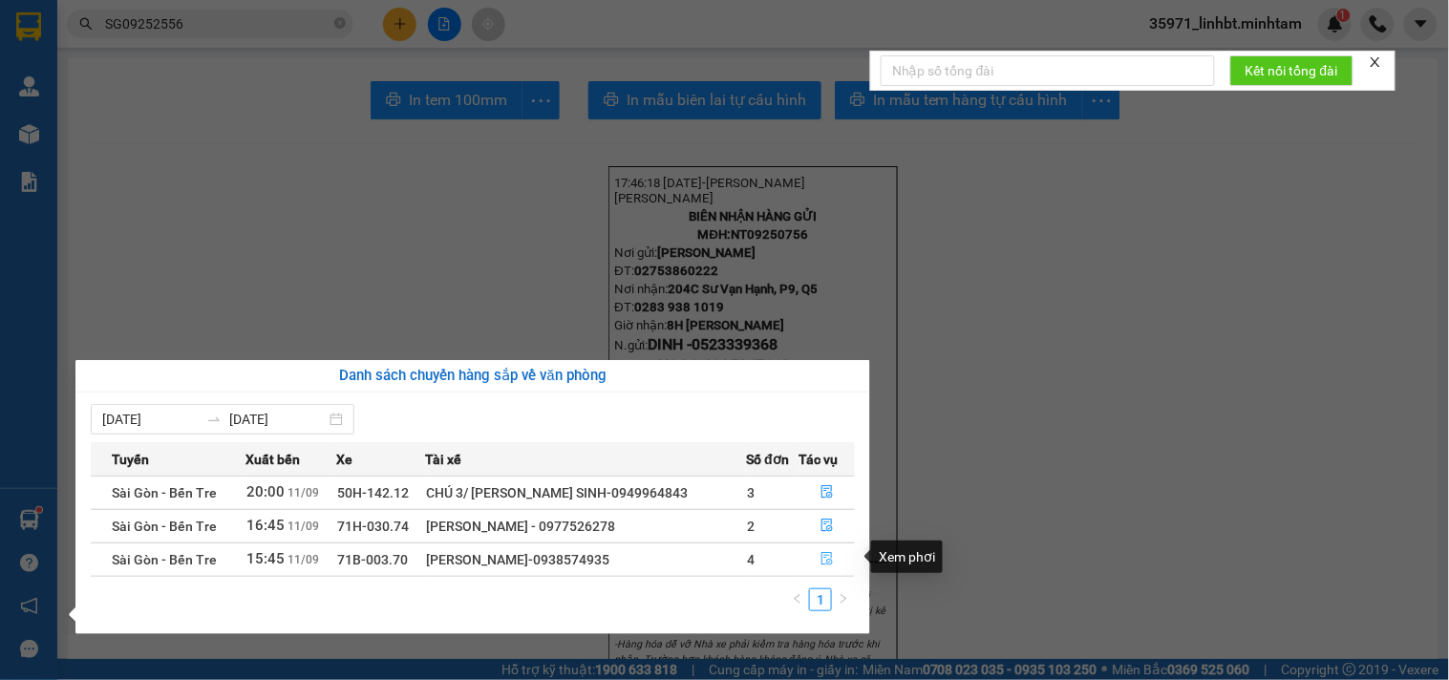
click at [820, 558] on icon "file-done" at bounding box center [826, 558] width 13 height 13
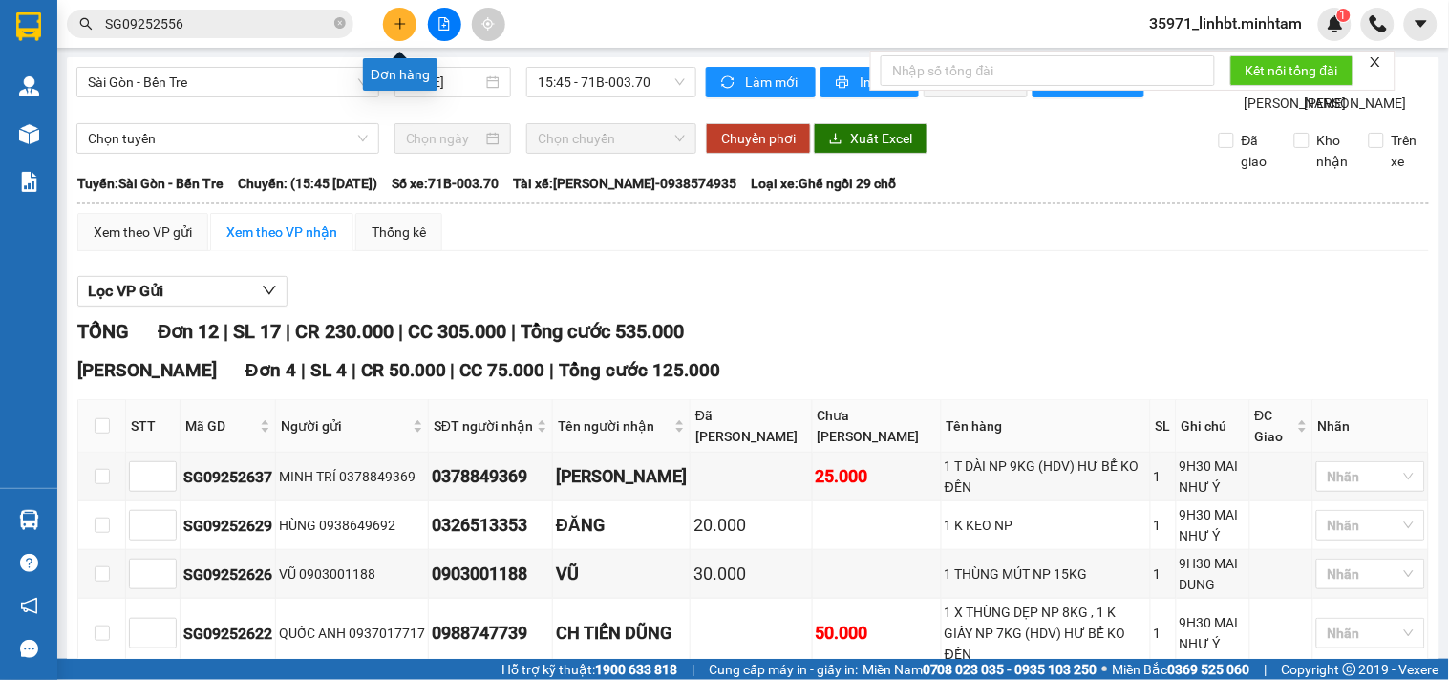
click at [404, 24] on icon "plus" at bounding box center [399, 23] width 11 height 1
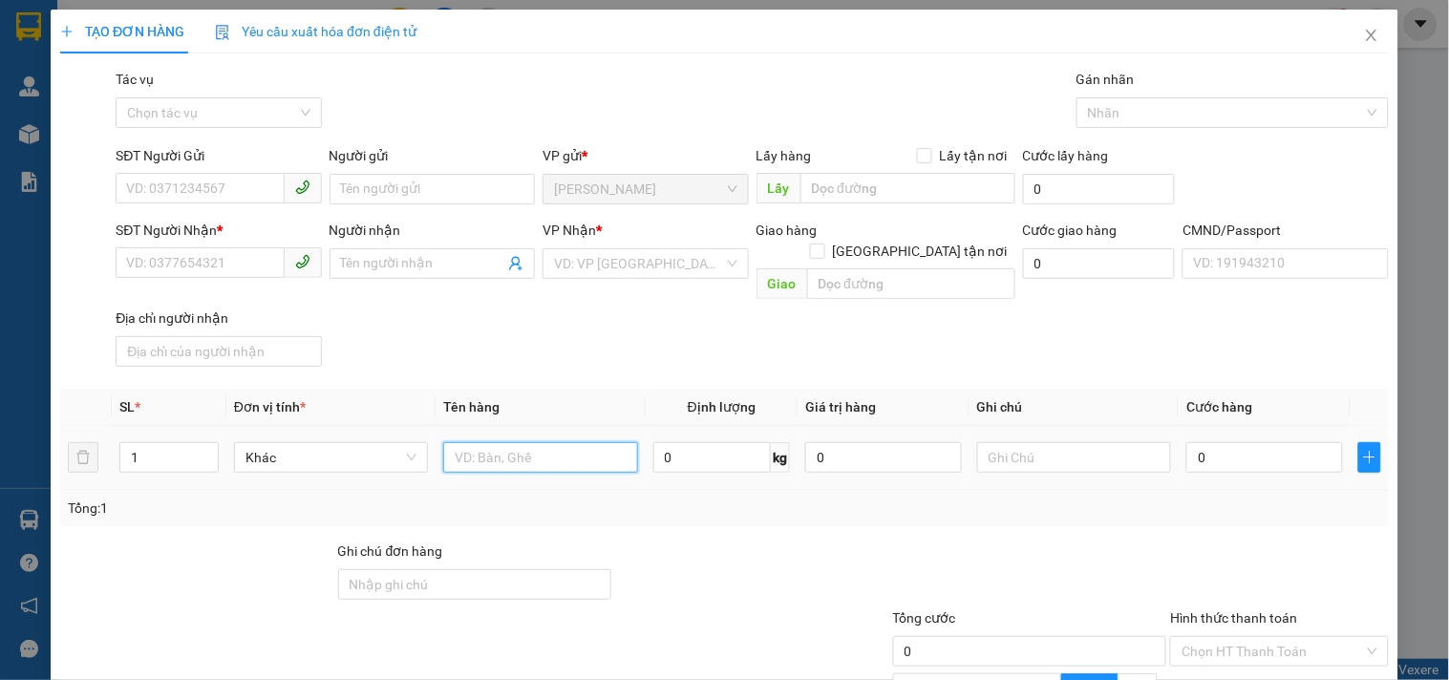
click at [461, 442] on input "text" at bounding box center [540, 457] width 194 height 31
type input "3T NP 25/ 26/ 30KG3T NP 25/ 26/ 30KG"
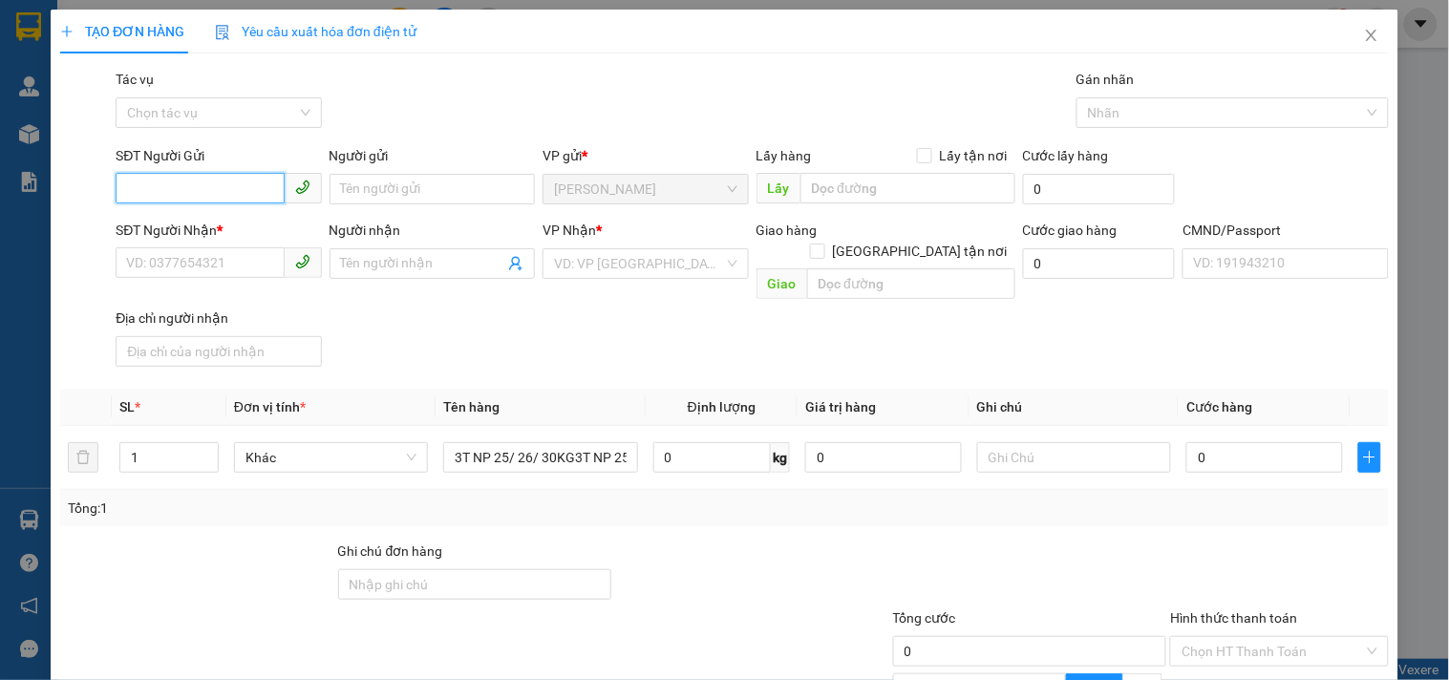
click at [167, 199] on input "SĐT Người Gửi" at bounding box center [200, 188] width 168 height 31
type input "0987049694"
click at [177, 224] on div "0987049694 - HUẤN" at bounding box center [216, 227] width 181 height 21
type input "HUẤN"
type input "0355039616"
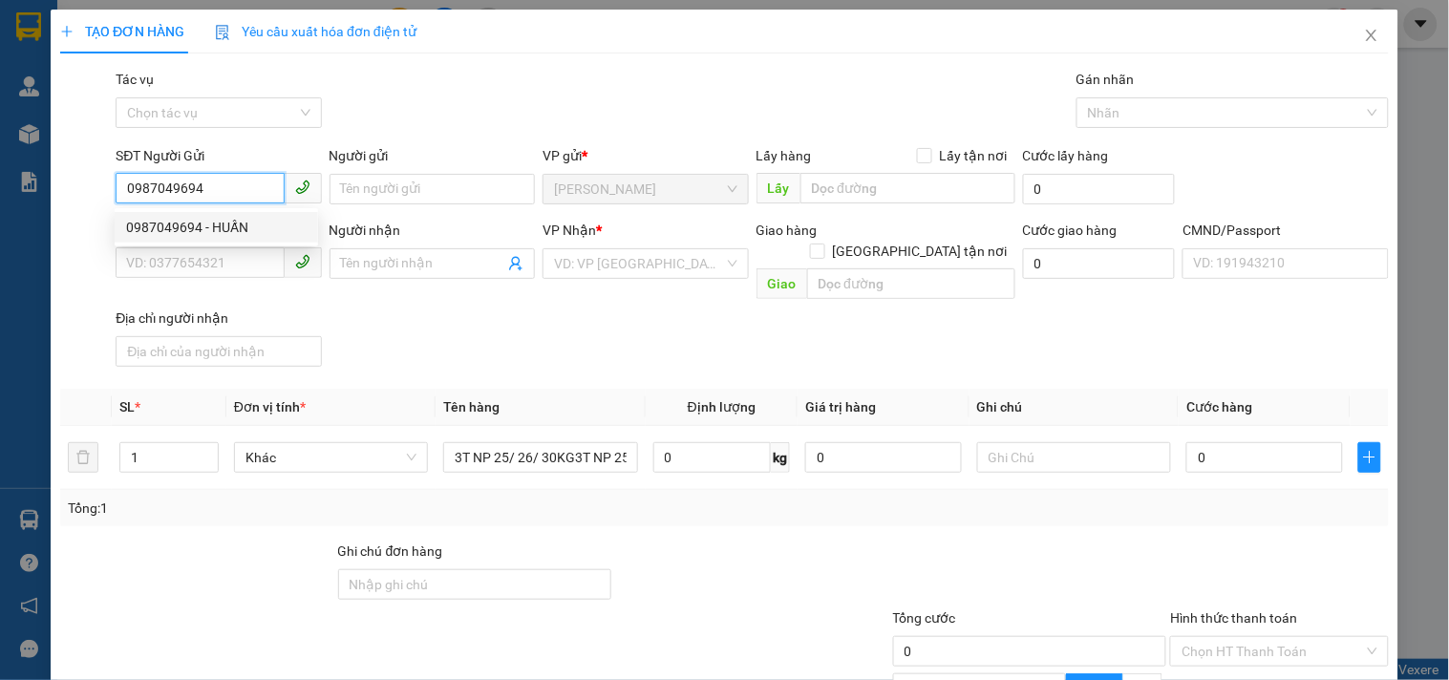
type input "THẮNG"
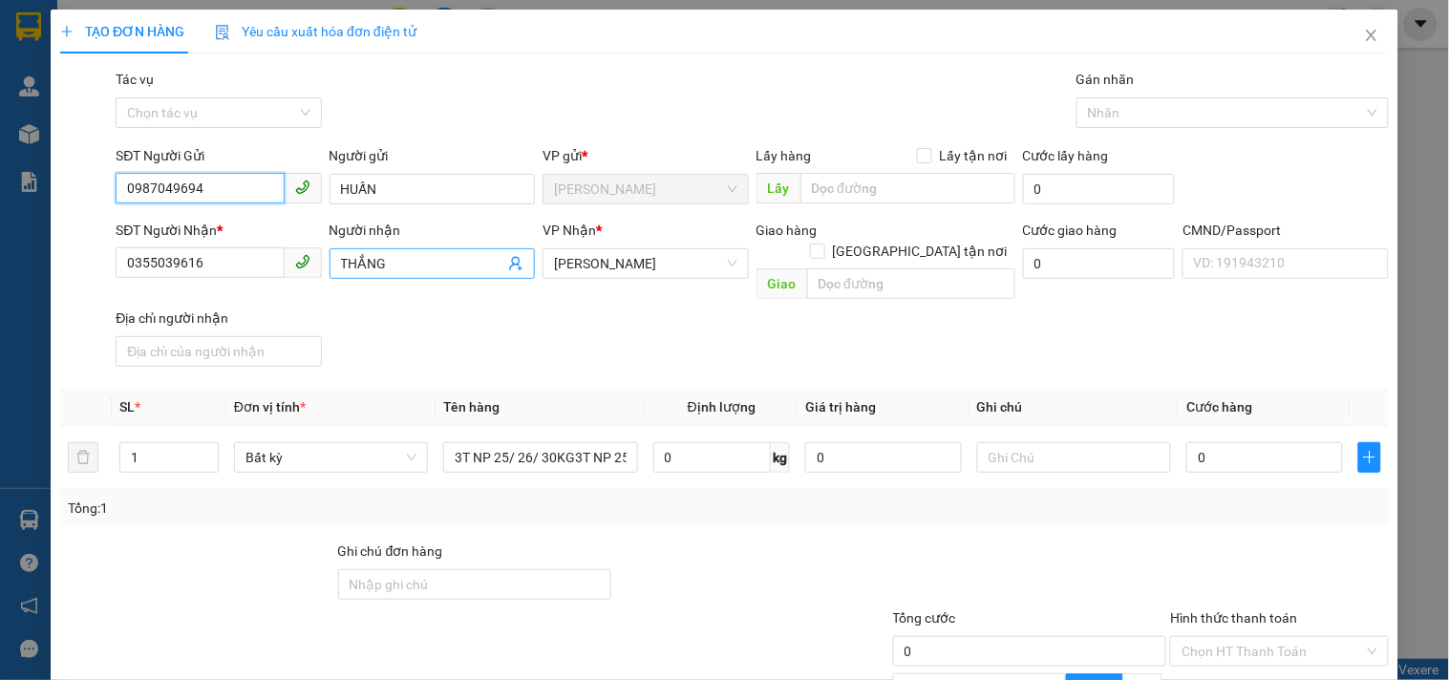
type input "0987049694"
click at [508, 260] on icon "user-add" at bounding box center [515, 263] width 15 height 15
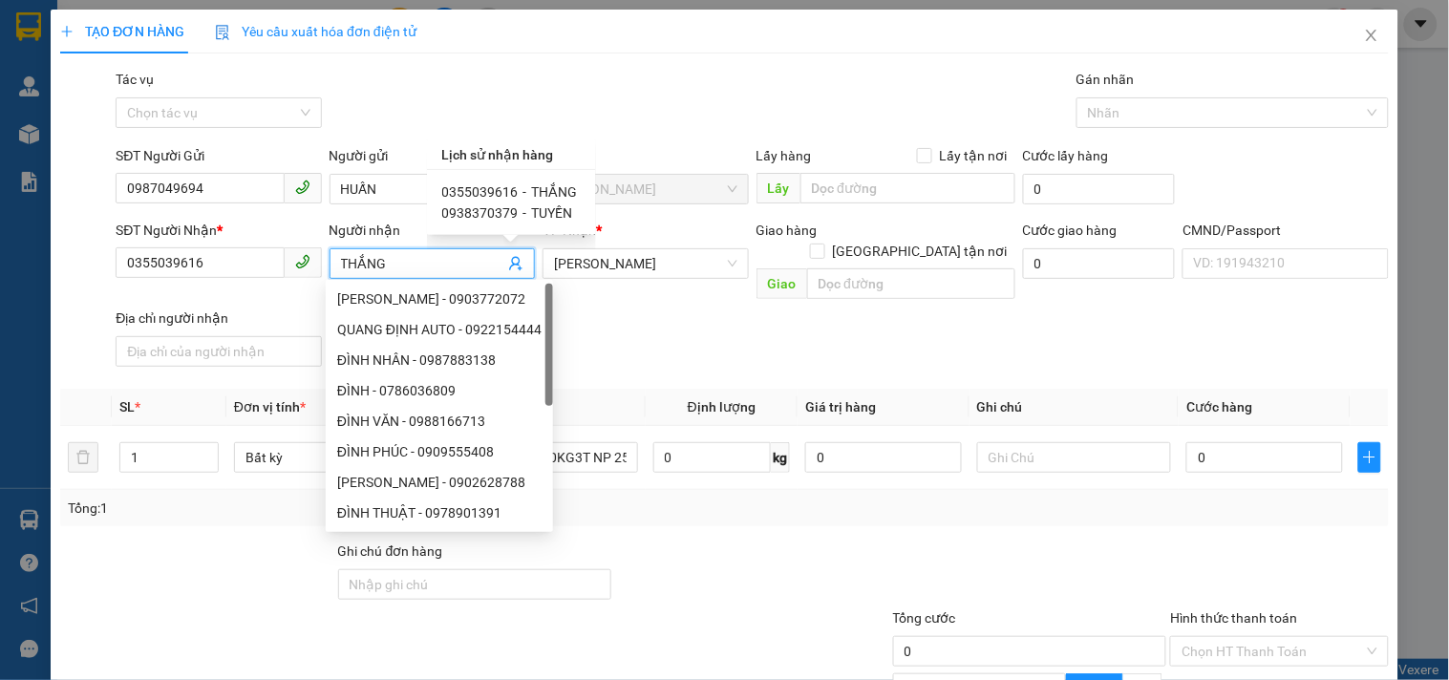
click at [506, 206] on span "0938370379" at bounding box center [480, 212] width 76 height 15
type input "0938370379"
type input "TUYỀN"
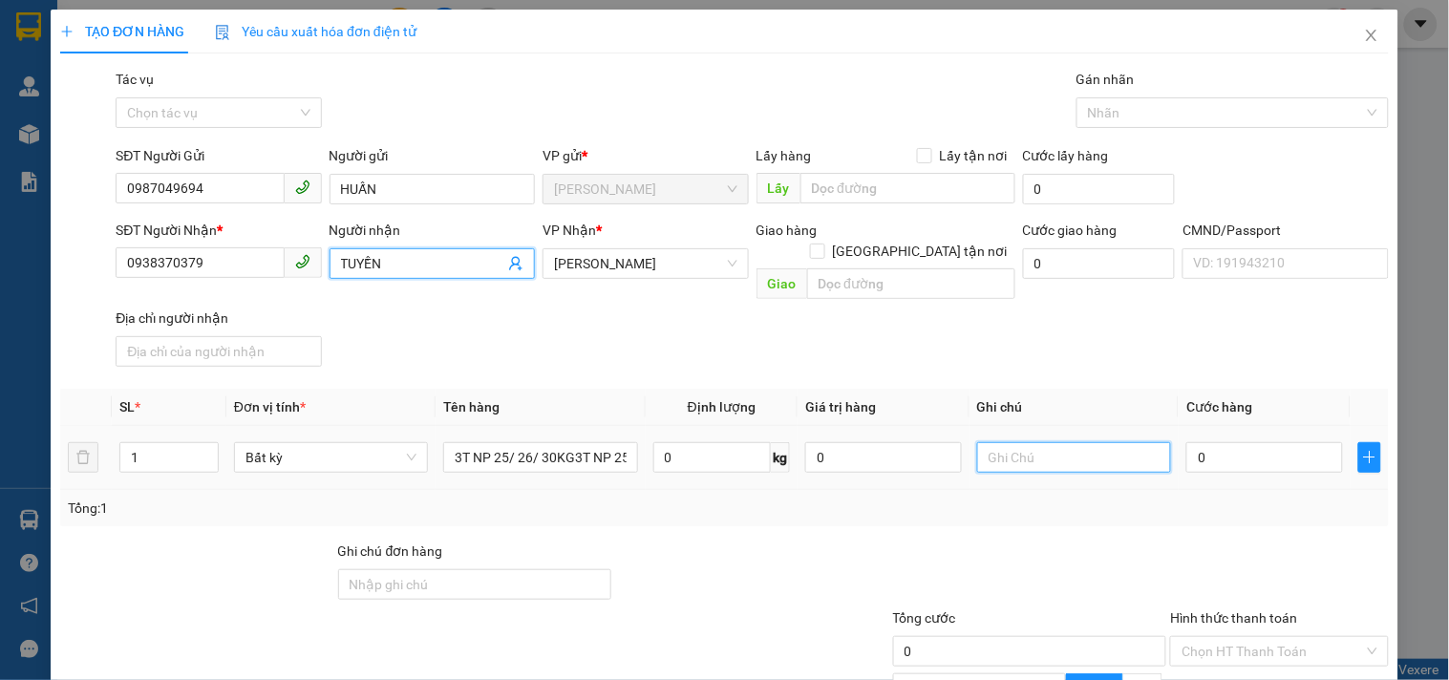
click at [1092, 442] on input "text" at bounding box center [1074, 457] width 194 height 31
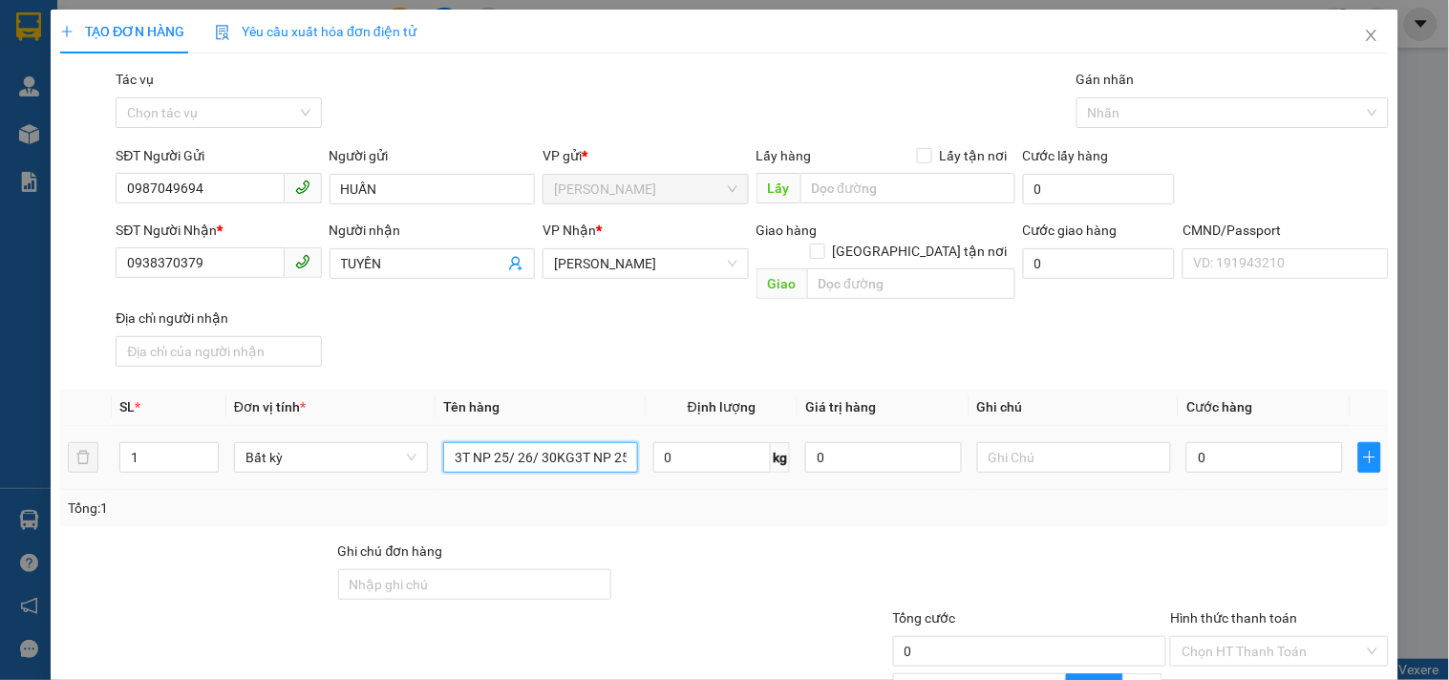
drag, startPoint x: 569, startPoint y: 433, endPoint x: 642, endPoint y: 437, distance: 72.7
click at [642, 437] on tr "1 Bất kỳ 3T NP 25/ 26/ 30KG3T NP 25/ 26/ 30KG 0 kg 0 0" at bounding box center [724, 458] width 1328 height 64
type input "3T NP 25/ 26/ 30KG"
click at [1074, 442] on input "text" at bounding box center [1074, 457] width 194 height 31
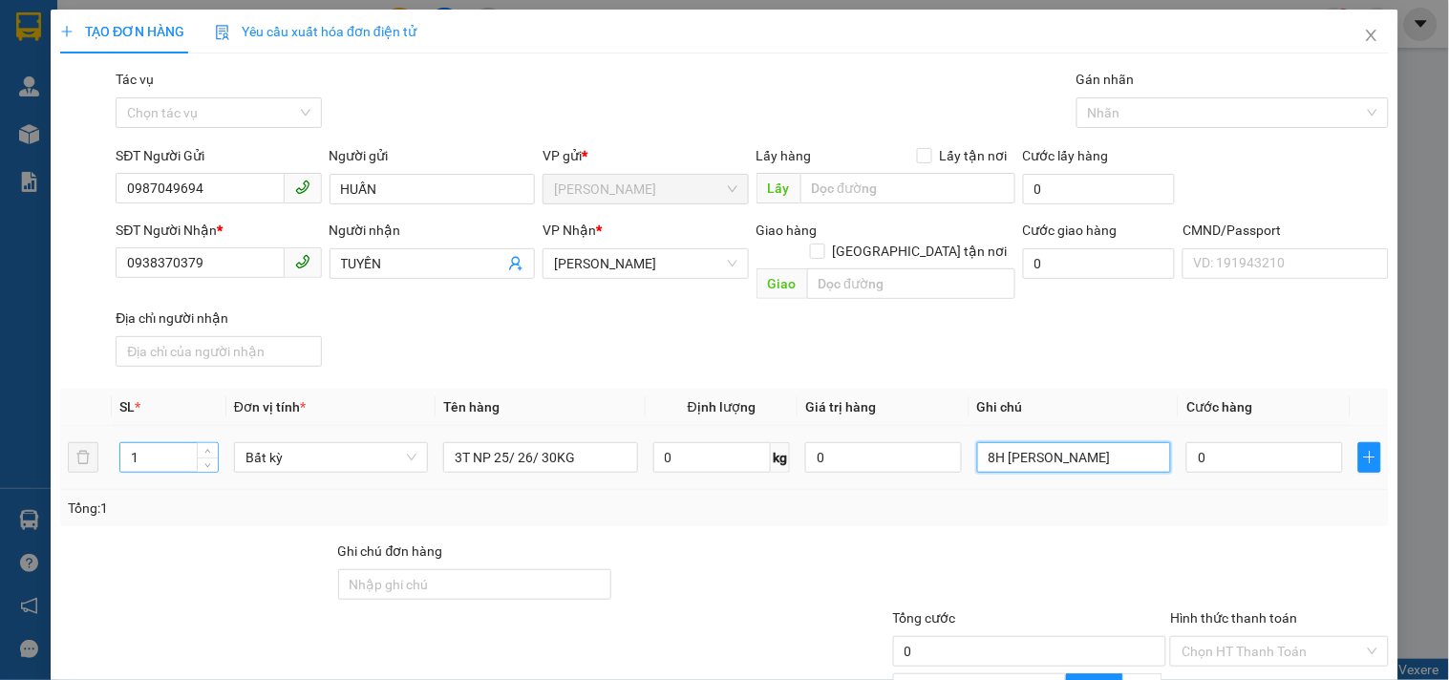
type input "8H [PERSON_NAME]"
click at [187, 443] on input "1" at bounding box center [168, 457] width 97 height 29
type input "3"
click at [1230, 442] on input "0" at bounding box center [1264, 457] width 157 height 31
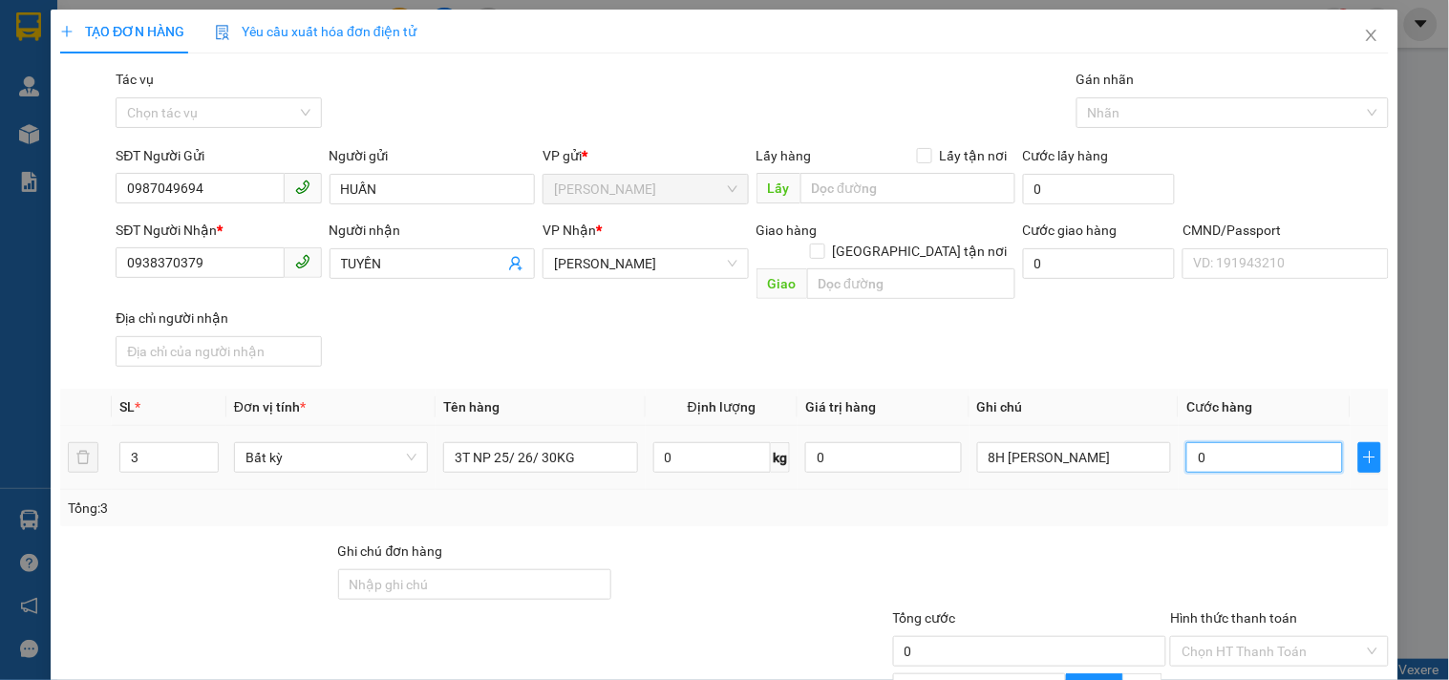
click at [1244, 442] on input "0" at bounding box center [1264, 457] width 157 height 31
type input "001"
type input "1"
type input "0.013"
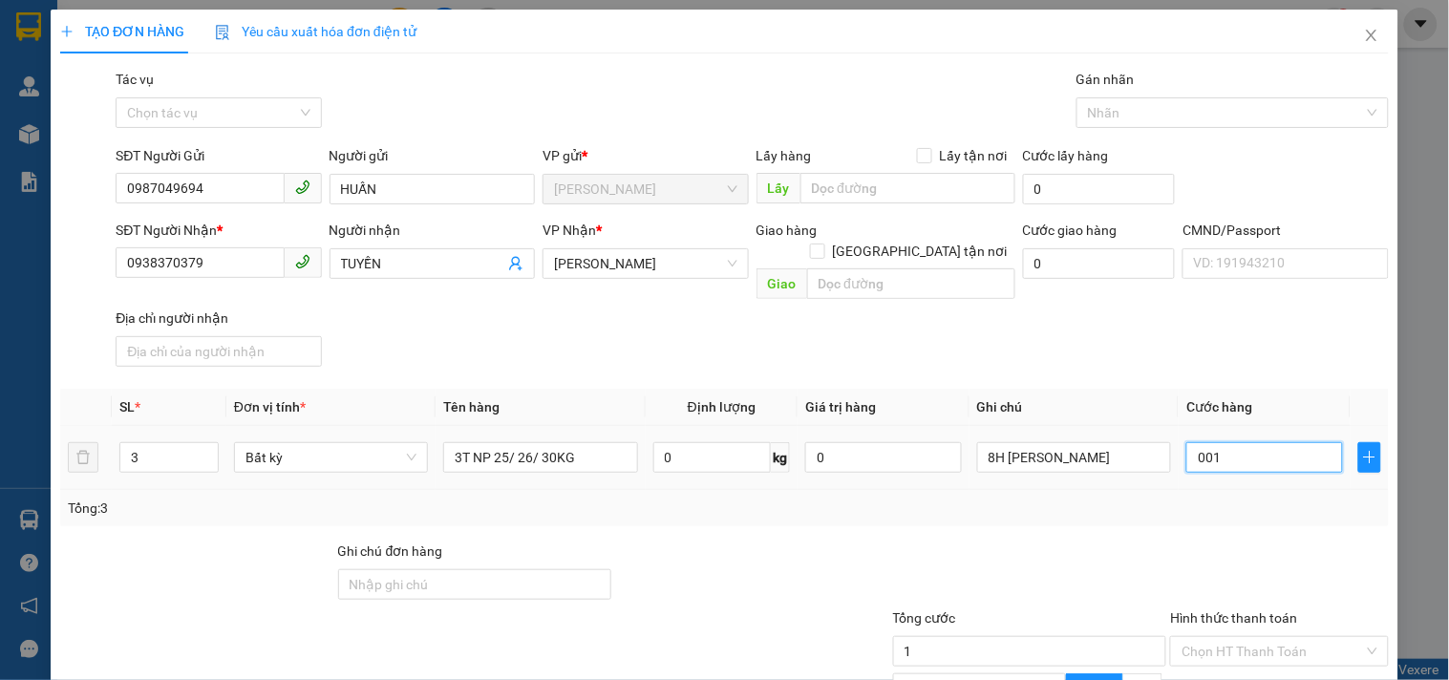
type input "13"
type input "00.130"
type input "130"
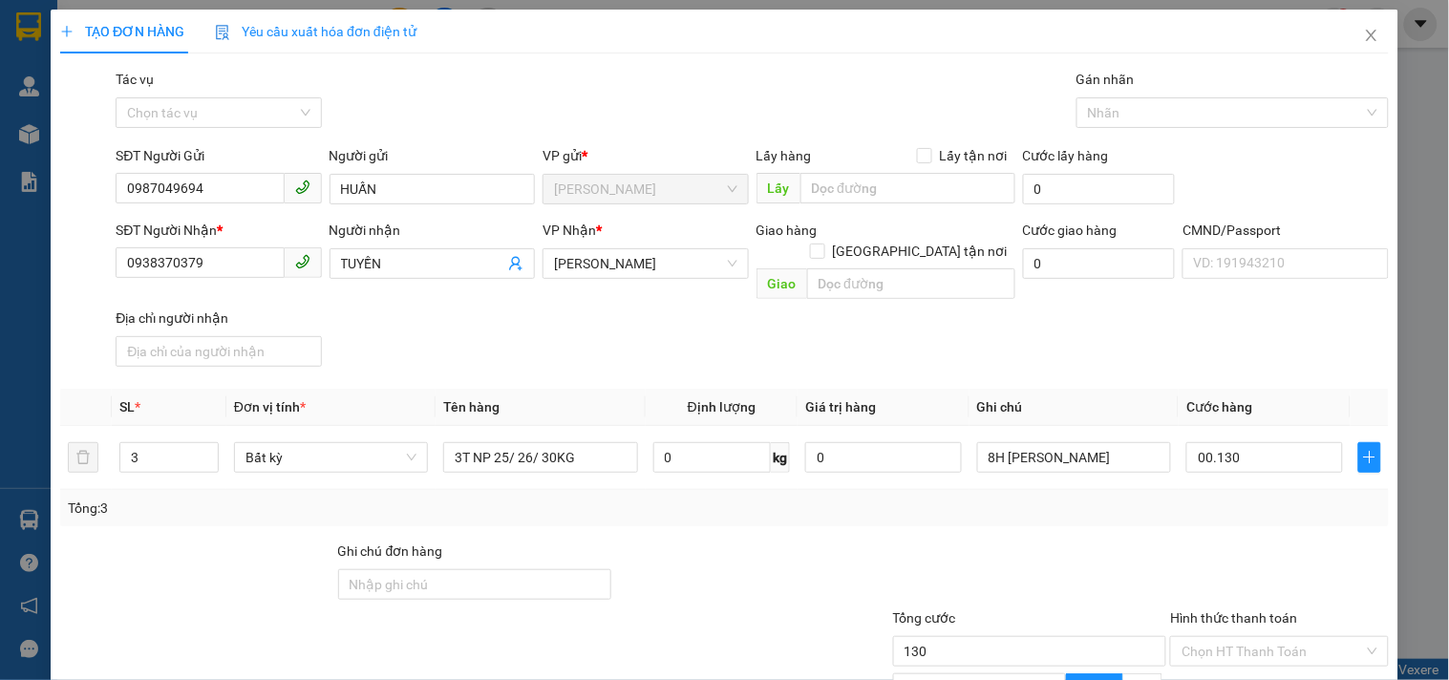
click at [1139, 541] on div at bounding box center [1030, 574] width 278 height 67
type input "130.000"
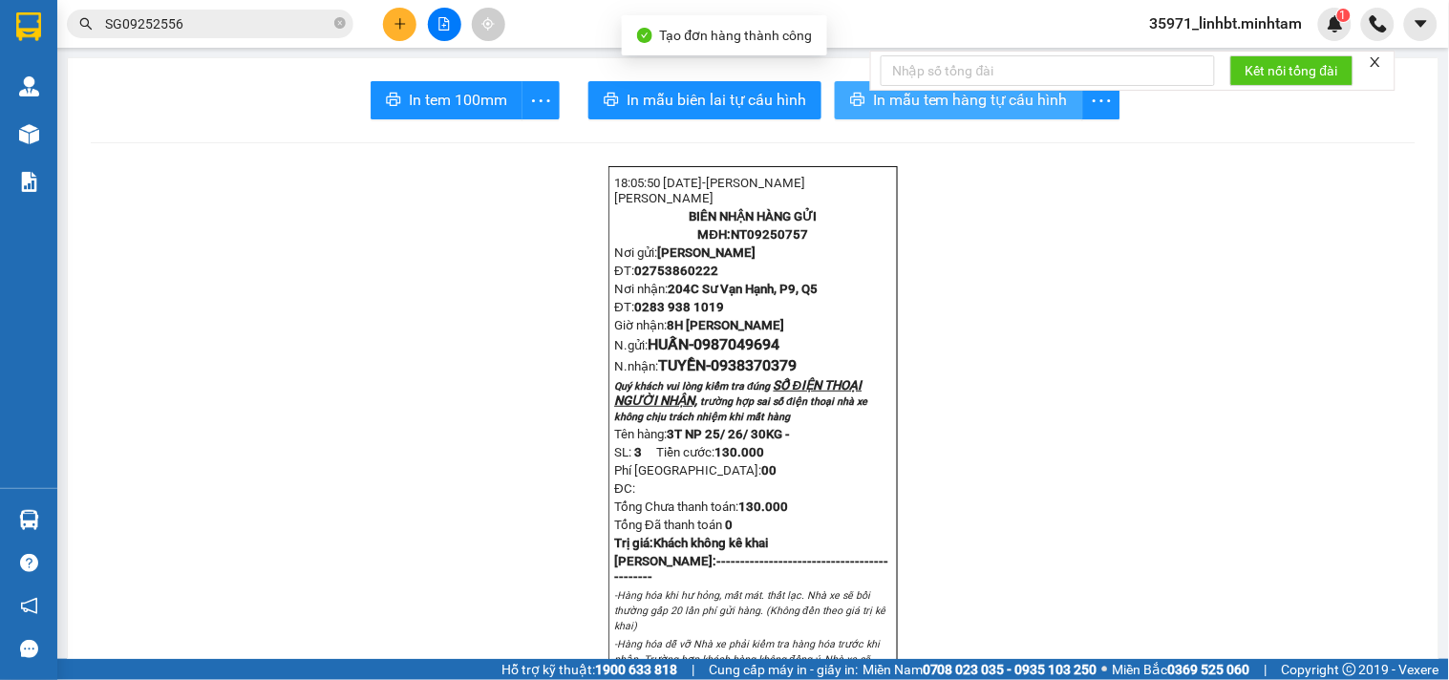
click at [869, 113] on button "In mẫu tem hàng tự cấu hình" at bounding box center [959, 100] width 248 height 38
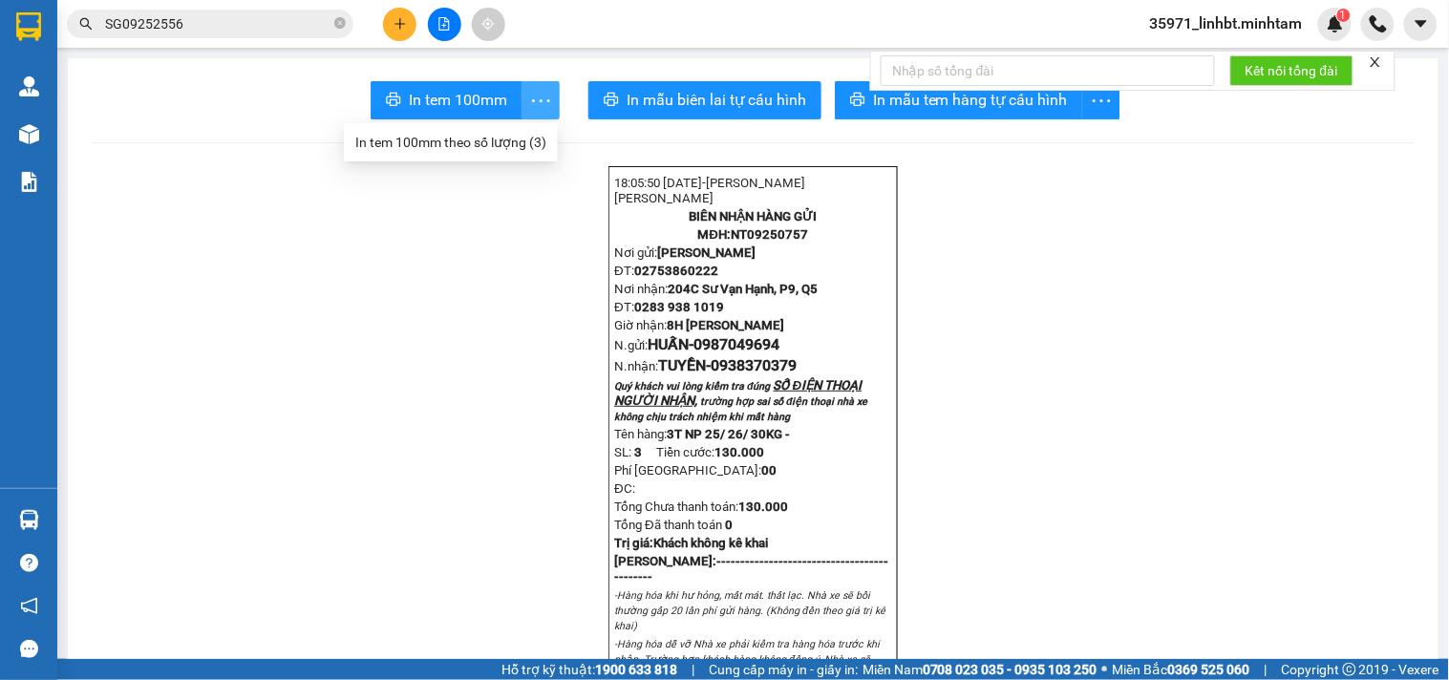
click at [539, 97] on icon "more" at bounding box center [541, 101] width 24 height 24
click at [489, 138] on div "In tem 100mm theo số lượng (3)" at bounding box center [450, 142] width 191 height 21
click at [155, 27] on input "SG09252556" at bounding box center [217, 23] width 225 height 21
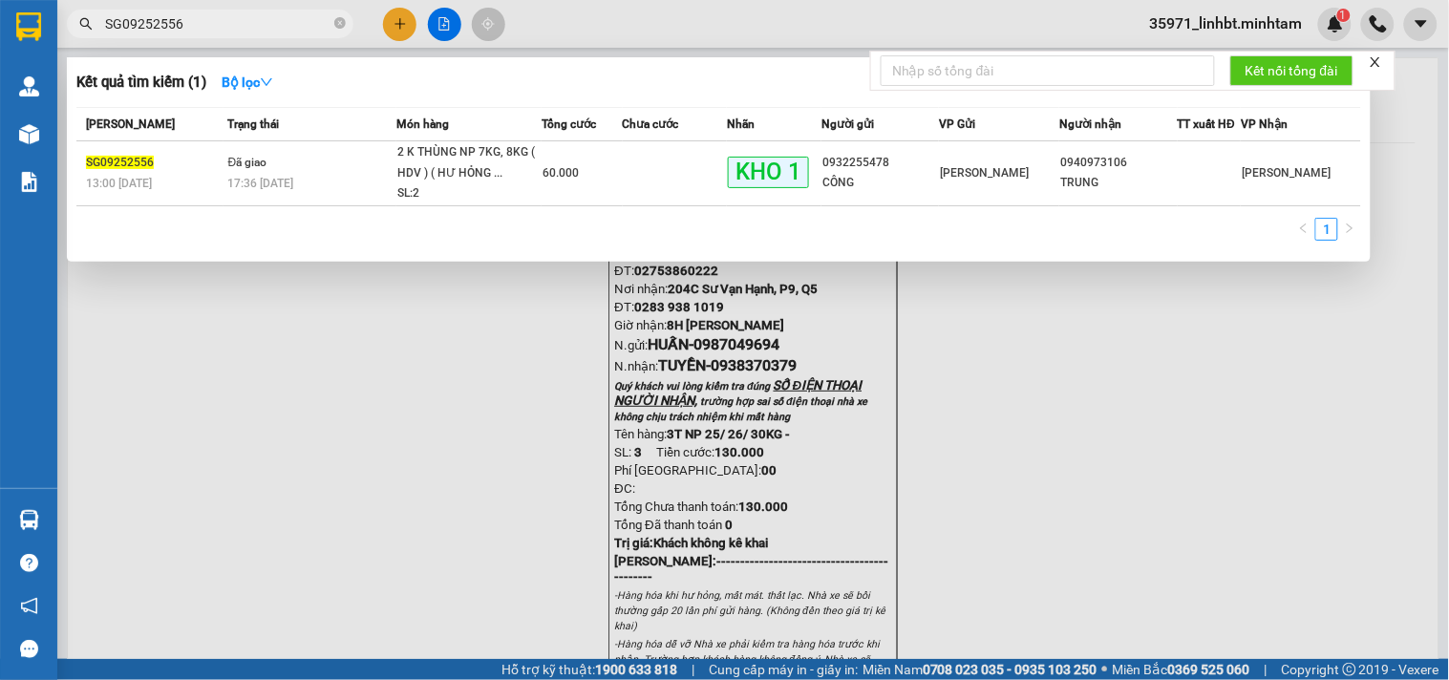
click at [155, 27] on input "SG09252556" at bounding box center [217, 23] width 225 height 21
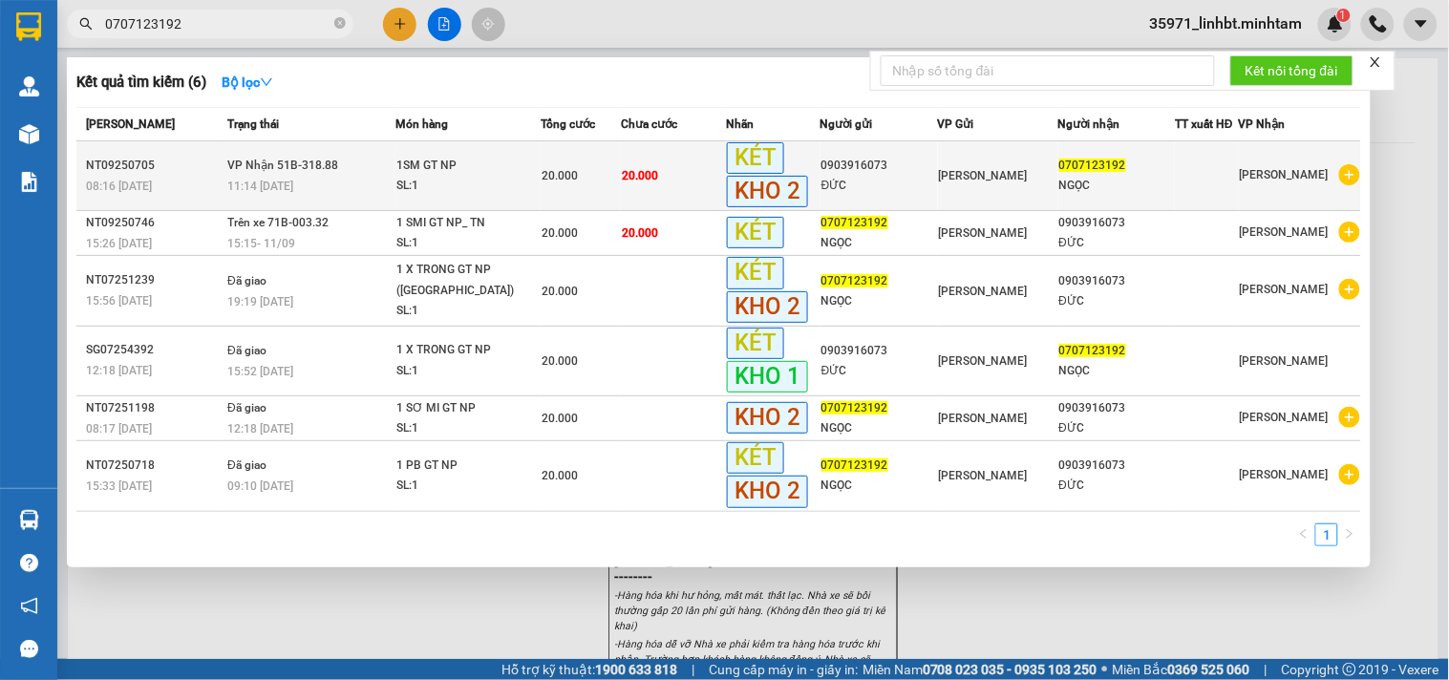
type input "0707123192"
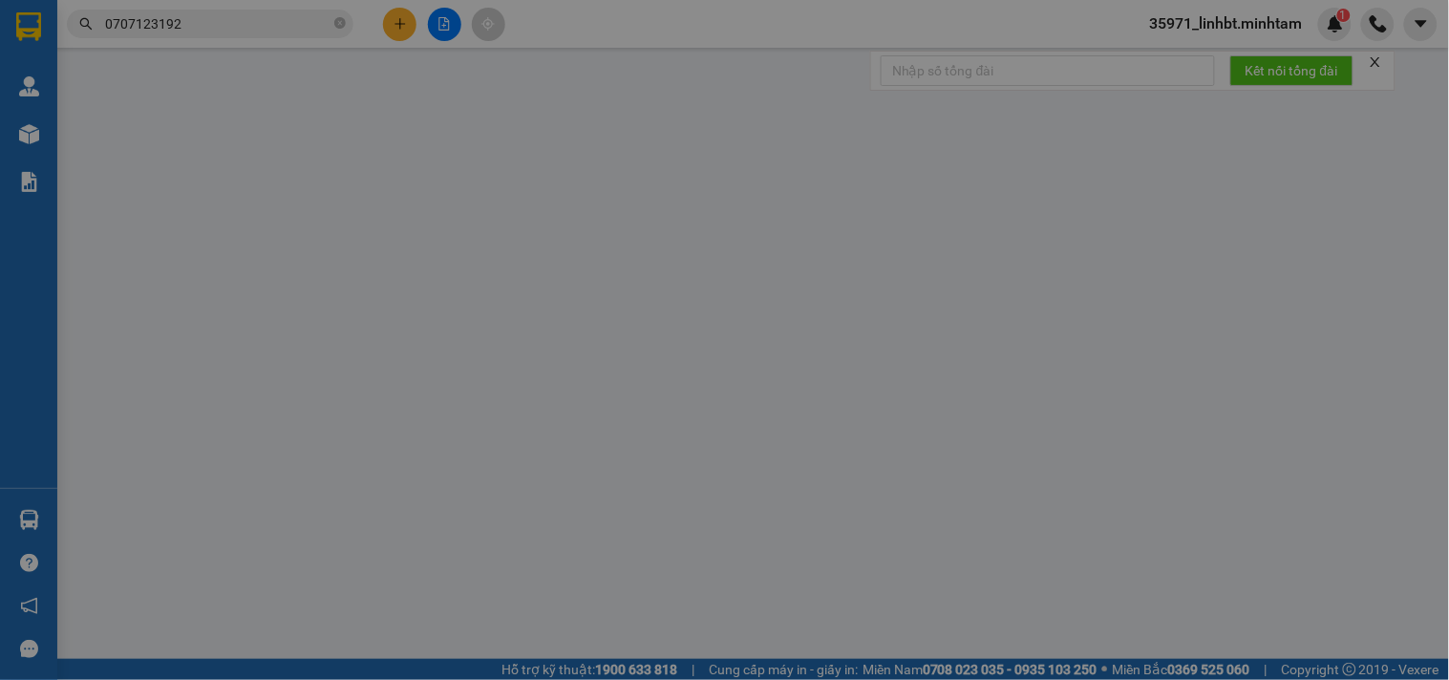
type input "0903916073"
type input "ĐỨC"
type input "0707123192"
type input "NGỌC"
type input "20.000"
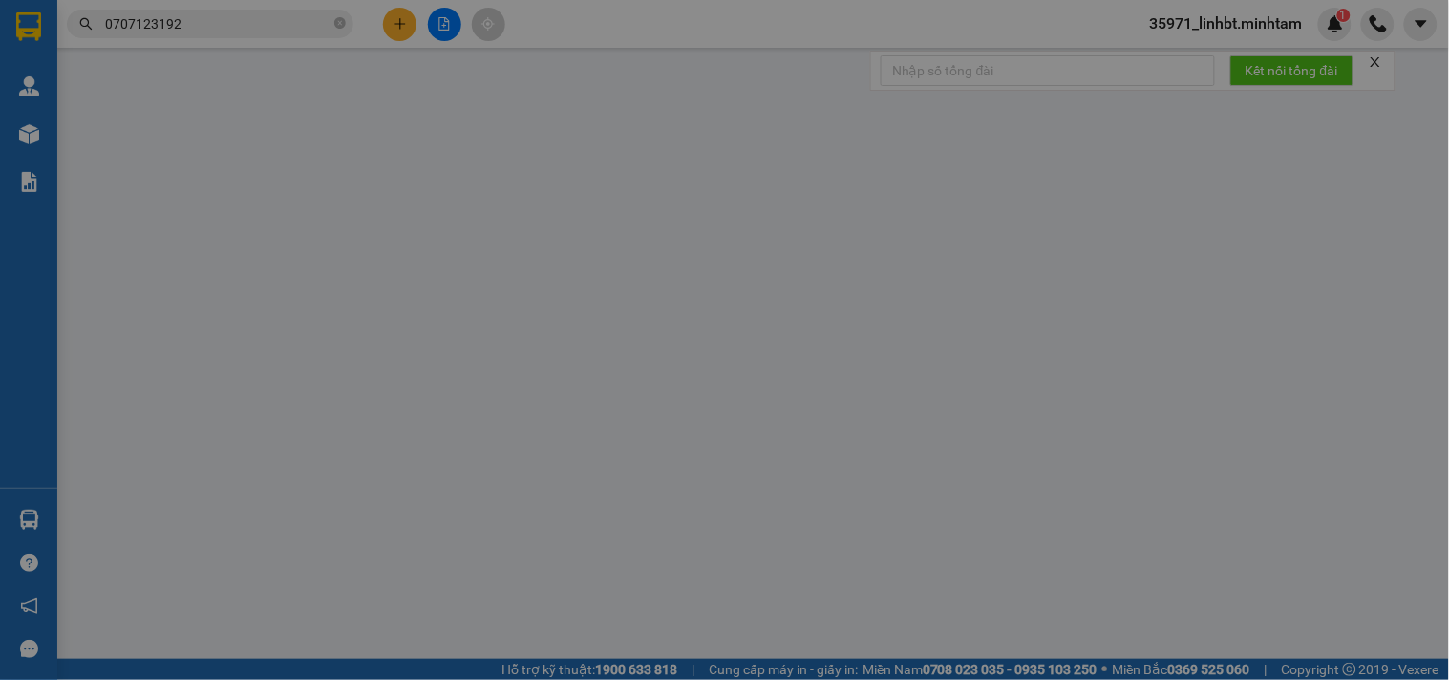
type input "20.000"
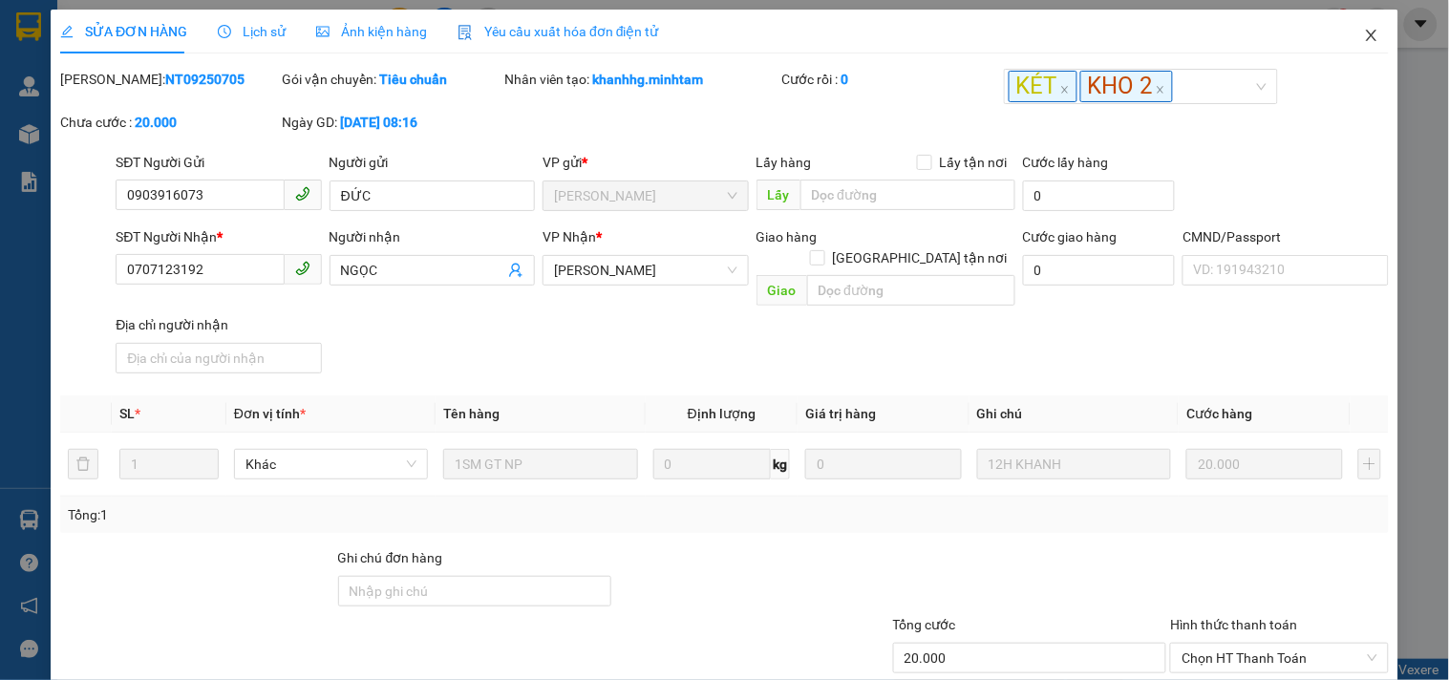
click at [1364, 40] on icon "close" at bounding box center [1371, 35] width 15 height 15
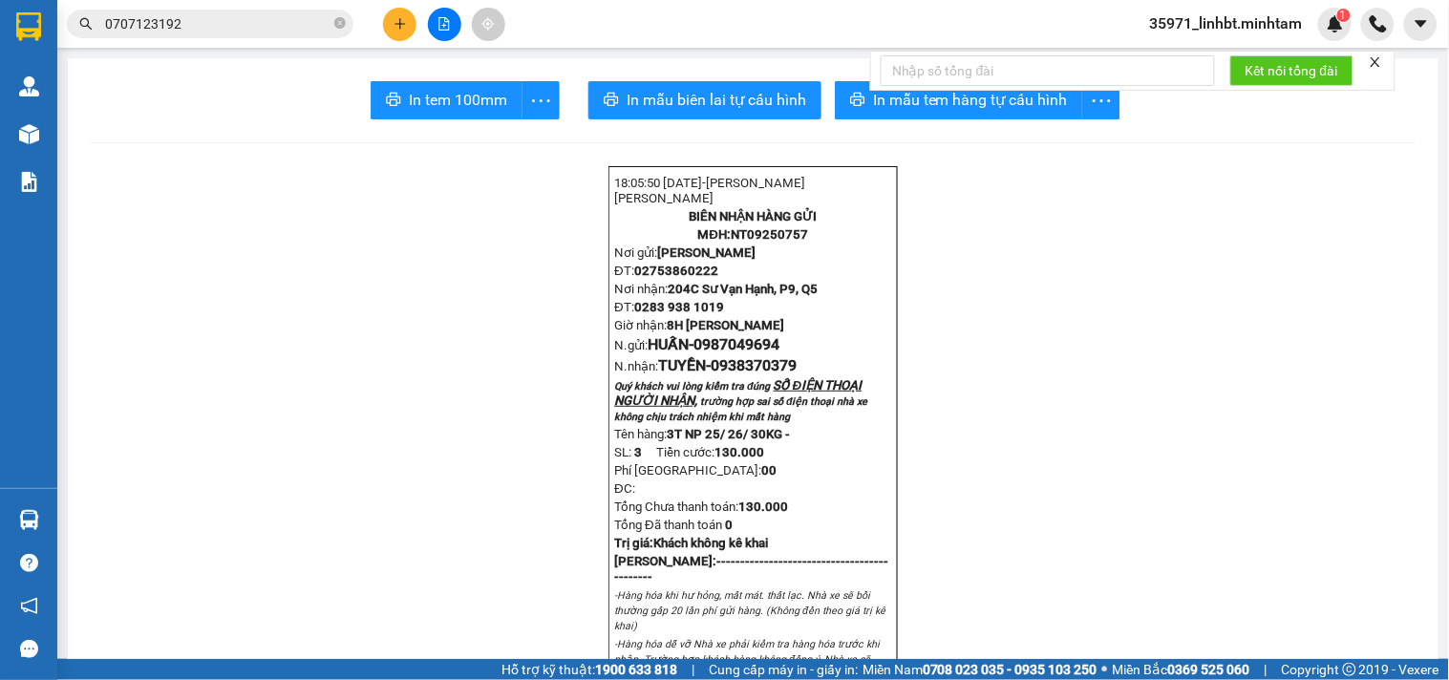
click at [225, 25] on input "0707123192" at bounding box center [217, 23] width 225 height 21
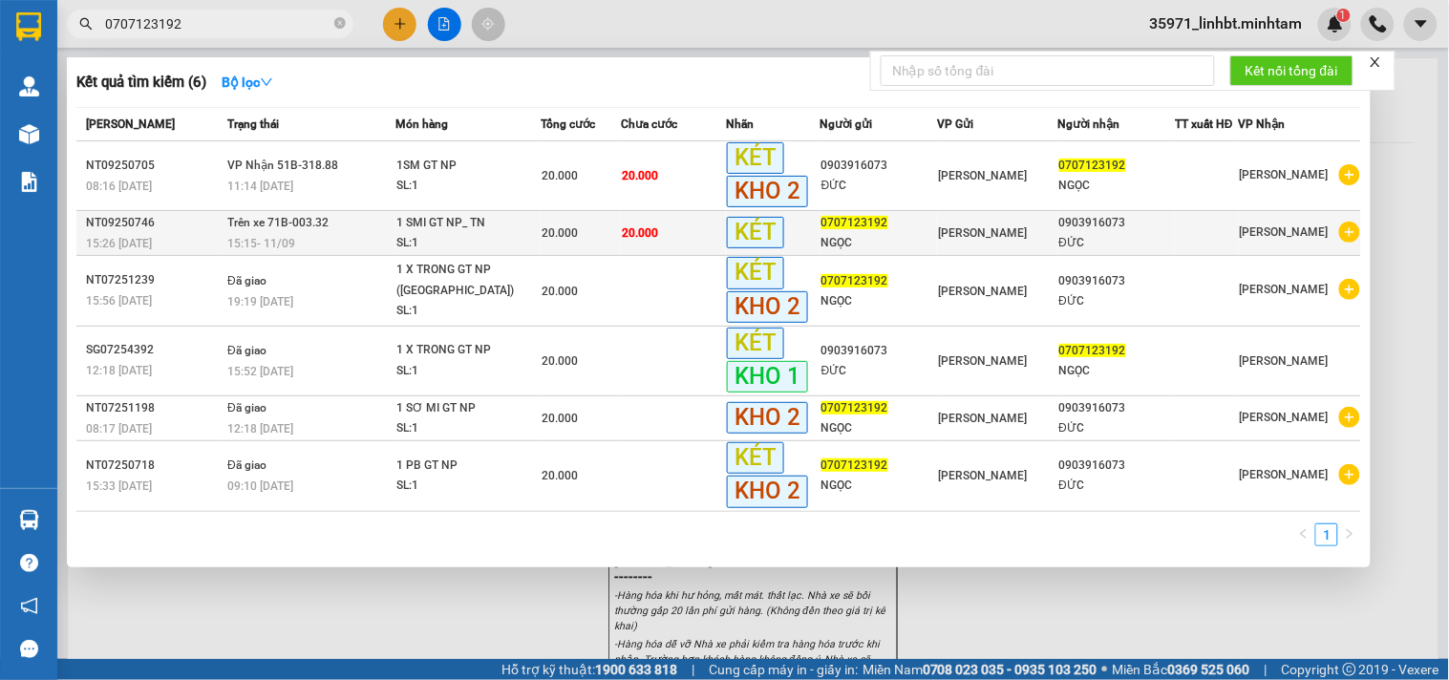
click at [949, 249] on td "[PERSON_NAME]" at bounding box center [998, 233] width 120 height 45
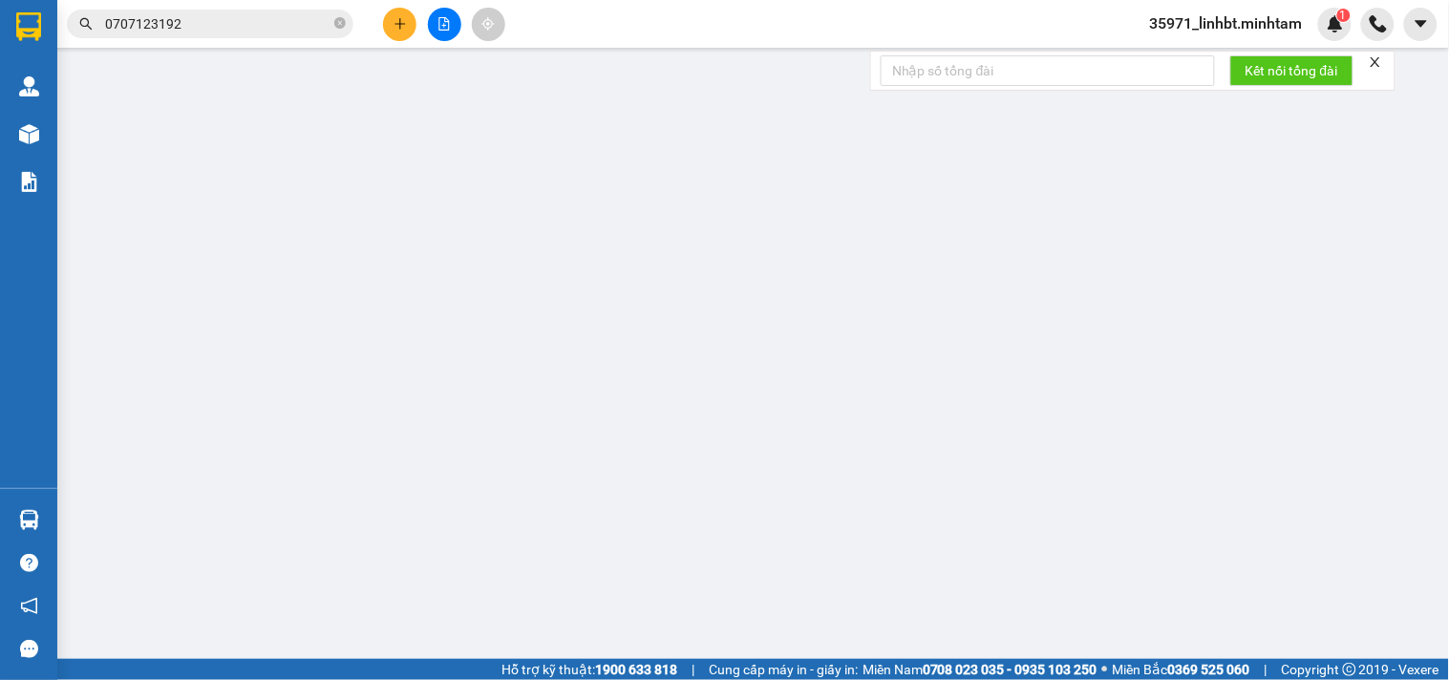
type input "0707123192"
type input "NGỌC"
type input "0903916073"
type input "ĐỨC"
type input "20.000"
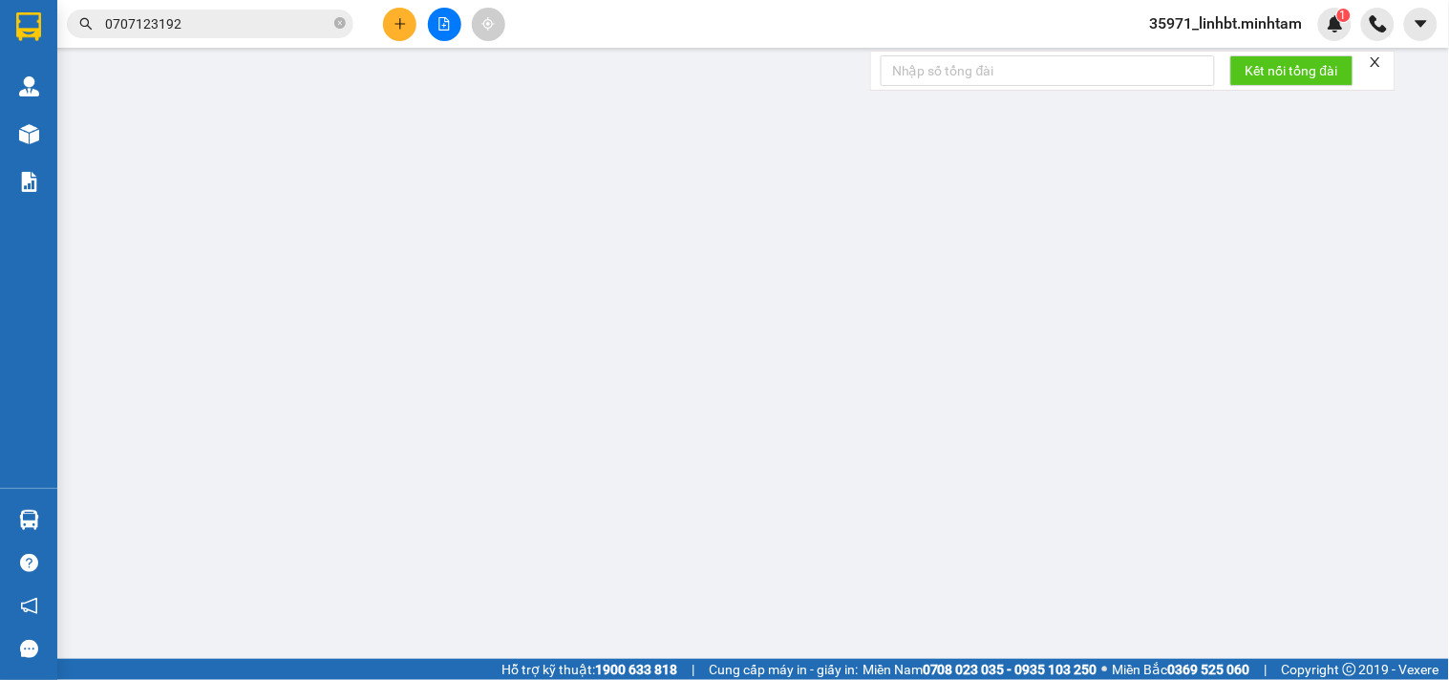
type input "20.000"
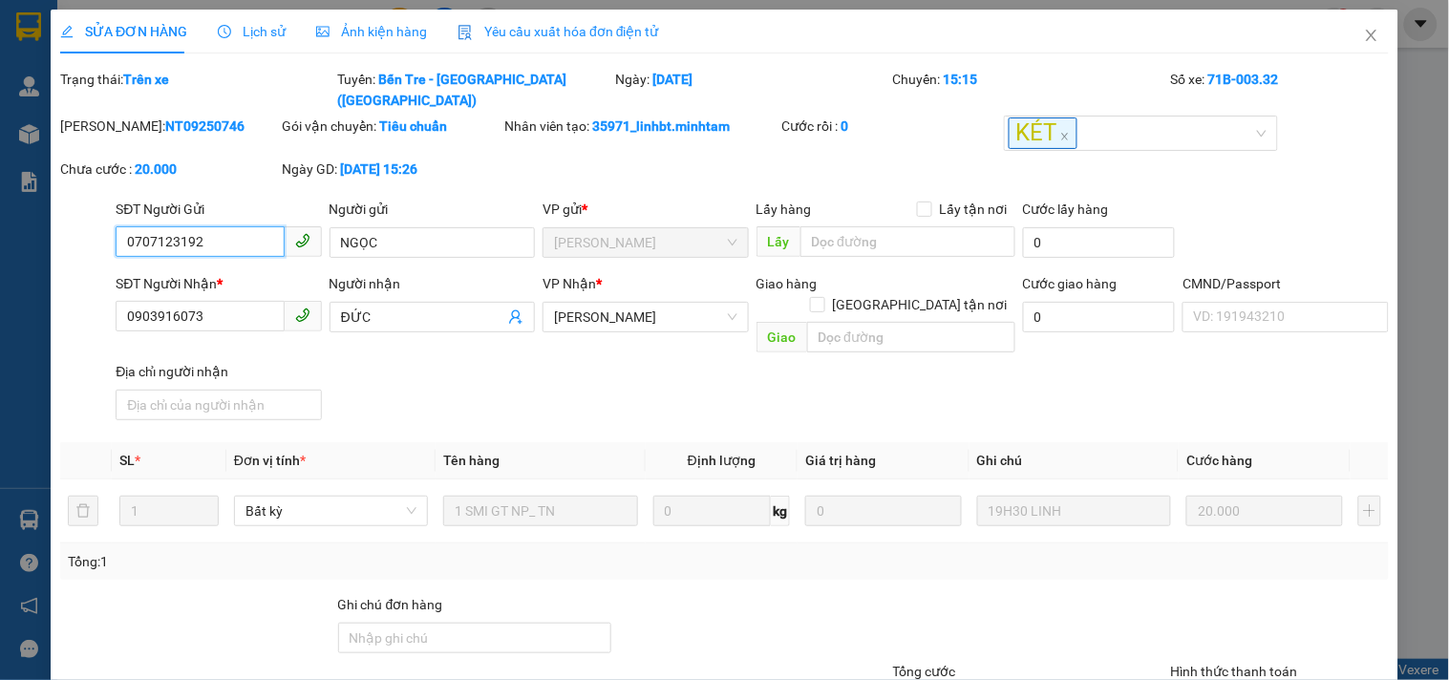
click at [166, 226] on input "0707123192" at bounding box center [200, 241] width 168 height 31
click at [164, 226] on input "0707123192" at bounding box center [200, 241] width 168 height 31
click at [1364, 36] on icon "close" at bounding box center [1371, 35] width 15 height 15
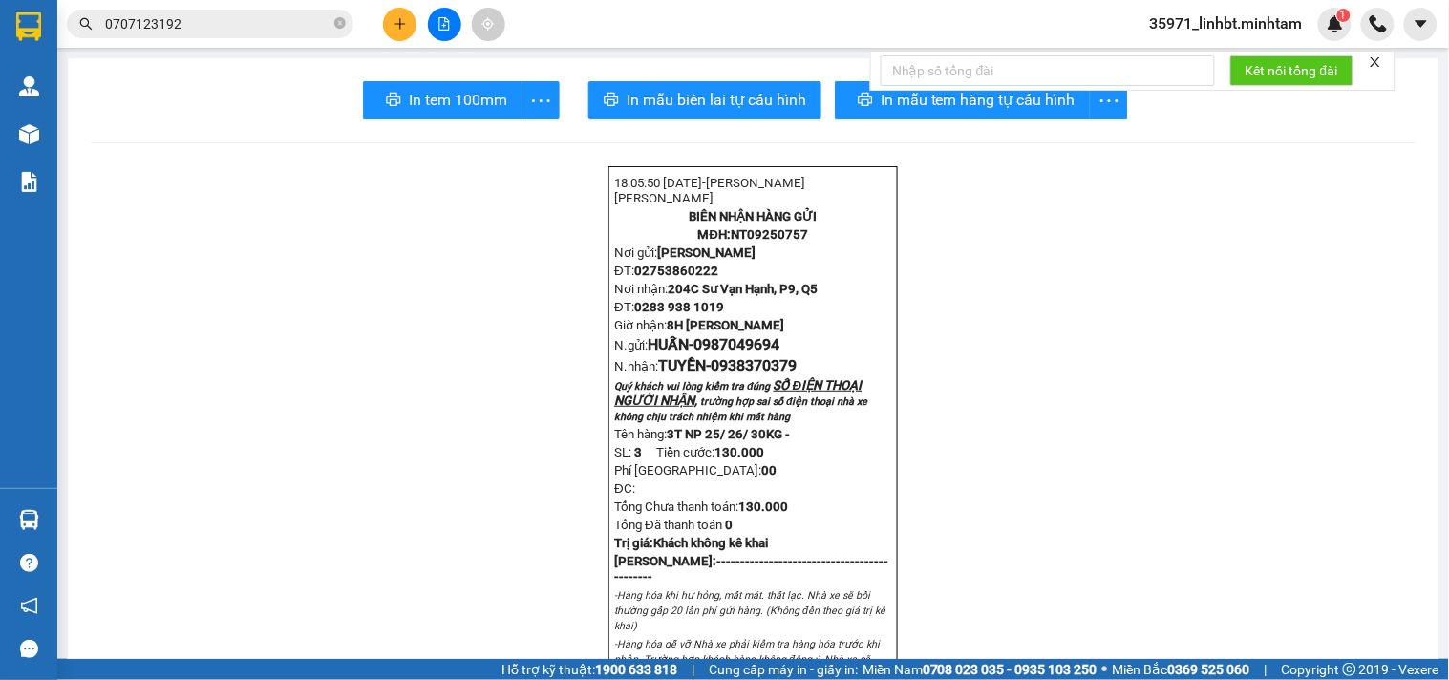
click at [273, 17] on input "0707123192" at bounding box center [217, 23] width 225 height 21
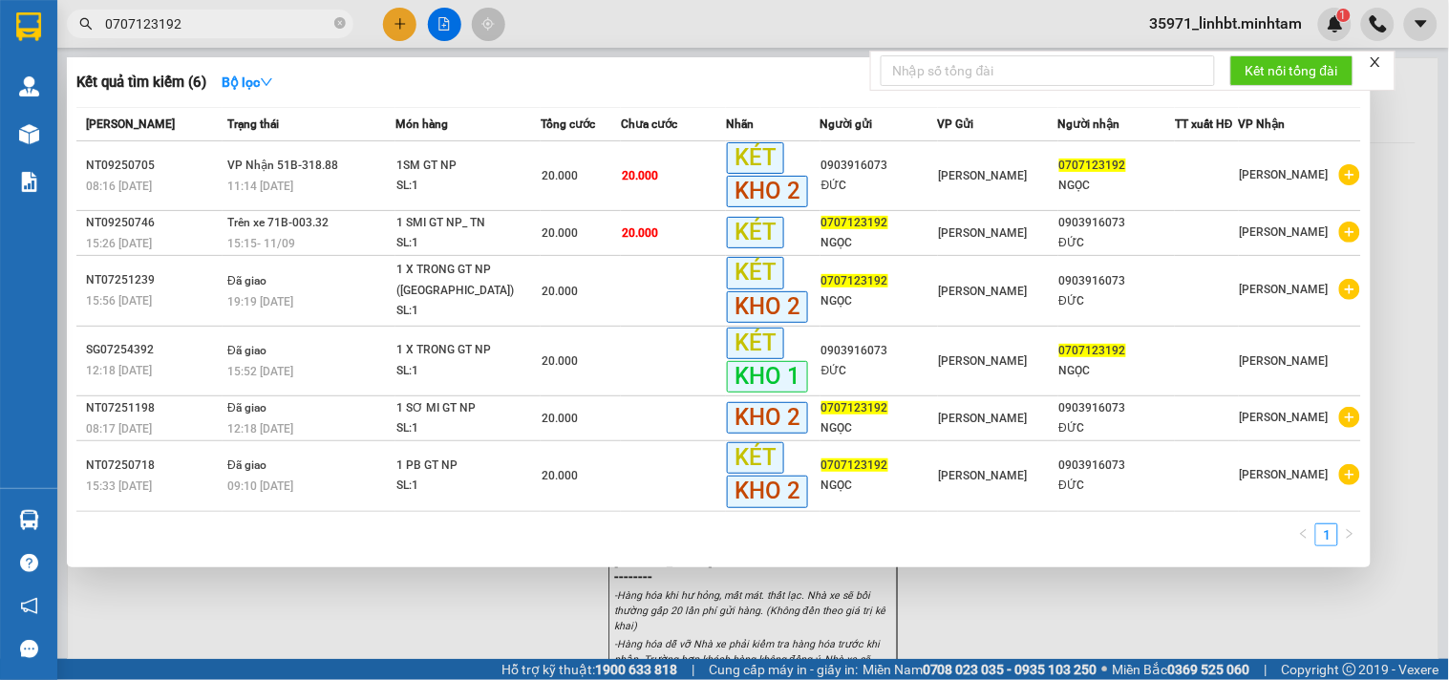
click at [273, 17] on input "0707123192" at bounding box center [217, 23] width 225 height 21
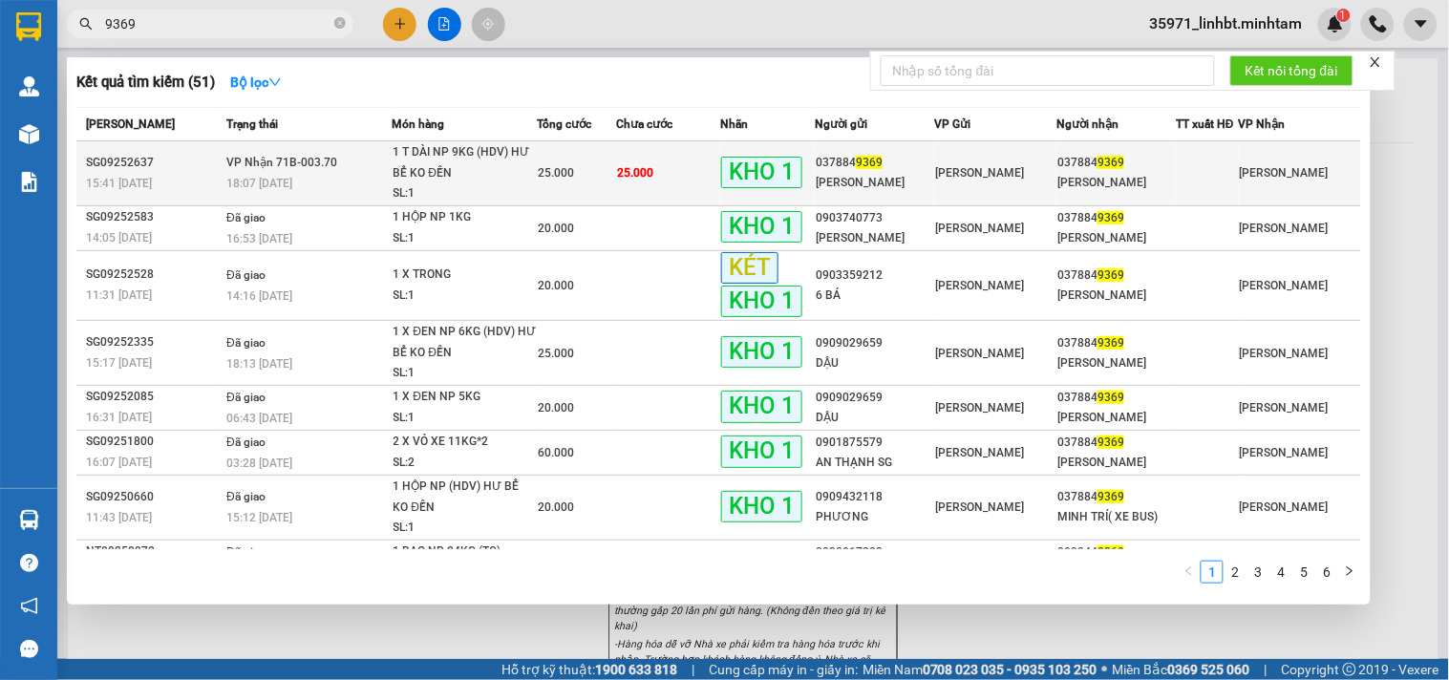
type input "9369"
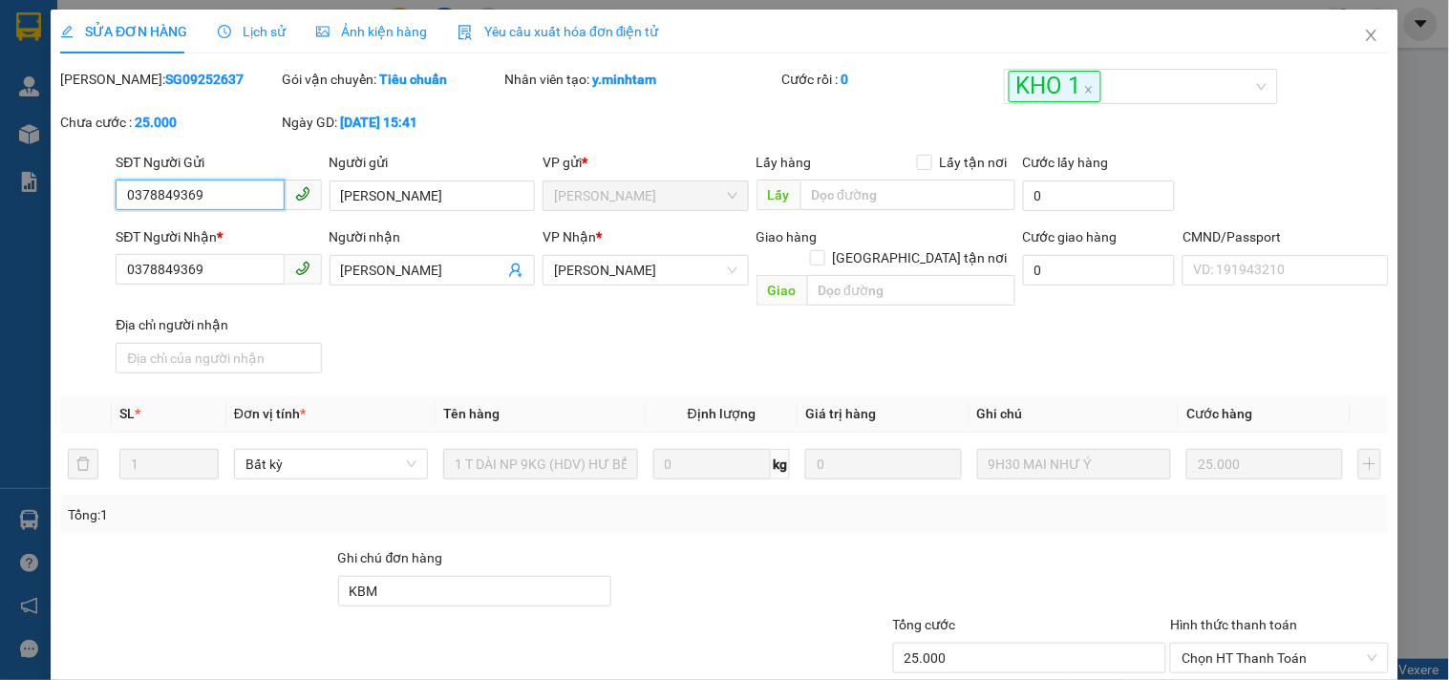
type input "0378849369"
type input "[PERSON_NAME]"
type input "0378849369"
type input "[PERSON_NAME]"
type input "KBM"
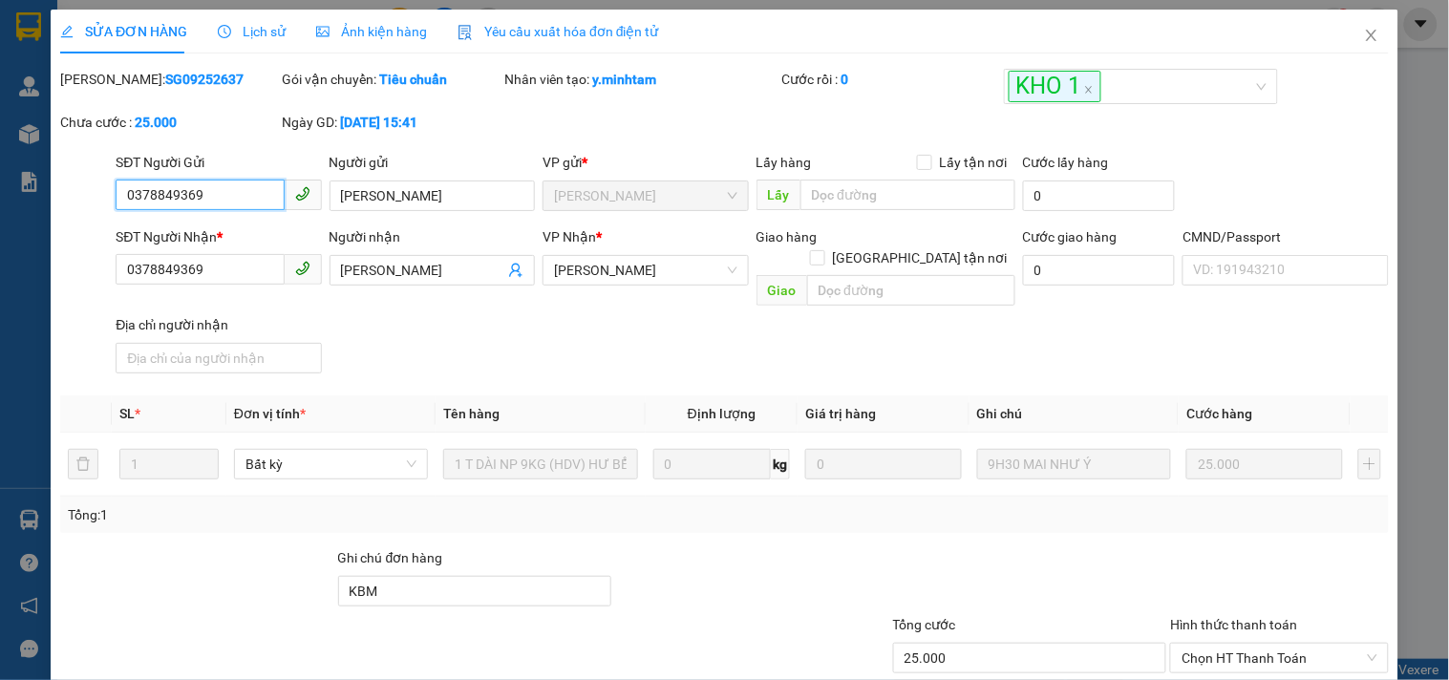
type input "25.000"
click at [417, 269] on input "[PERSON_NAME]" at bounding box center [422, 270] width 163 height 21
type input "MINH TRÍ( XE BUS)"
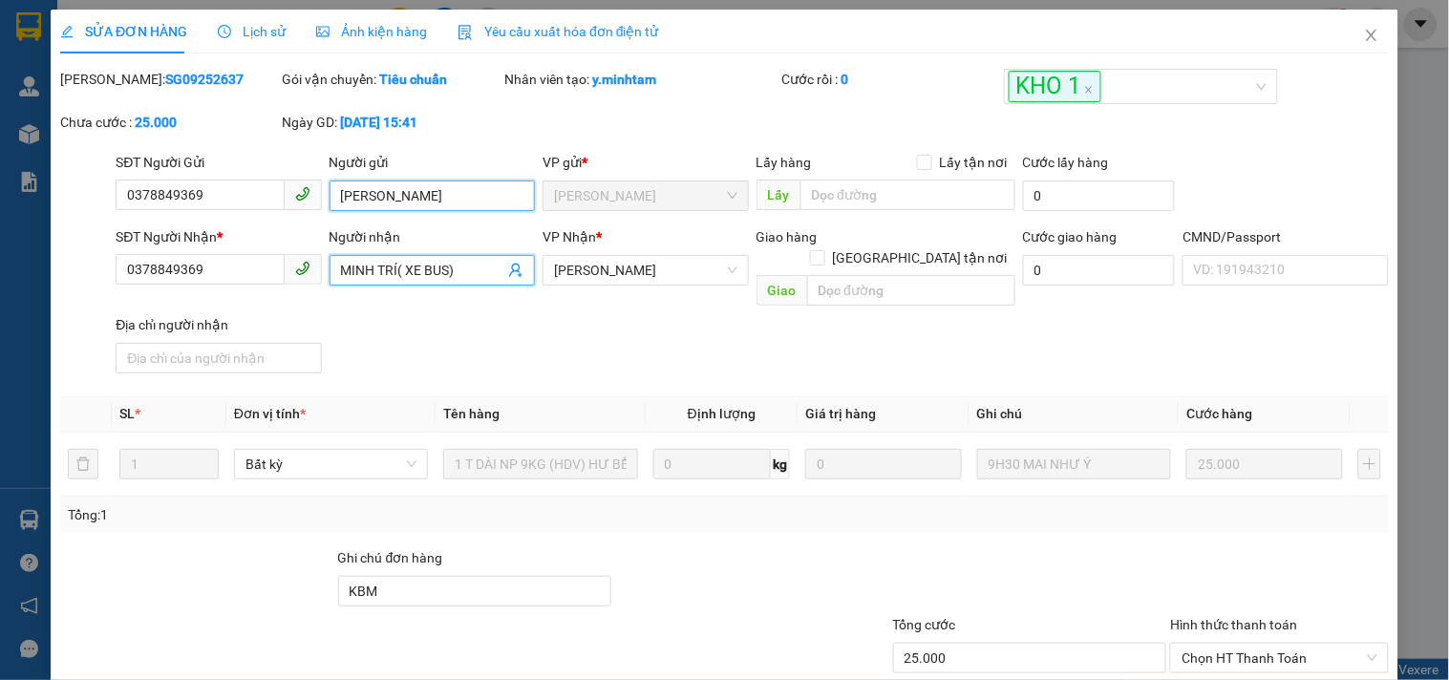
click at [424, 182] on input "[PERSON_NAME]" at bounding box center [431, 196] width 205 height 31
type input "MINH TRÍ( XE BUS)"
click at [526, 301] on div "SĐT Người Nhận * 0378849369 Người nhận MINH TRÍ( XE BUS) VP Nhận * Ngã Tư Huyê…" at bounding box center [752, 303] width 1281 height 155
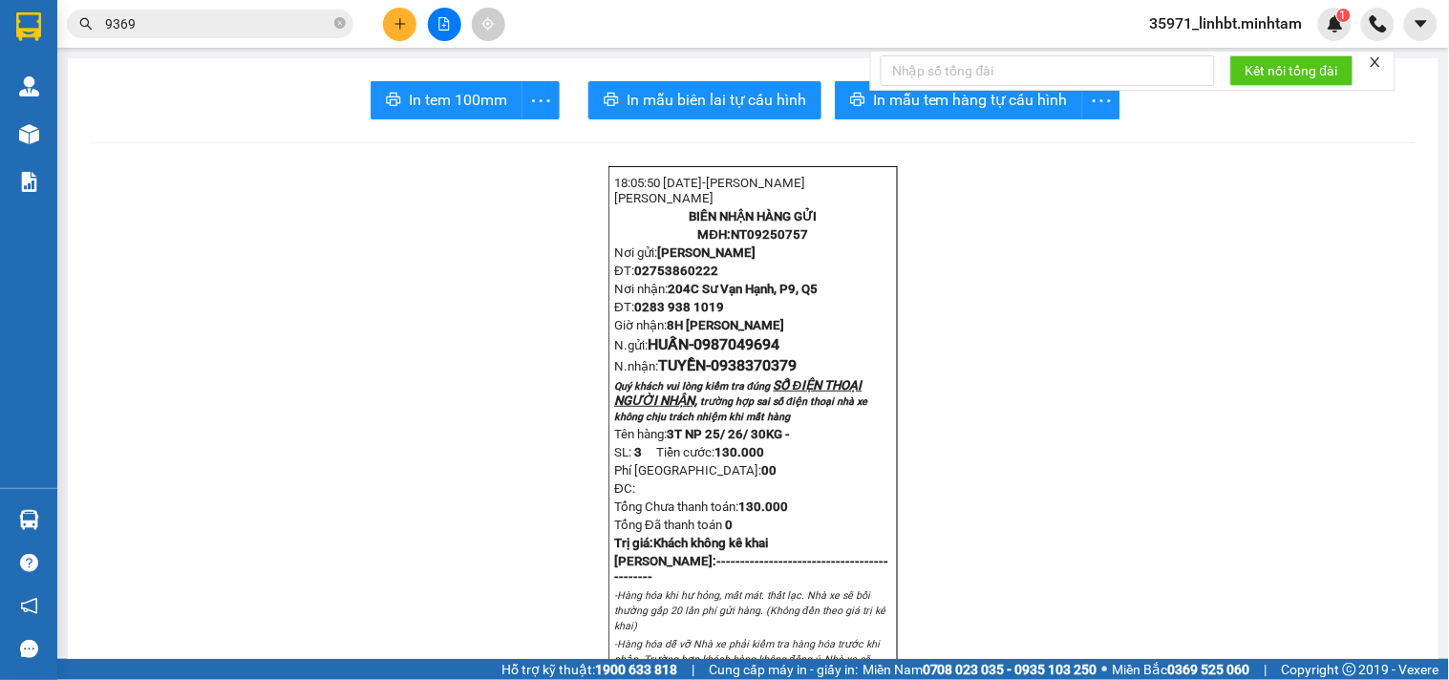
click at [215, 27] on input "9369" at bounding box center [217, 23] width 225 height 21
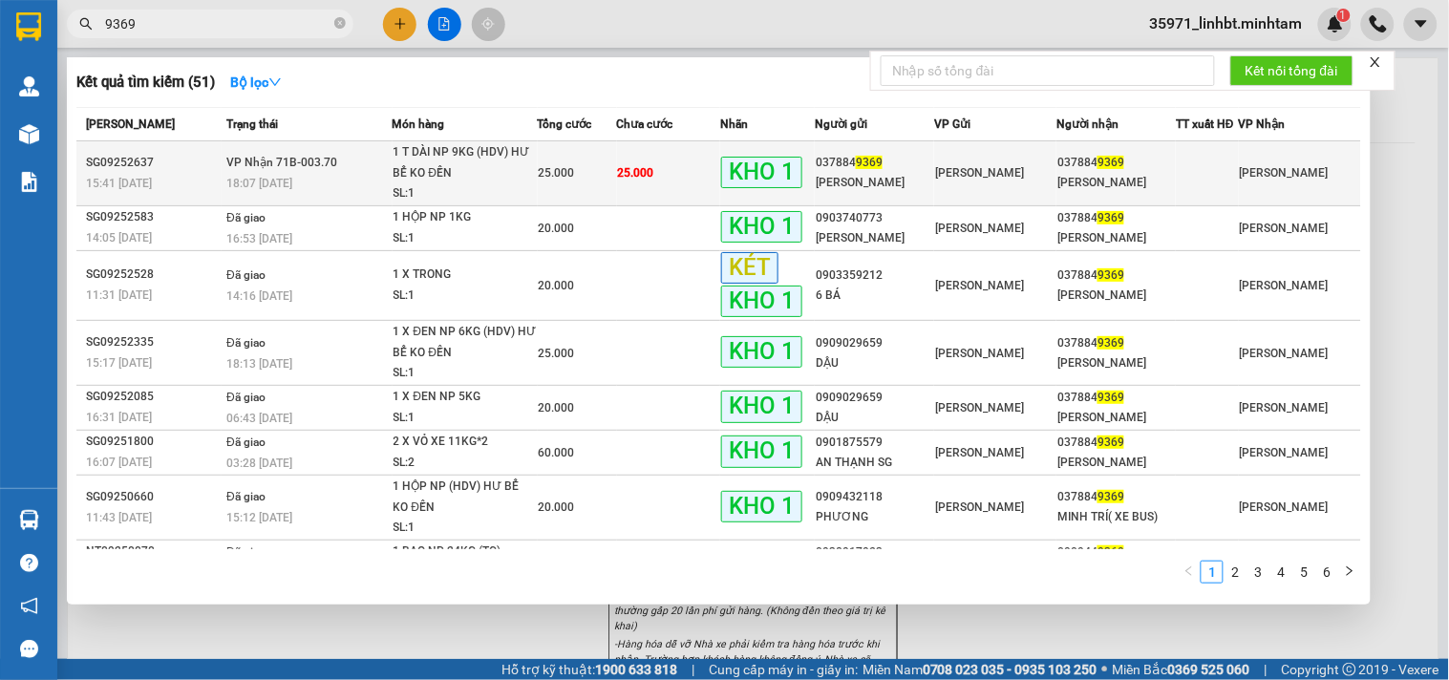
click at [651, 173] on span "25.000" at bounding box center [636, 172] width 36 height 13
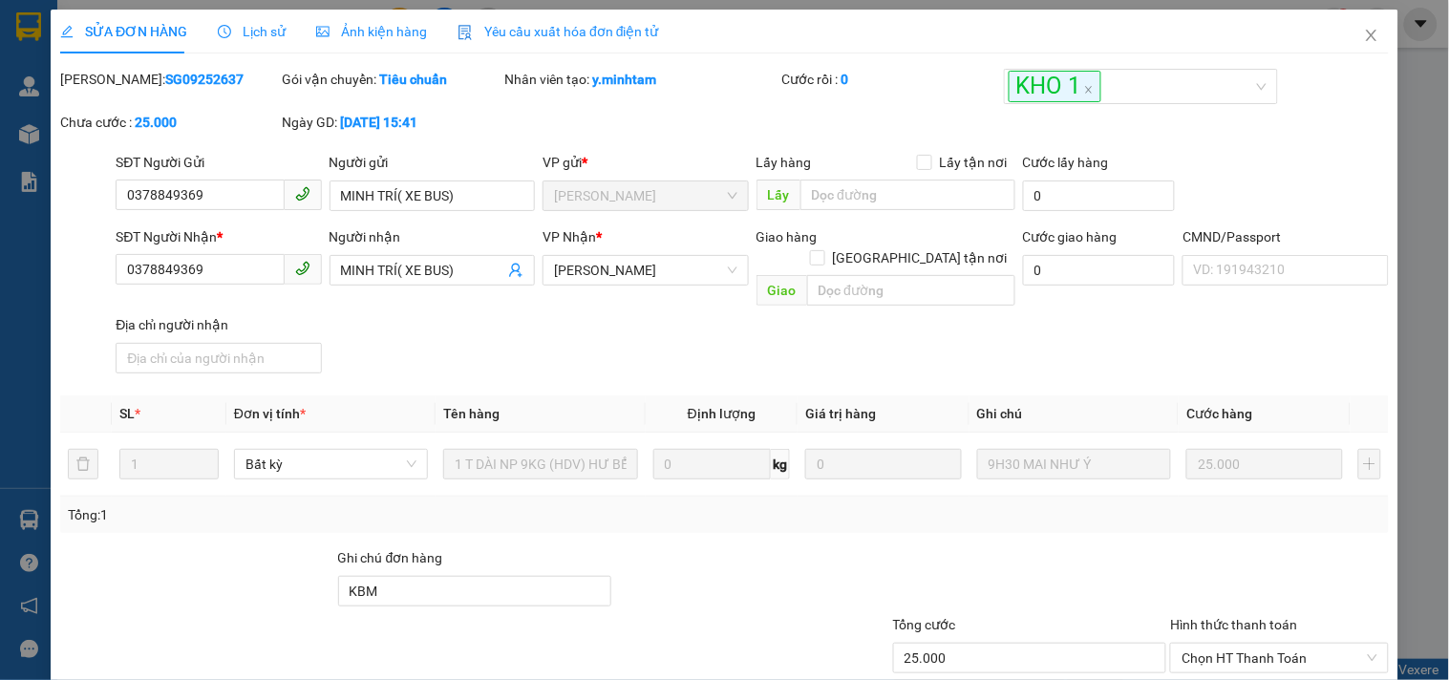
type input "0378849369"
type input "MINH TRÍ( XE BUS)"
type input "0378849369"
type input "MINH TRÍ( XE BUS)"
type input "KBM"
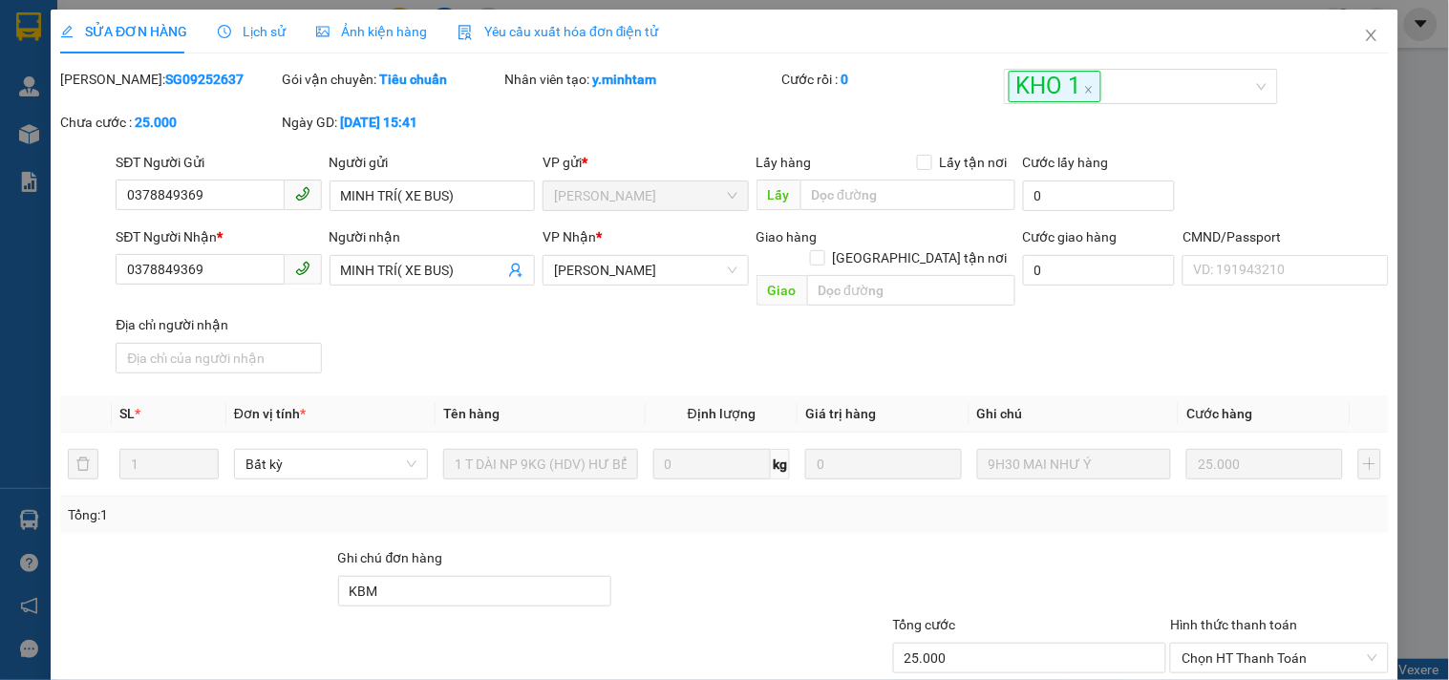
type input "25.000"
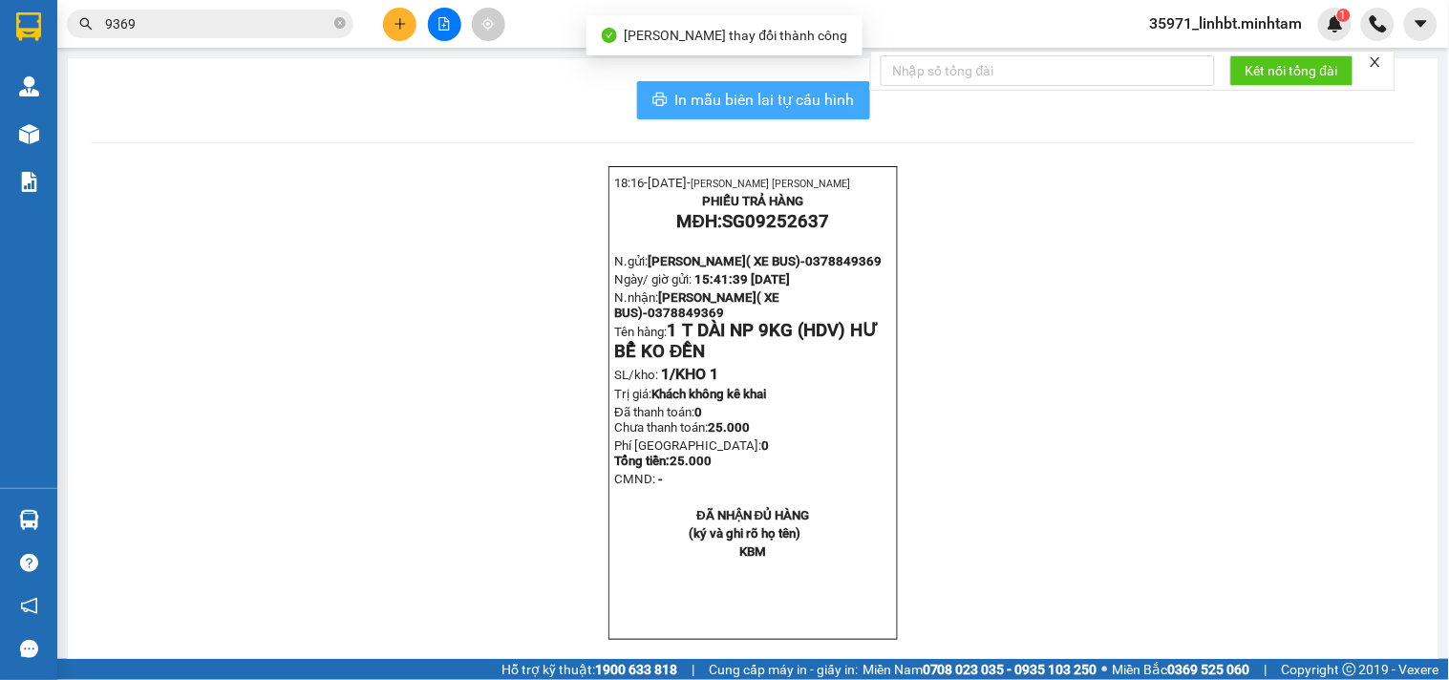
click at [743, 111] on span "In mẫu biên lai tự cấu hình" at bounding box center [765, 100] width 180 height 24
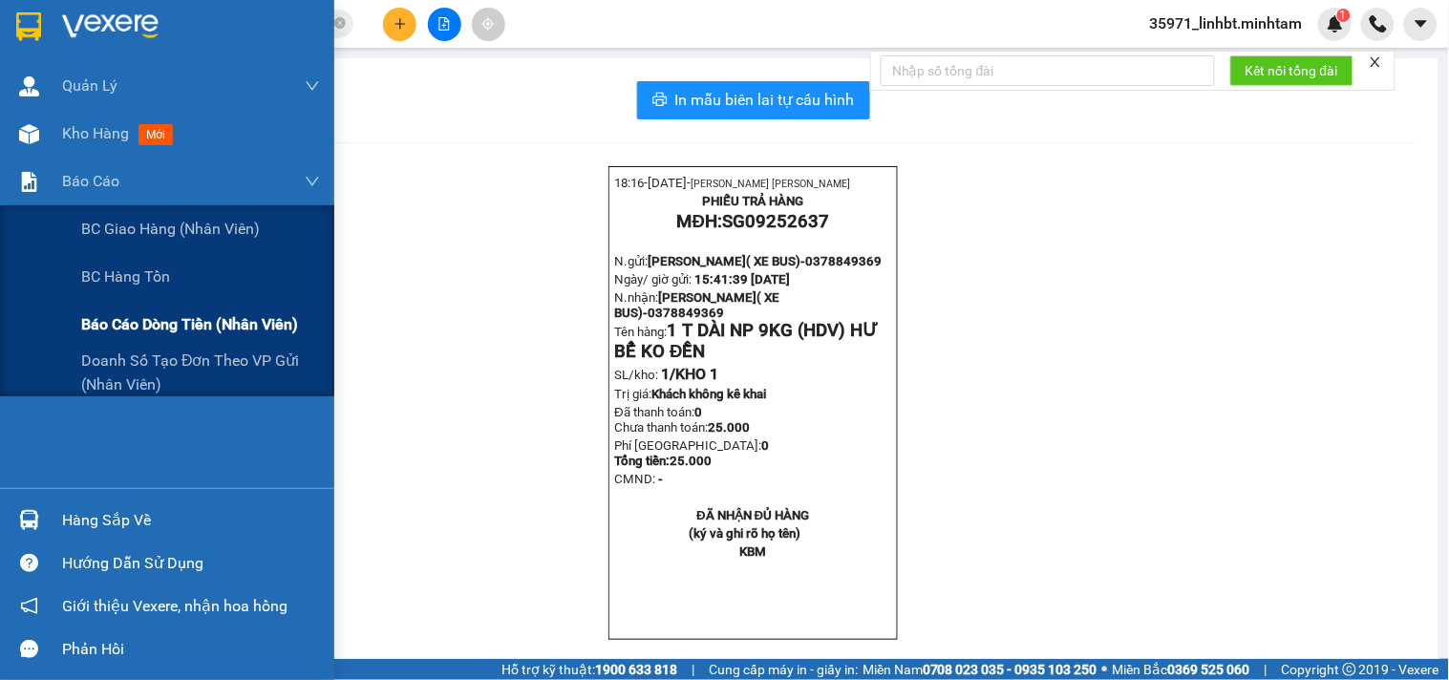
click at [196, 323] on span "Báo cáo dòng tiền (nhân viên)" at bounding box center [189, 324] width 217 height 24
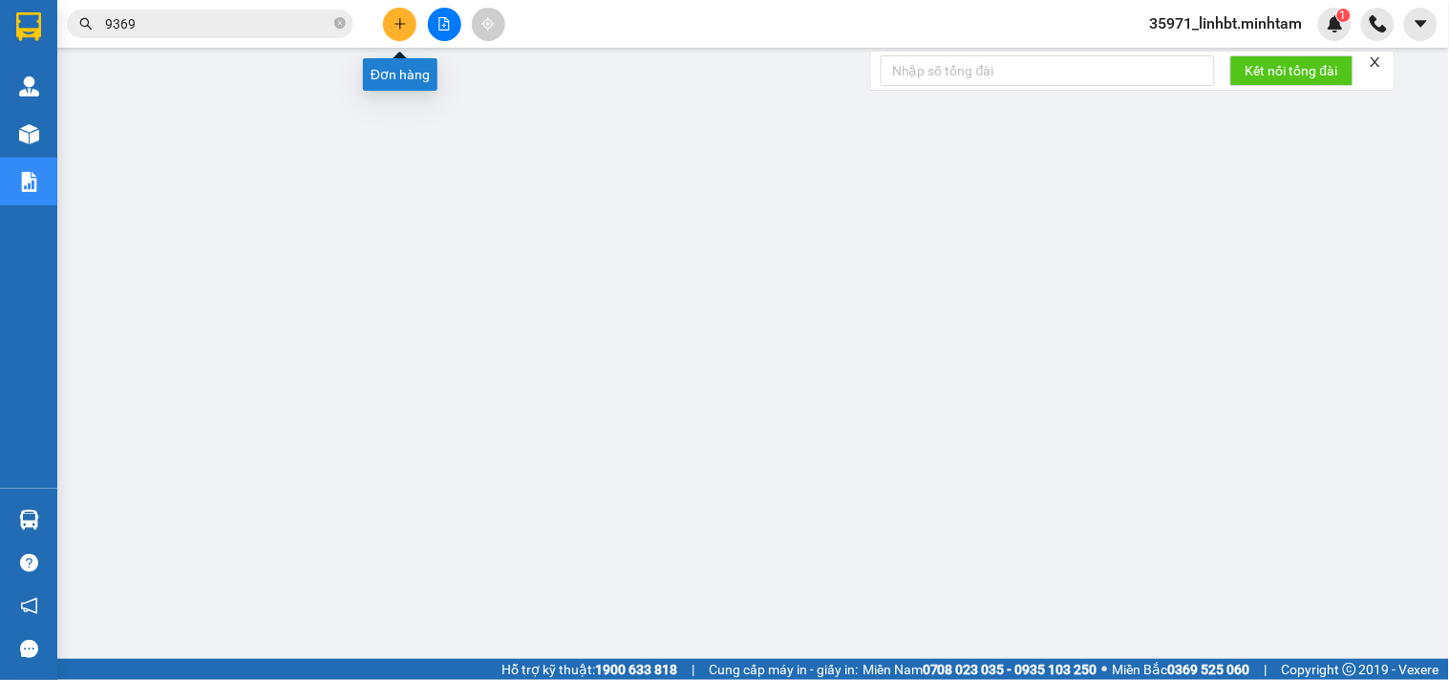
click at [393, 23] on icon "plus" at bounding box center [399, 23] width 13 height 13
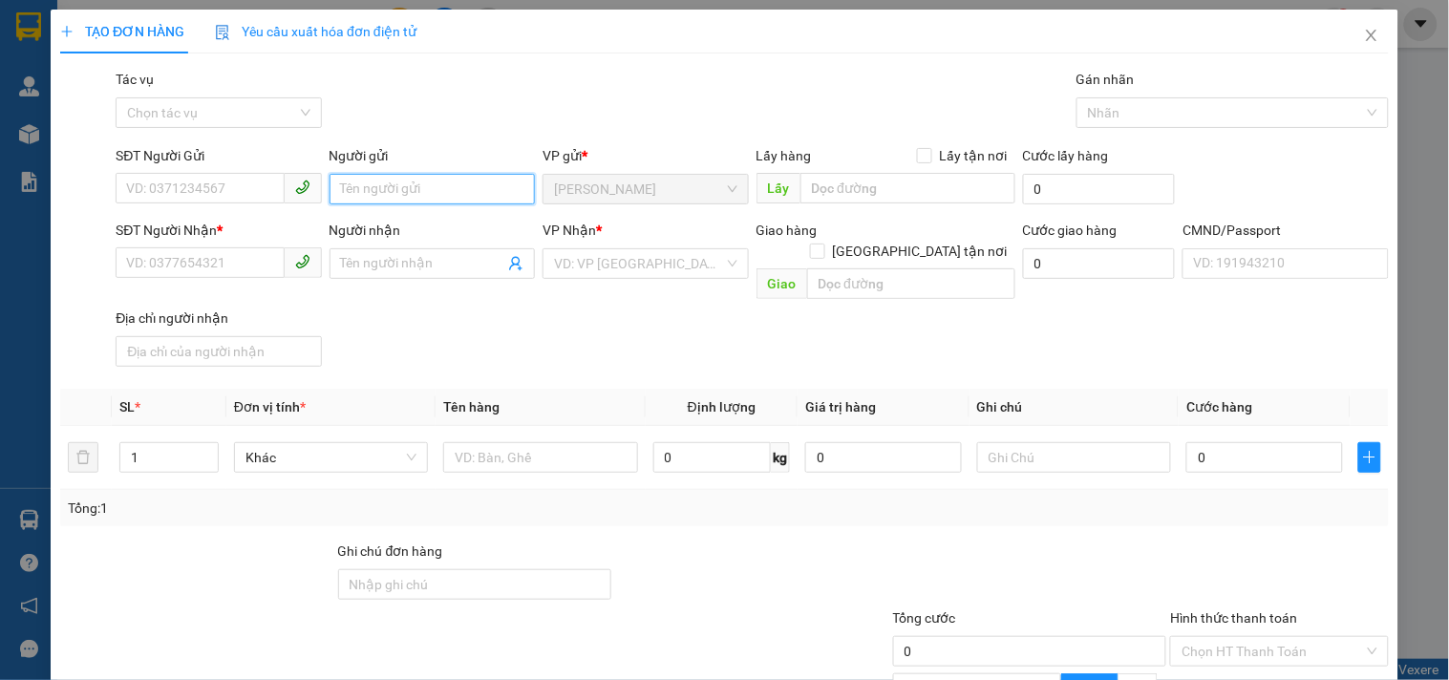
click at [414, 199] on input "Người gửi" at bounding box center [431, 189] width 205 height 31
type input "LINH 4H"
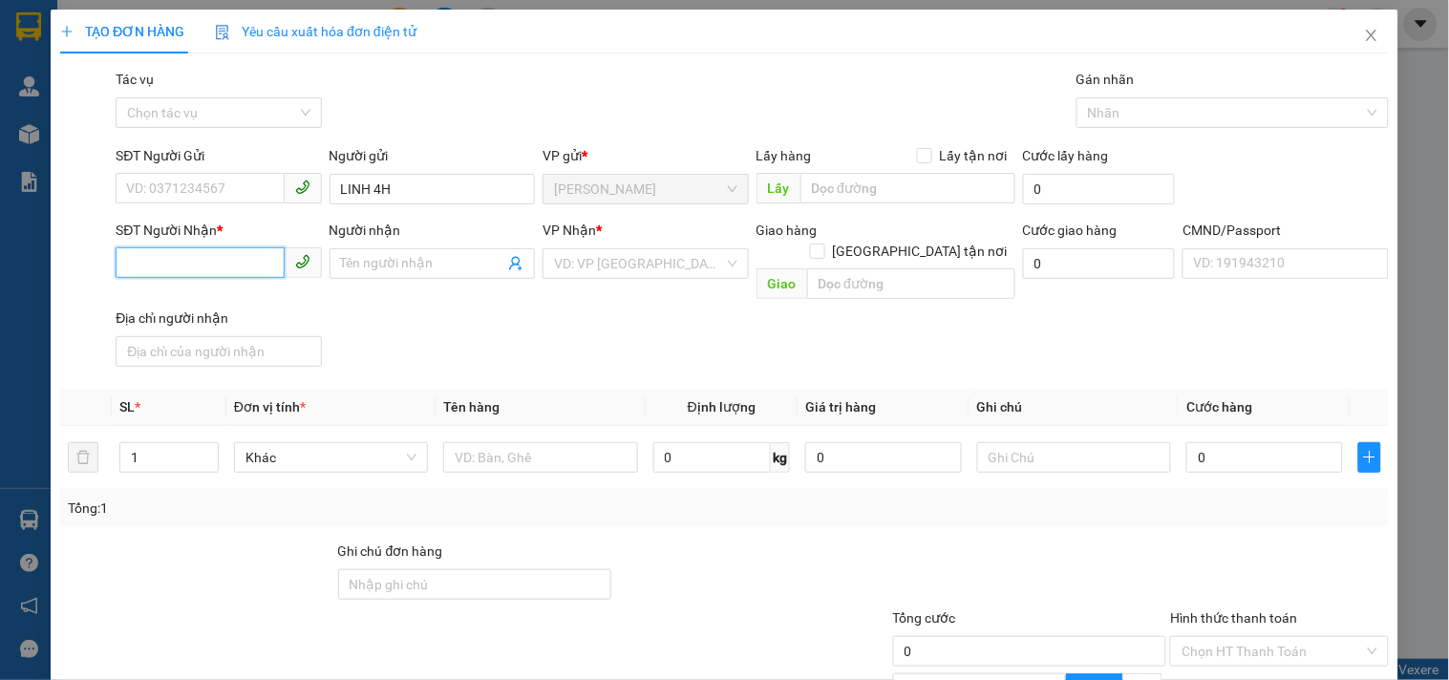
click at [179, 267] on input "SĐT Người Nhận *" at bounding box center [200, 262] width 168 height 31
type input "0000000000000"
click at [389, 267] on input "Người nhận" at bounding box center [422, 263] width 163 height 21
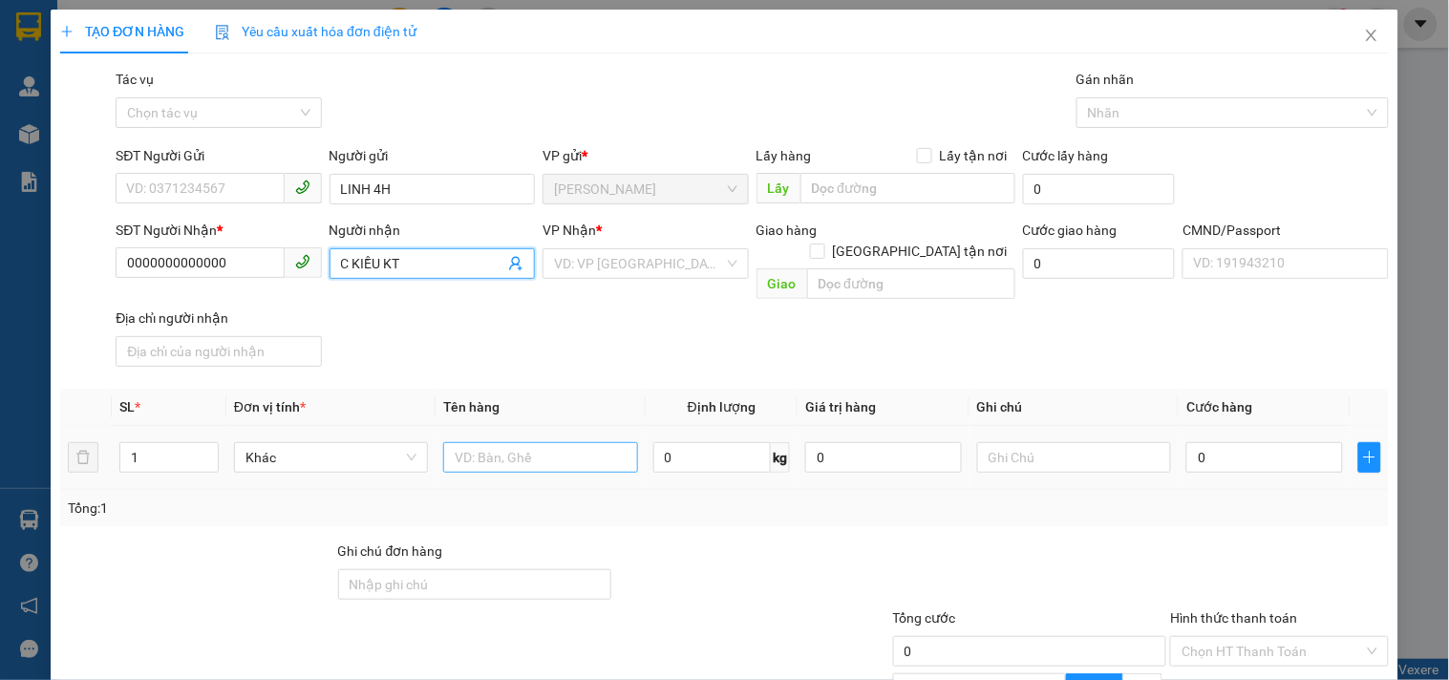
type input "C KIỀU KT"
click at [485, 442] on input "text" at bounding box center [540, 457] width 194 height 31
type input "1 PB TIỀN HG 11/9"
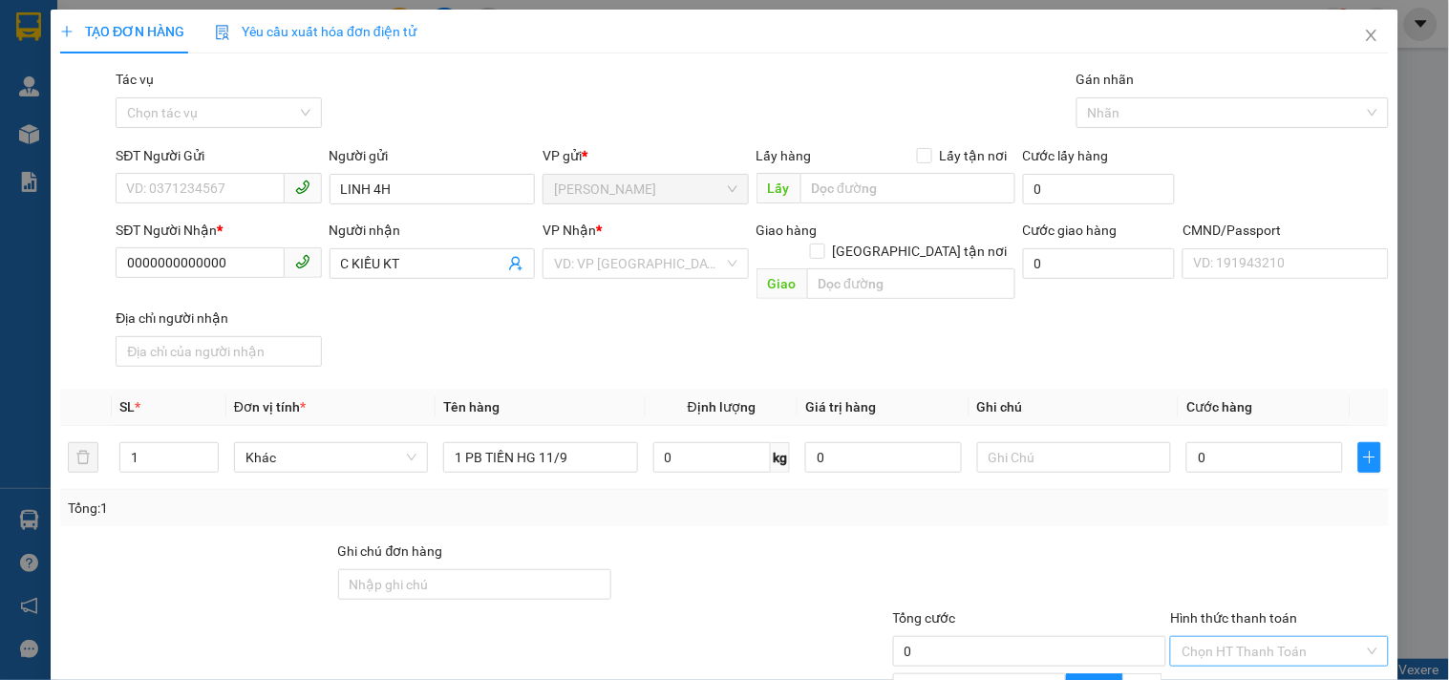
click at [1301, 637] on input "Hình thức thanh toán" at bounding box center [1271, 651] width 181 height 29
click at [630, 249] on input "search" at bounding box center [638, 263] width 169 height 29
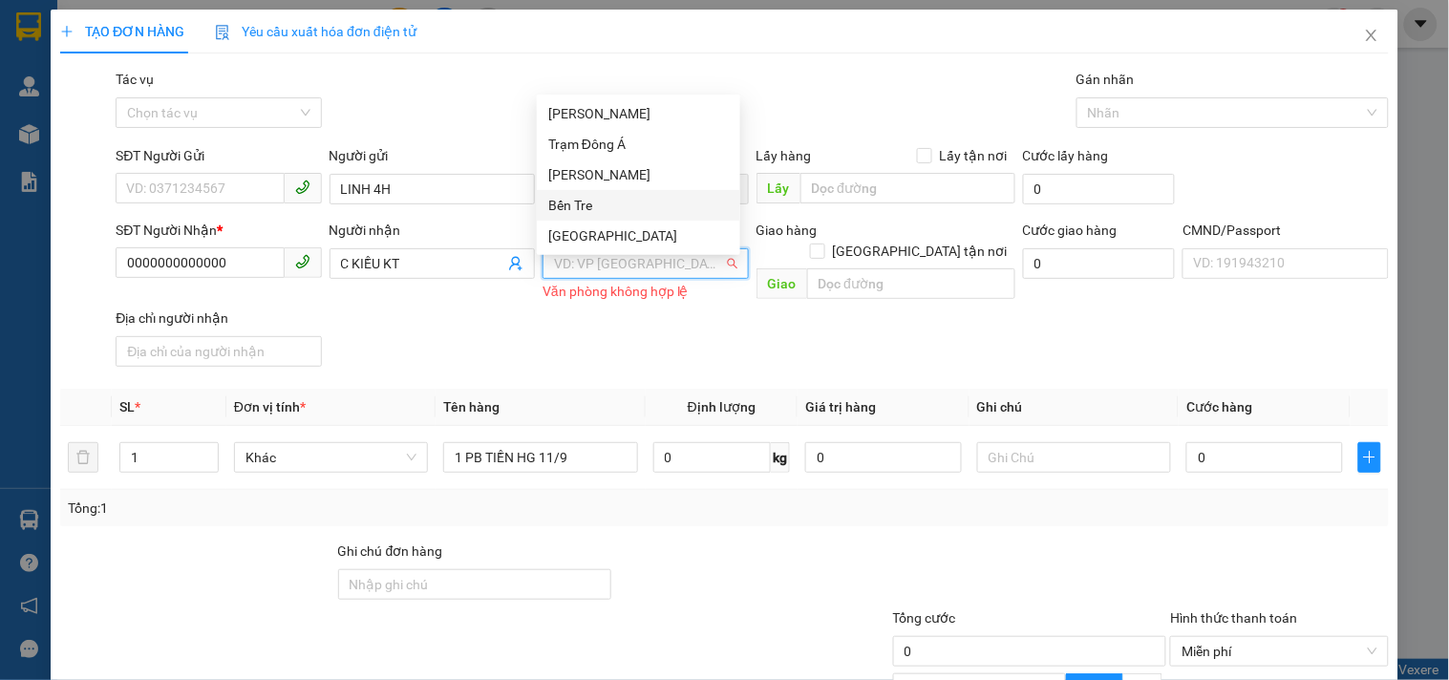
click at [589, 206] on div "Bến Tre" at bounding box center [638, 205] width 181 height 21
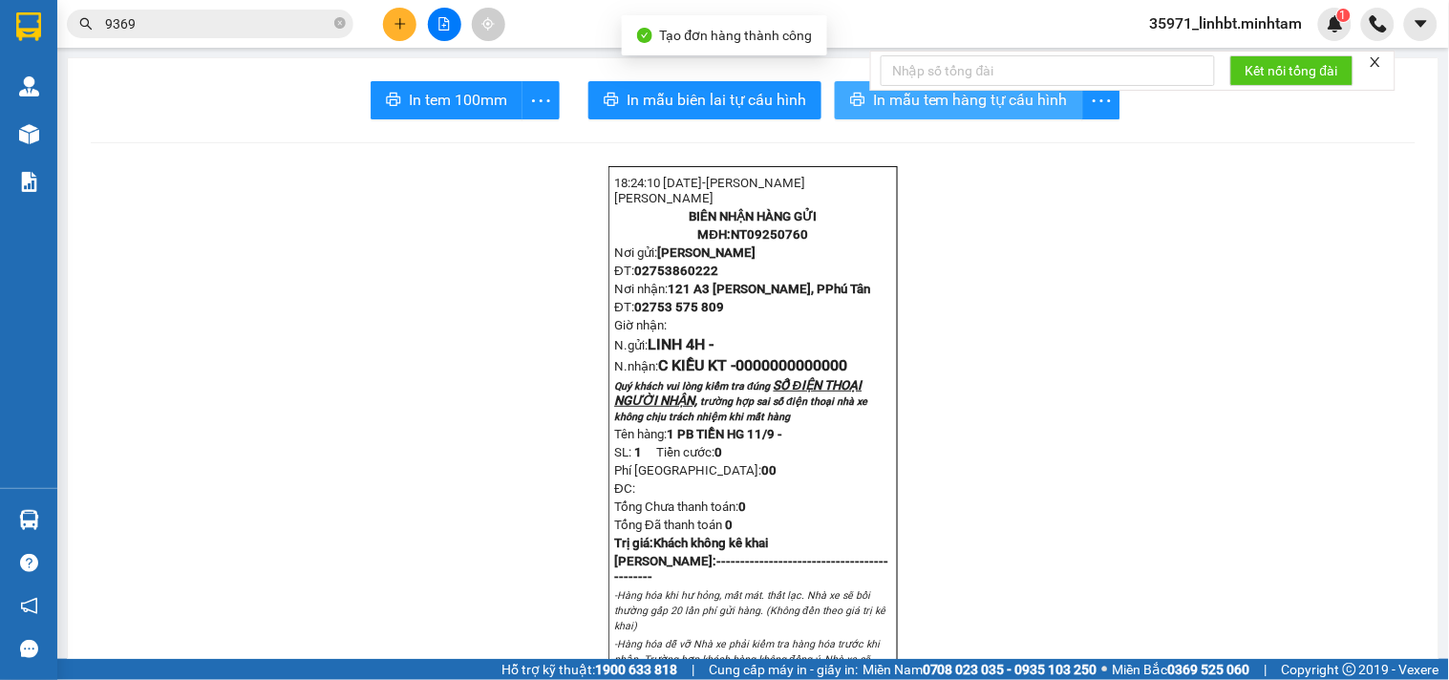
click at [869, 113] on button "In mẫu tem hàng tự cấu hình" at bounding box center [959, 100] width 248 height 38
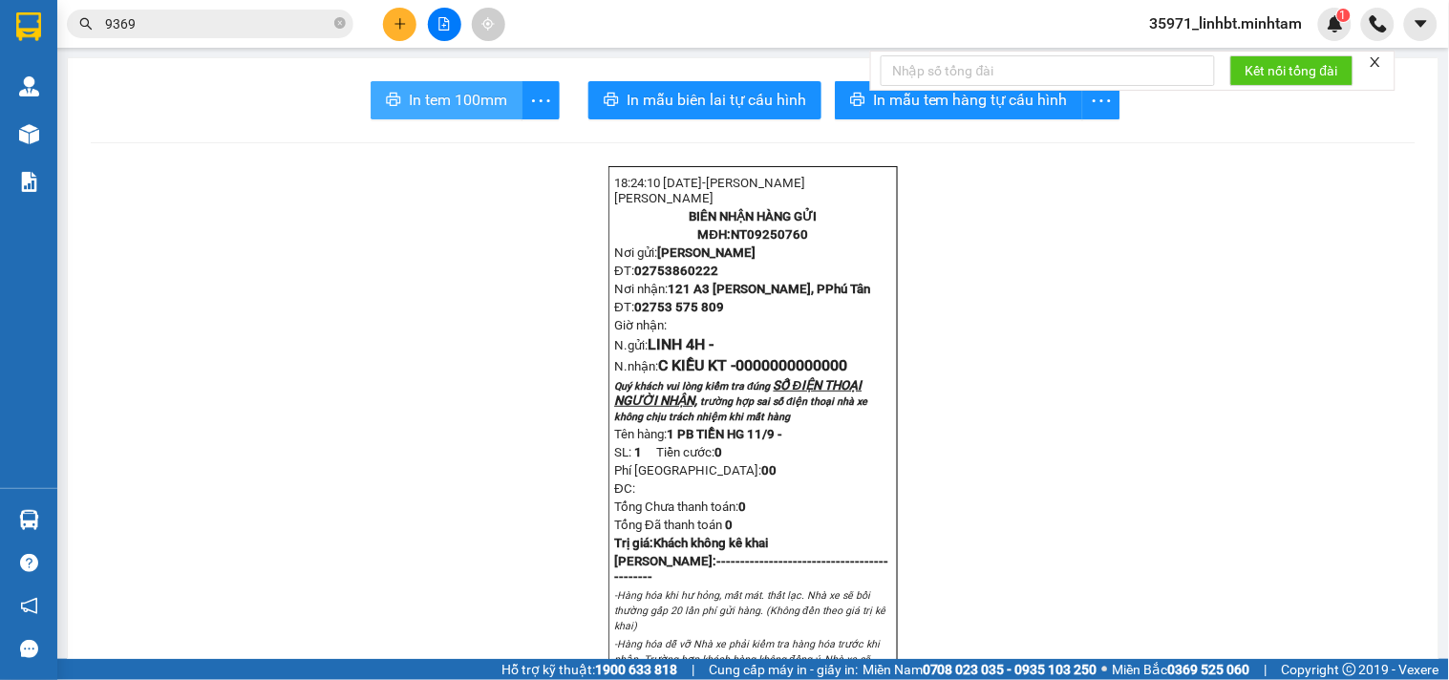
click at [441, 103] on span "In tem 100mm" at bounding box center [458, 100] width 98 height 24
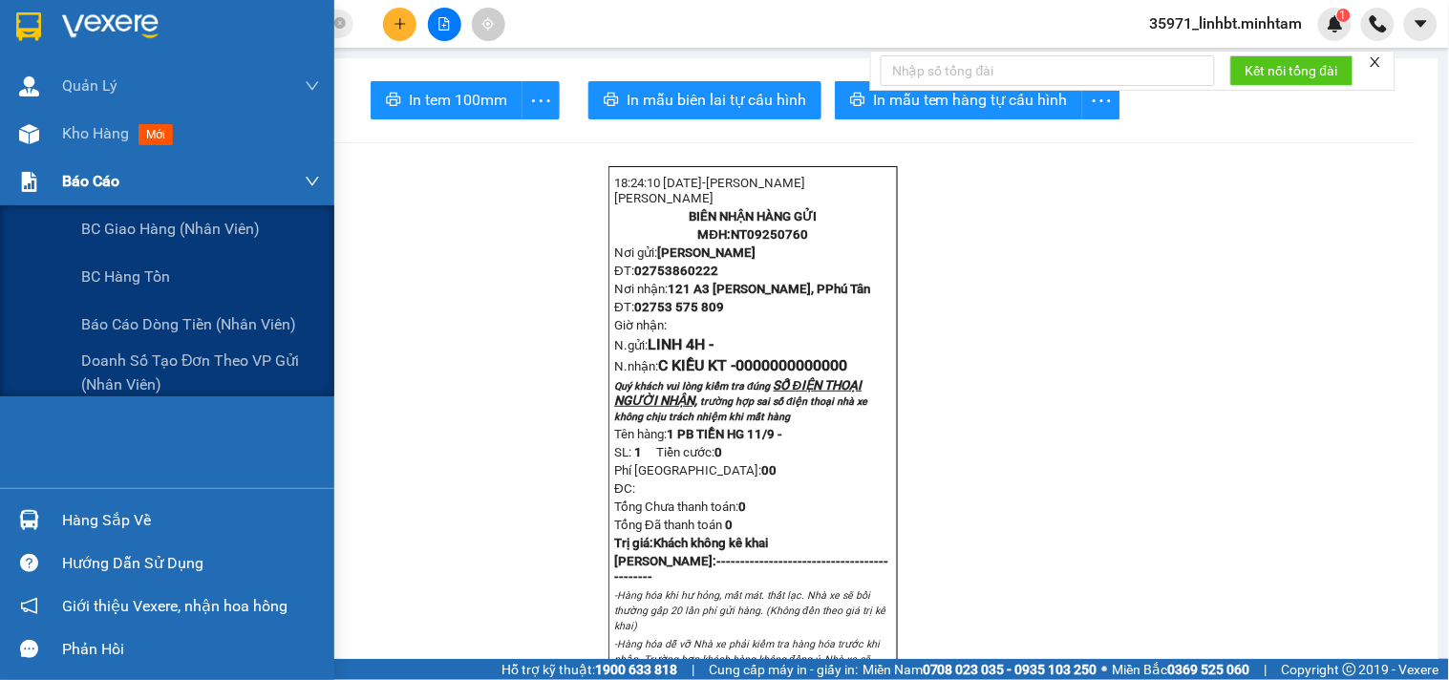
click at [117, 184] on span "Báo cáo" at bounding box center [90, 181] width 57 height 24
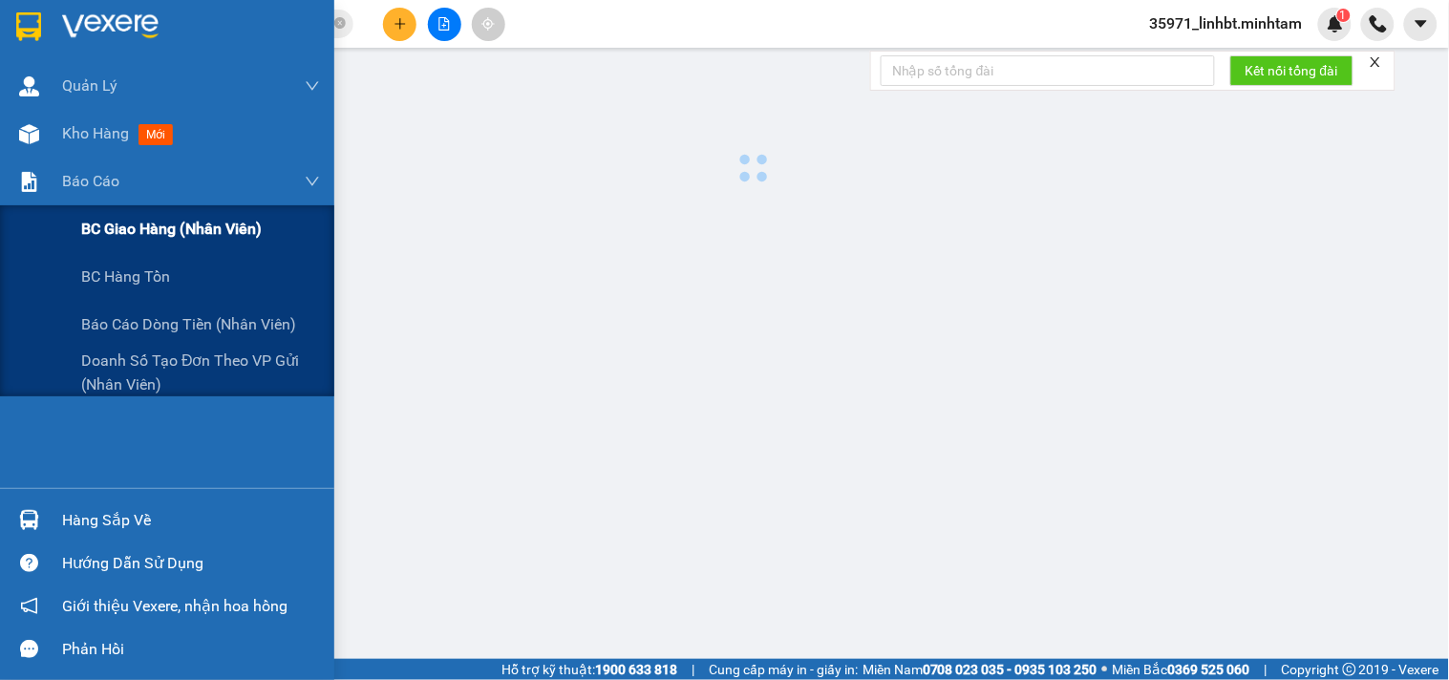
click at [131, 235] on span "BC giao hàng (nhân viên)" at bounding box center [171, 229] width 181 height 24
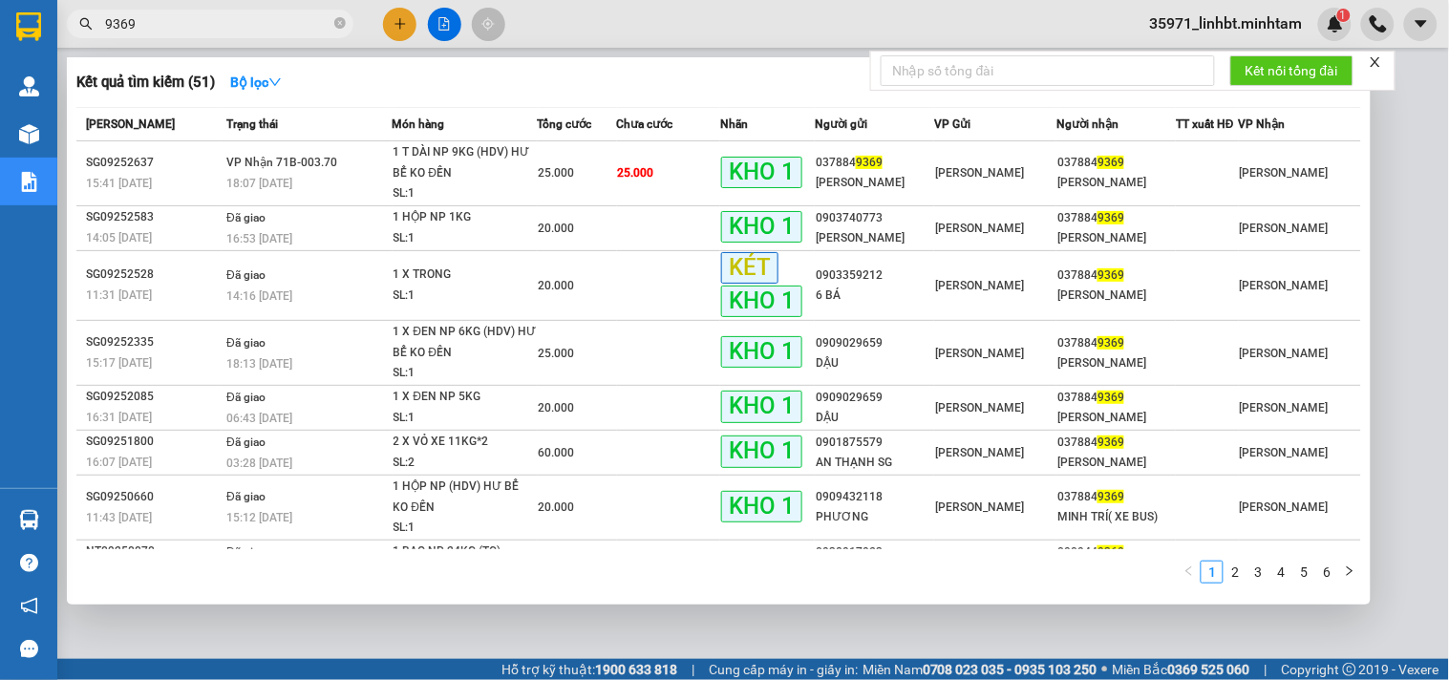
click at [258, 25] on input "9369" at bounding box center [217, 23] width 225 height 21
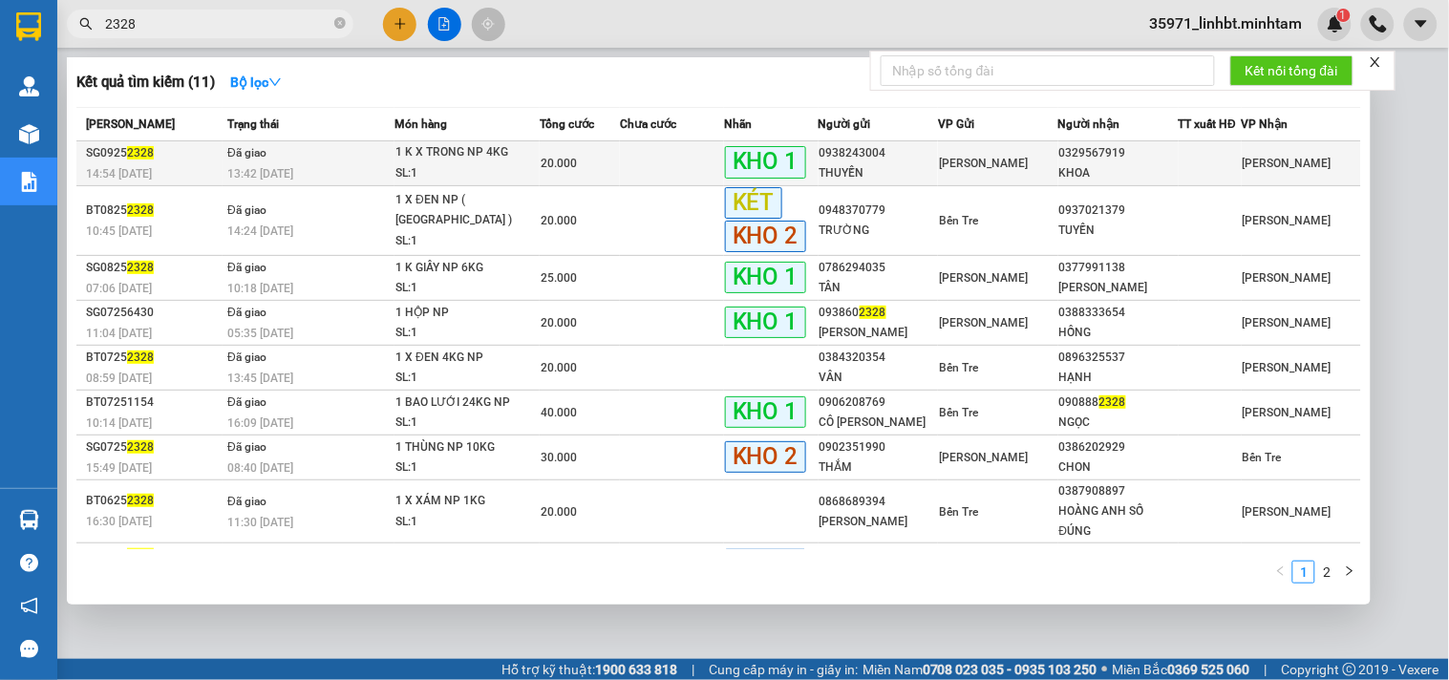
type input "2328"
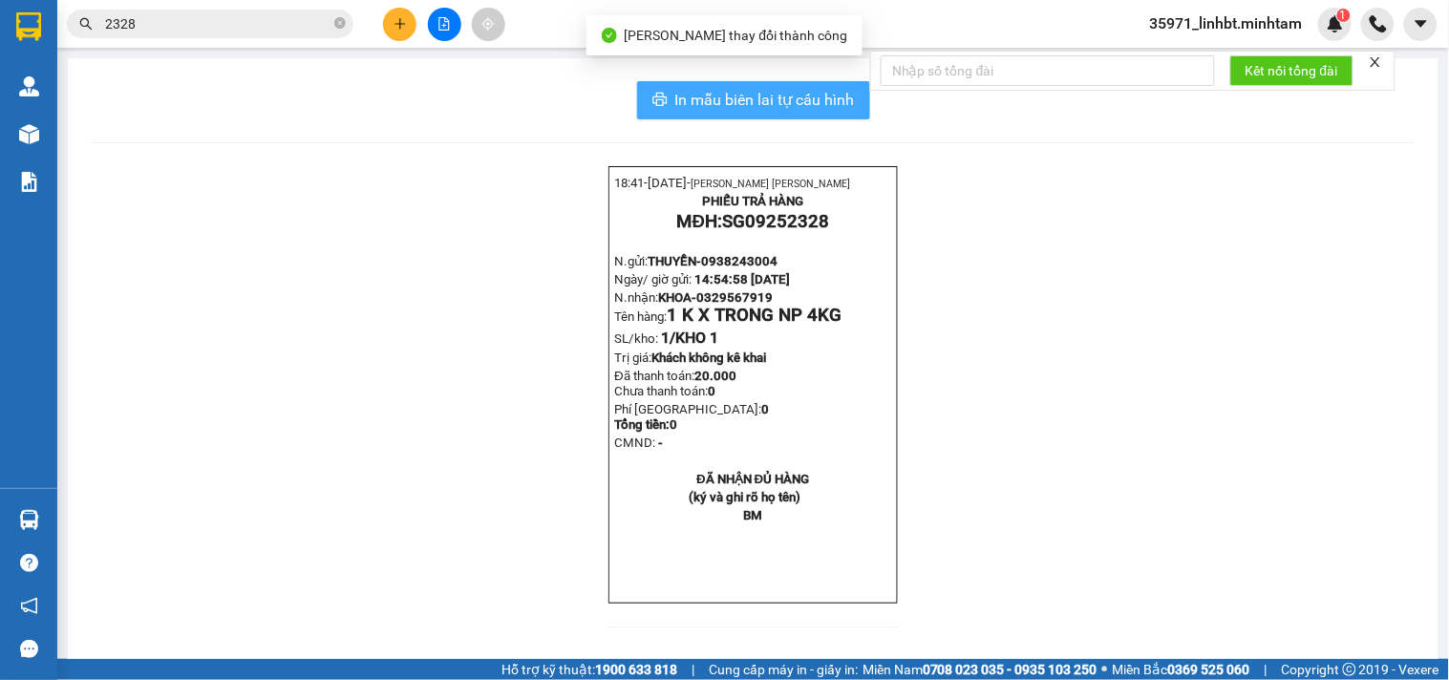
click at [661, 97] on button "In mẫu biên lai tự cấu hình" at bounding box center [753, 100] width 233 height 38
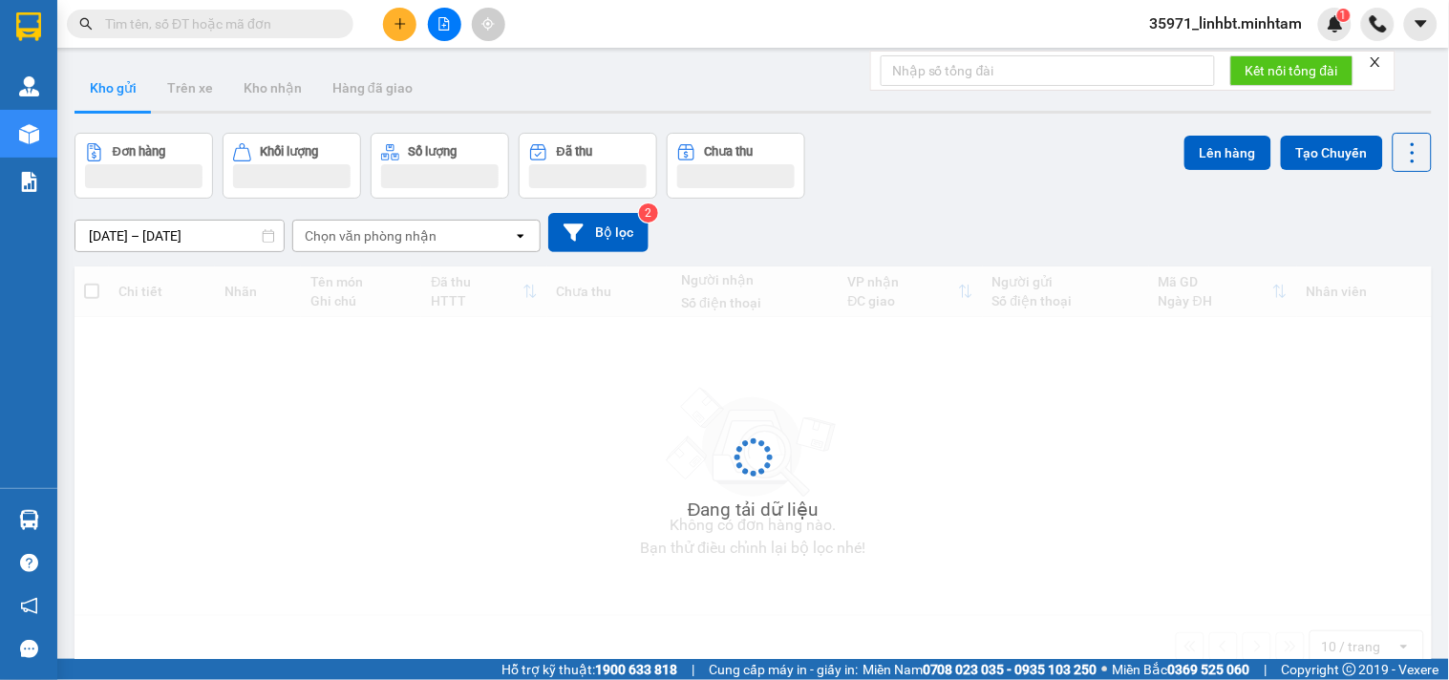
click at [264, 21] on input "text" at bounding box center [217, 23] width 225 height 21
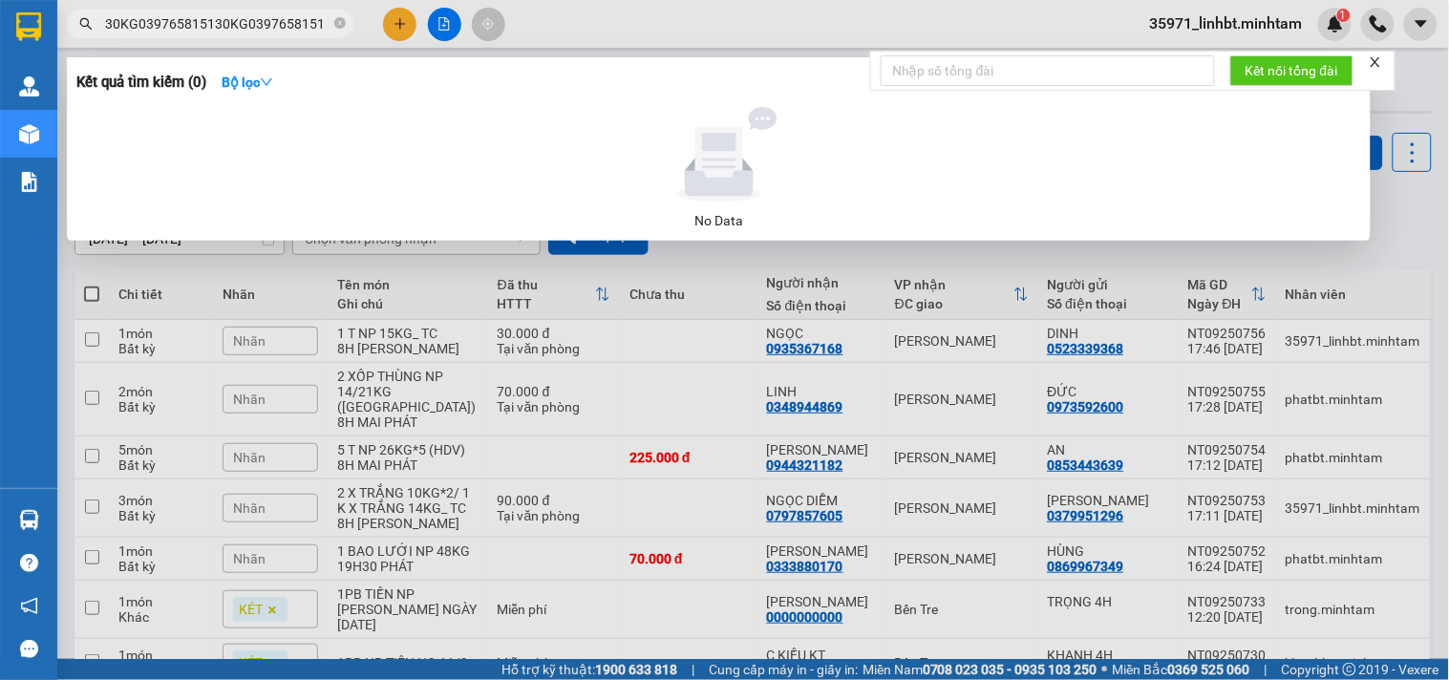
click at [138, 23] on input "30KG039765815130KG0397658151" at bounding box center [217, 23] width 225 height 21
click at [284, 21] on input "039765815130KG0397658151" at bounding box center [217, 23] width 225 height 21
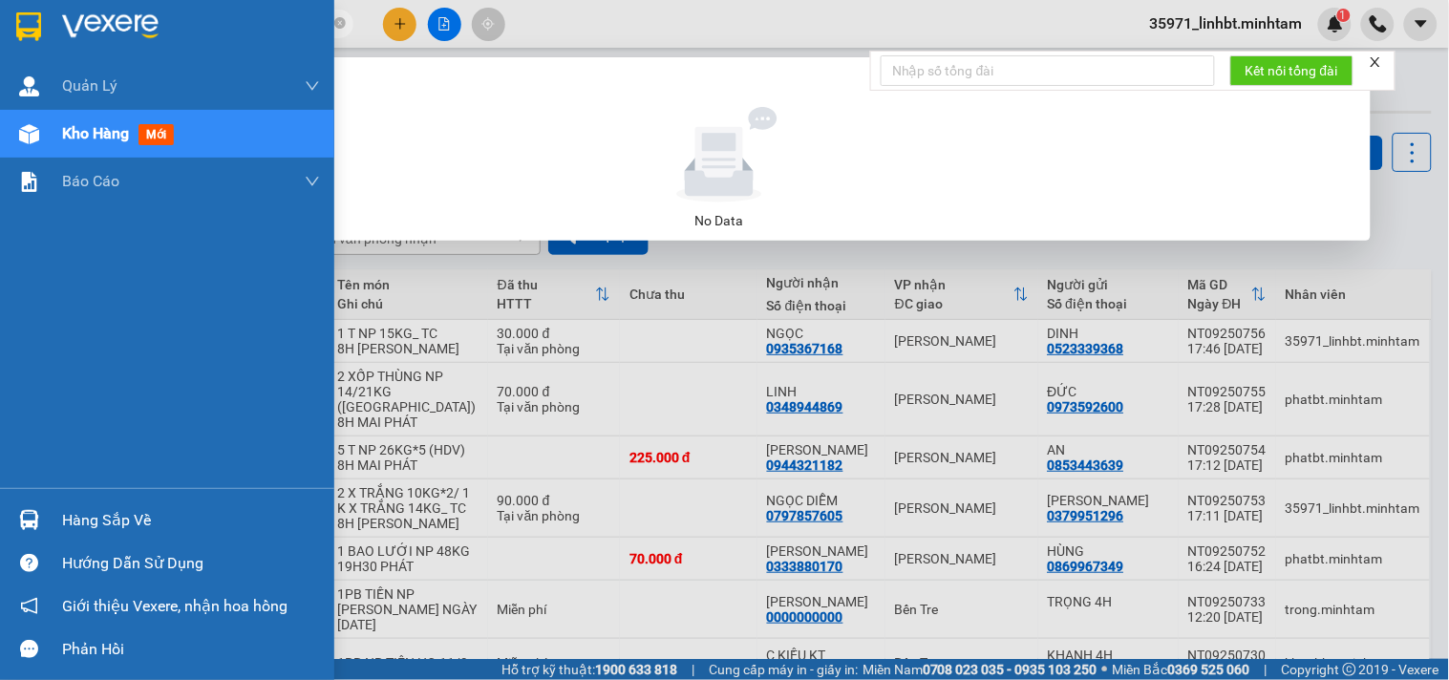
drag, startPoint x: 251, startPoint y: 24, endPoint x: 46, endPoint y: 41, distance: 206.1
click at [46, 41] on section "Kết quả [PERSON_NAME] ( 0 ) Bộ lọc No Data 039765815130KG0397658151 35971_linhb…" at bounding box center [724, 340] width 1449 height 680
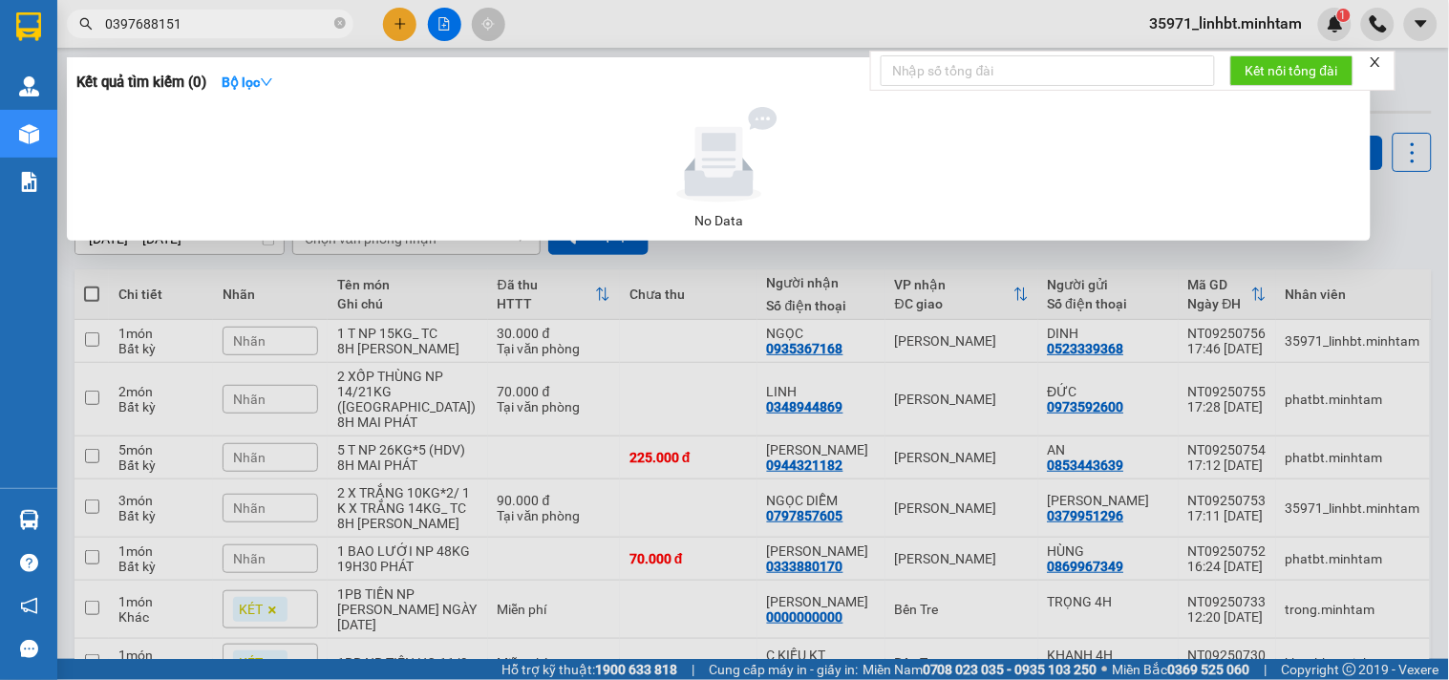
click at [172, 23] on input "0397688151" at bounding box center [217, 23] width 225 height 21
click at [150, 23] on input "039768811" at bounding box center [217, 23] width 225 height 21
click at [148, 25] on input "039768131" at bounding box center [217, 23] width 225 height 21
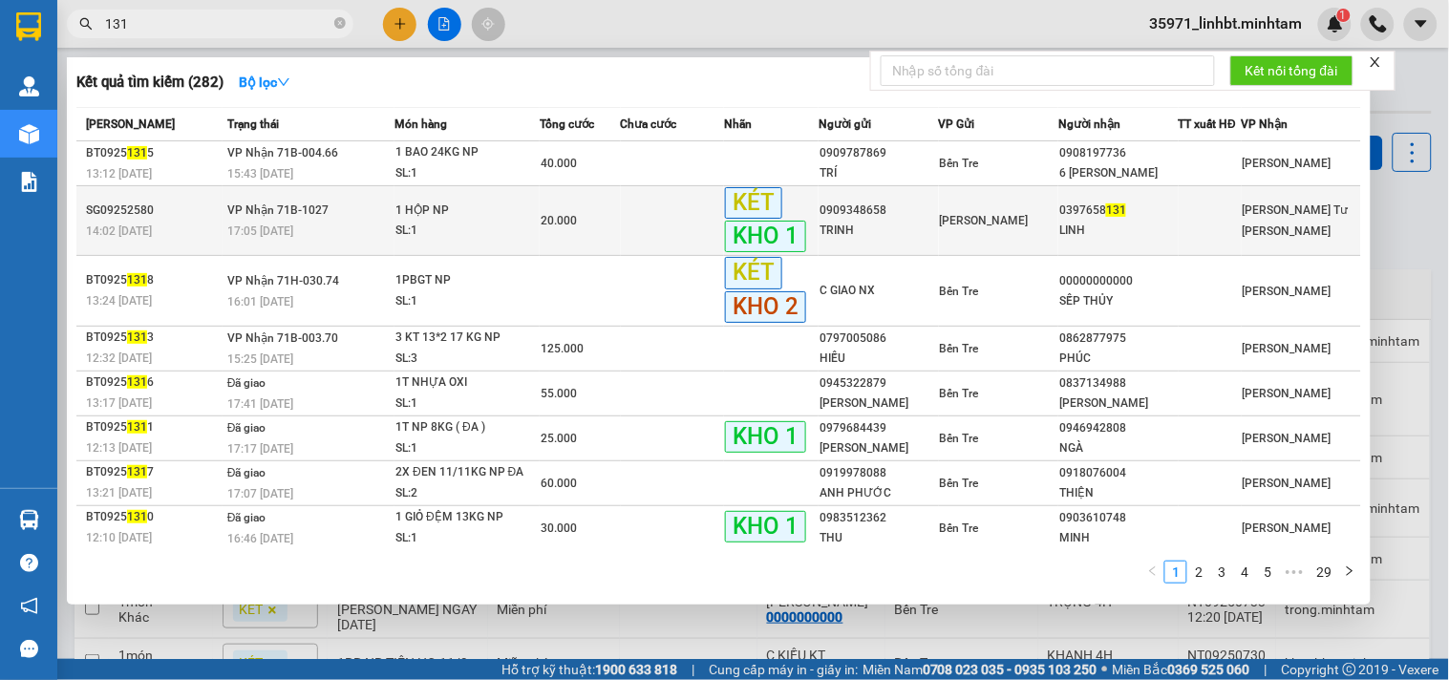
type input "131"
click at [643, 220] on td at bounding box center [673, 221] width 104 height 70
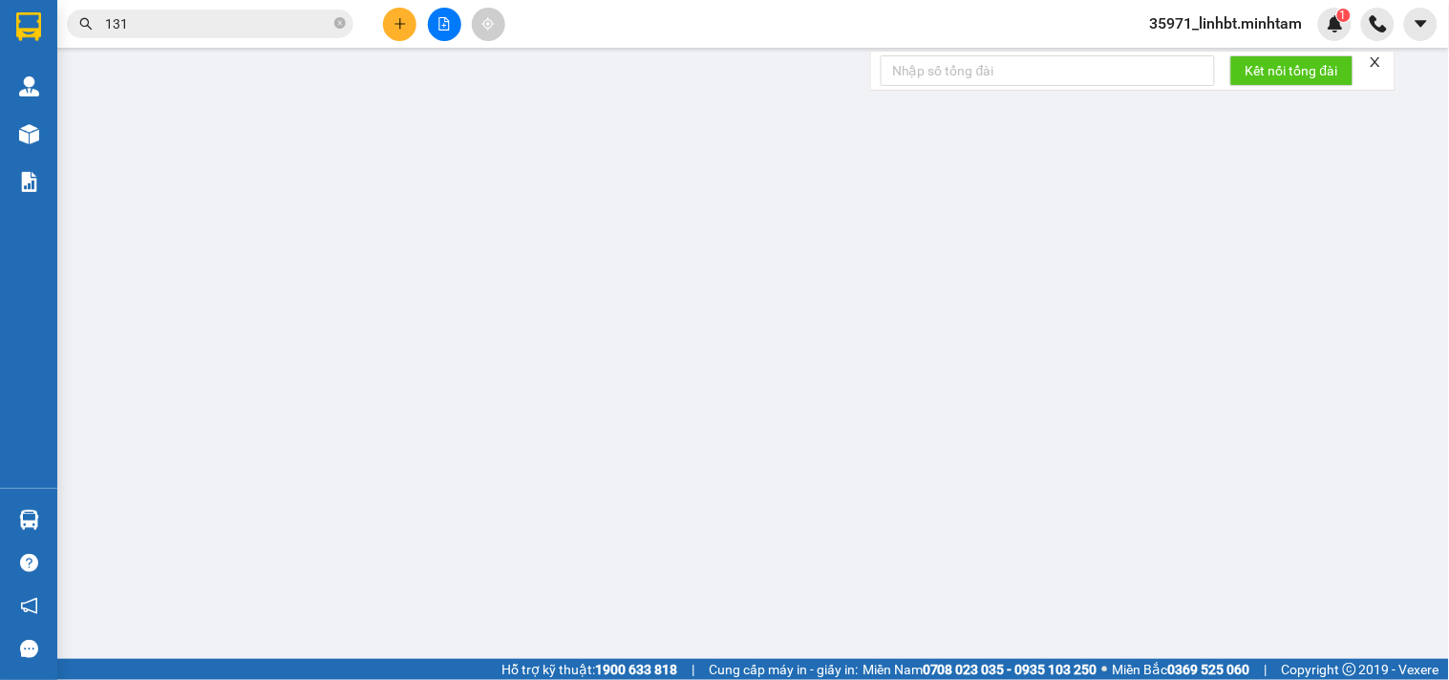
type input "0909348658"
type input "TRINH"
type input "0397658131"
type input "LINH"
type input "BM"
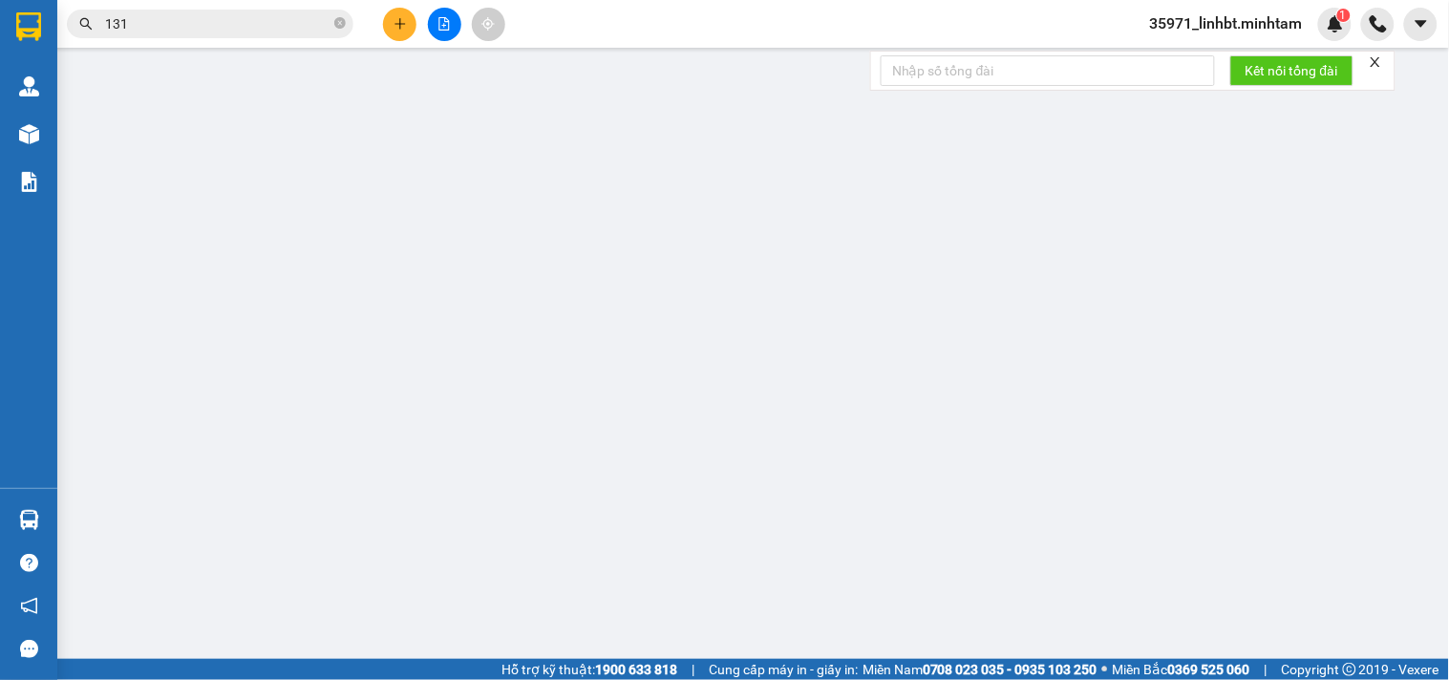
type input "20.000"
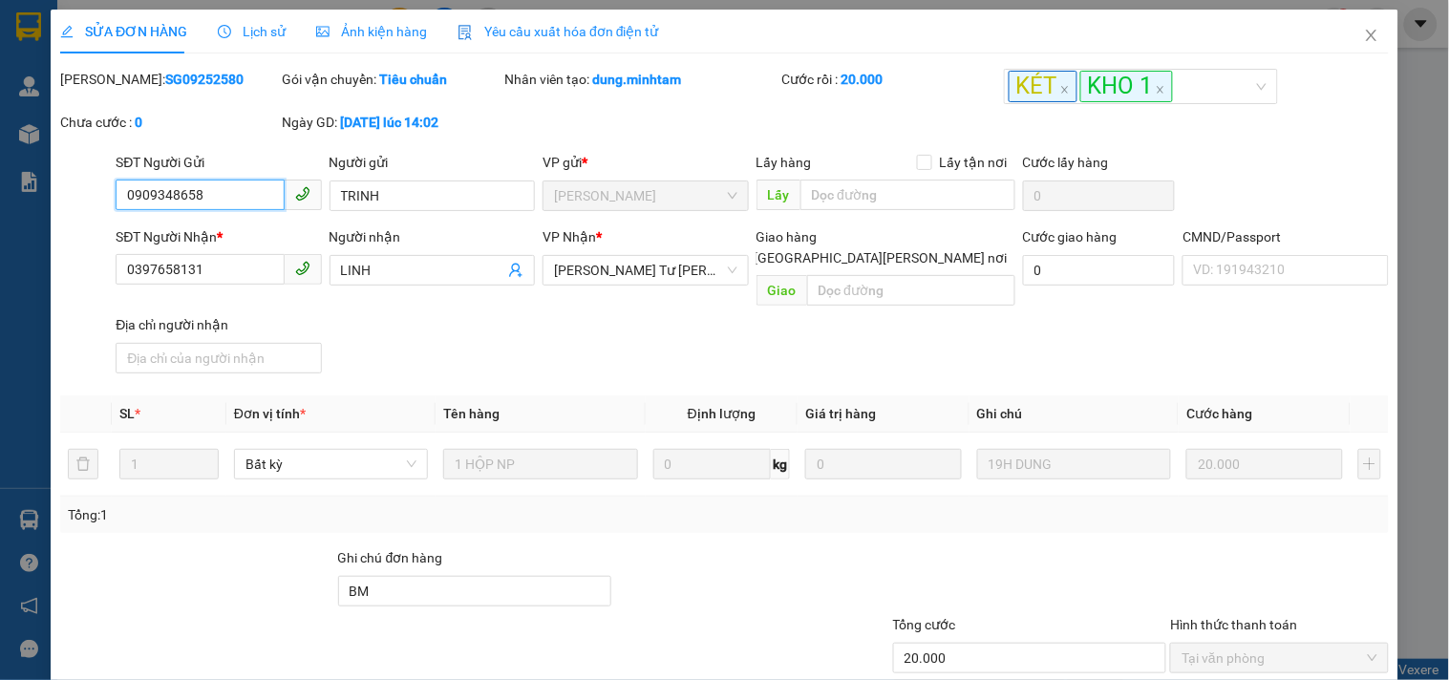
scroll to position [193, 0]
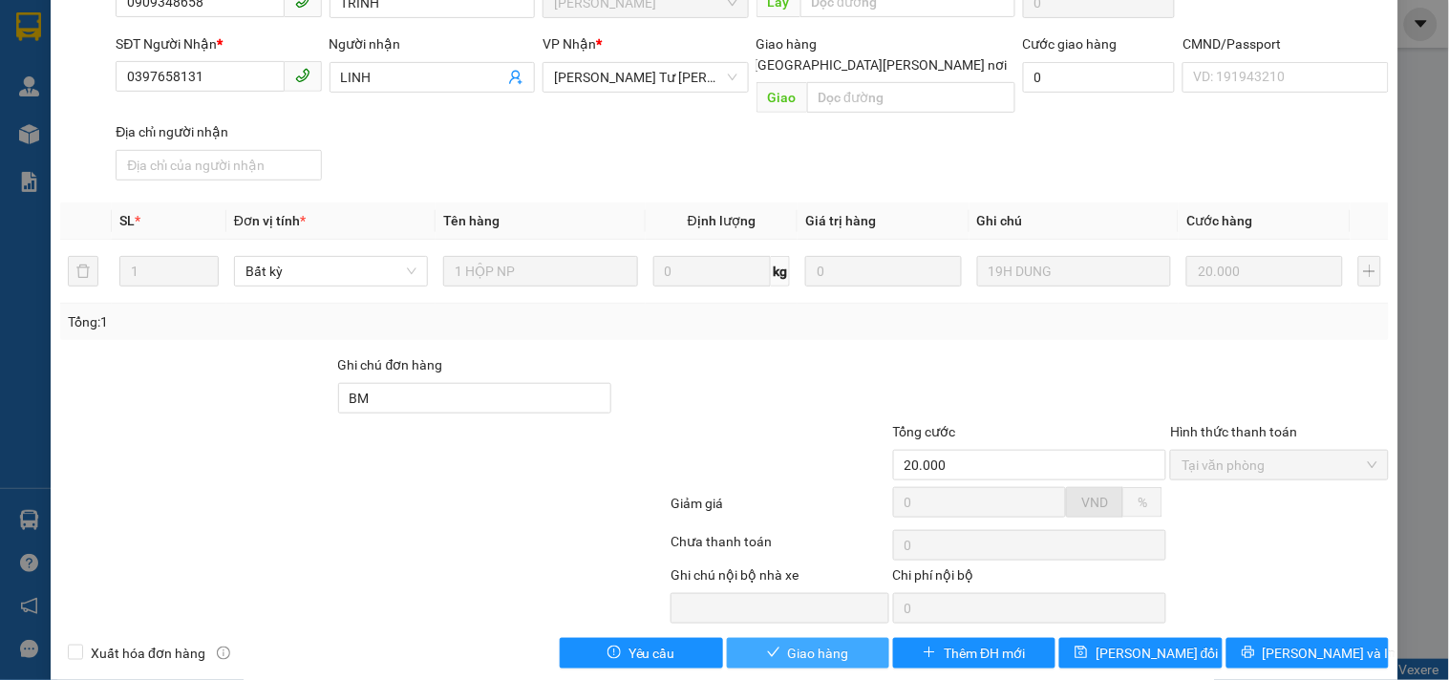
click at [788, 643] on span "Giao hàng" at bounding box center [818, 653] width 61 height 21
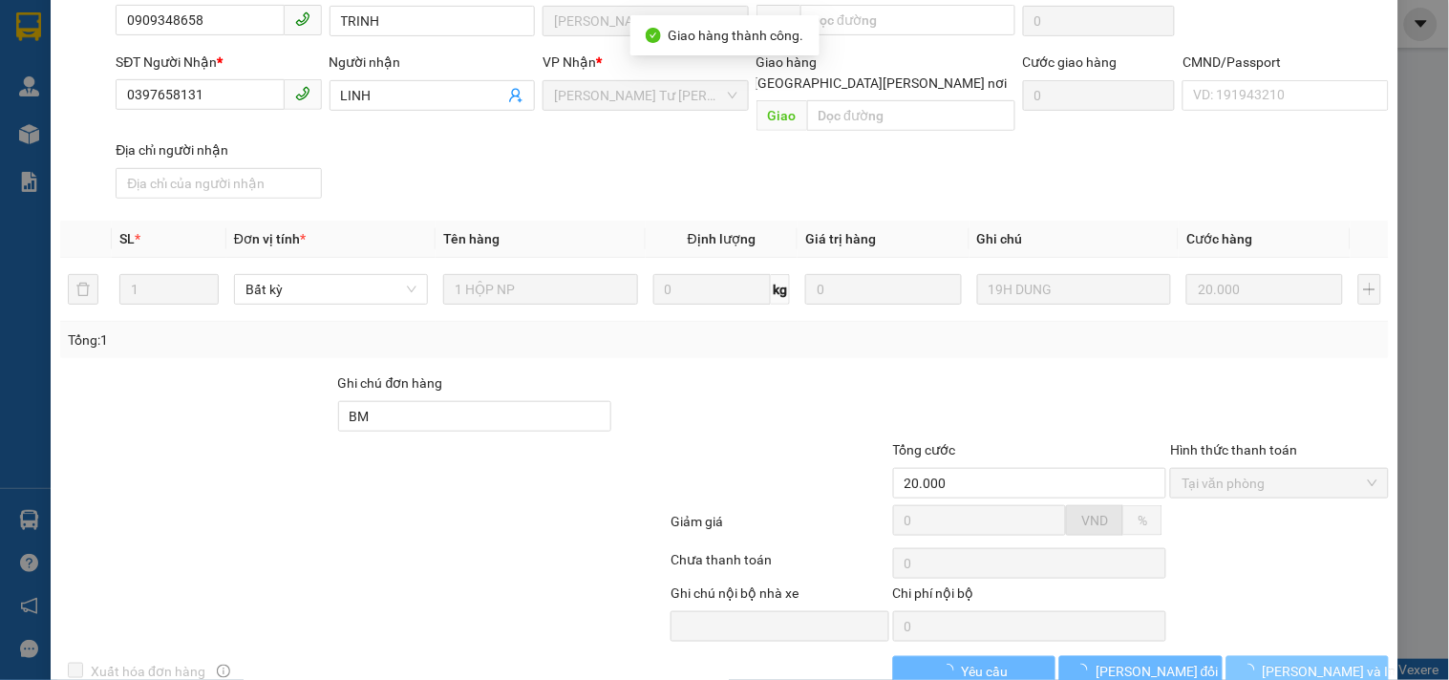
scroll to position [210, 0]
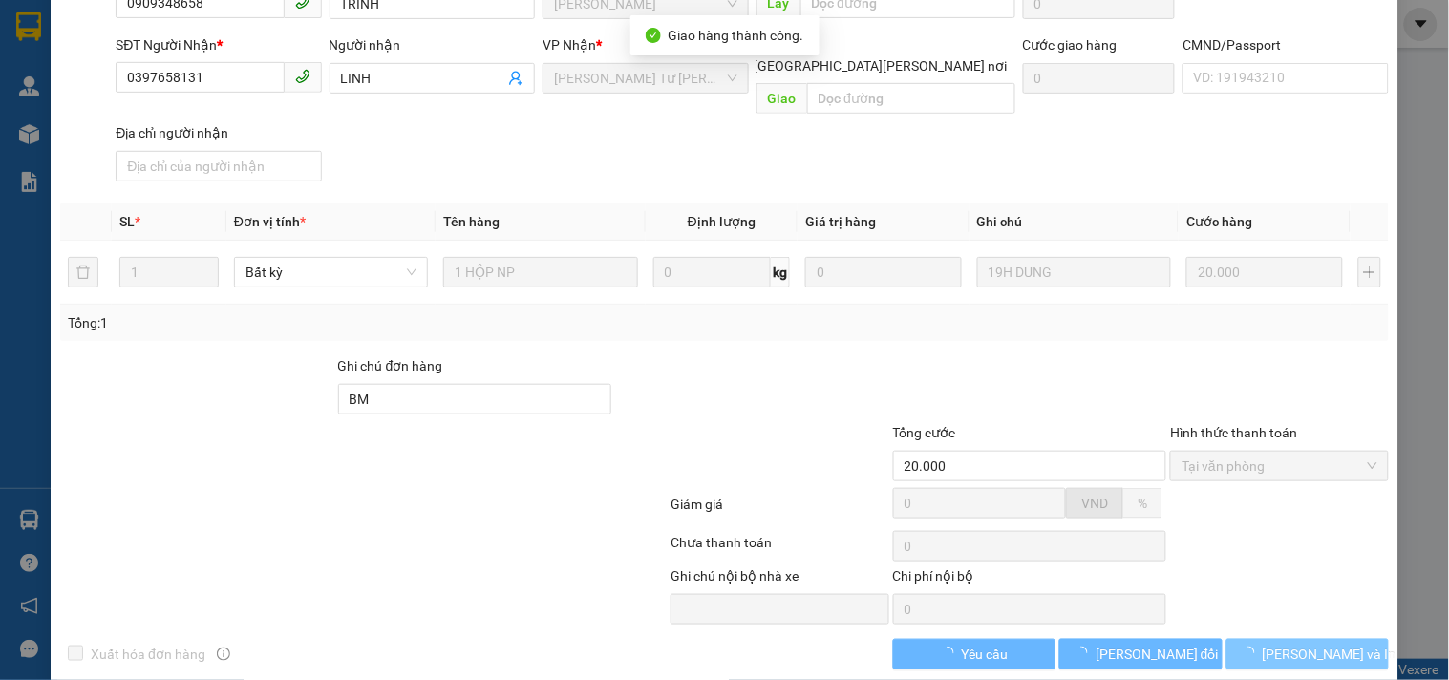
click at [1280, 644] on span "[PERSON_NAME] và In" at bounding box center [1330, 654] width 134 height 21
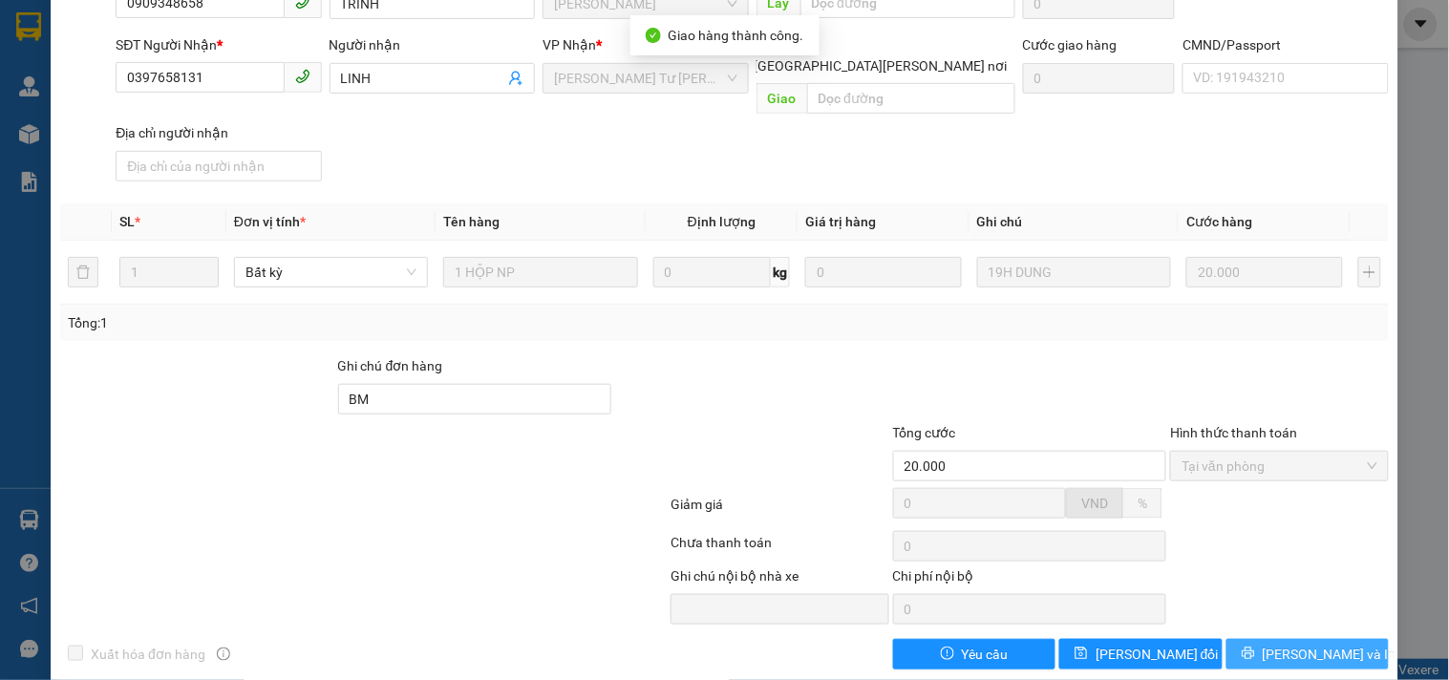
click at [1280, 644] on span "[PERSON_NAME] và In" at bounding box center [1330, 654] width 134 height 21
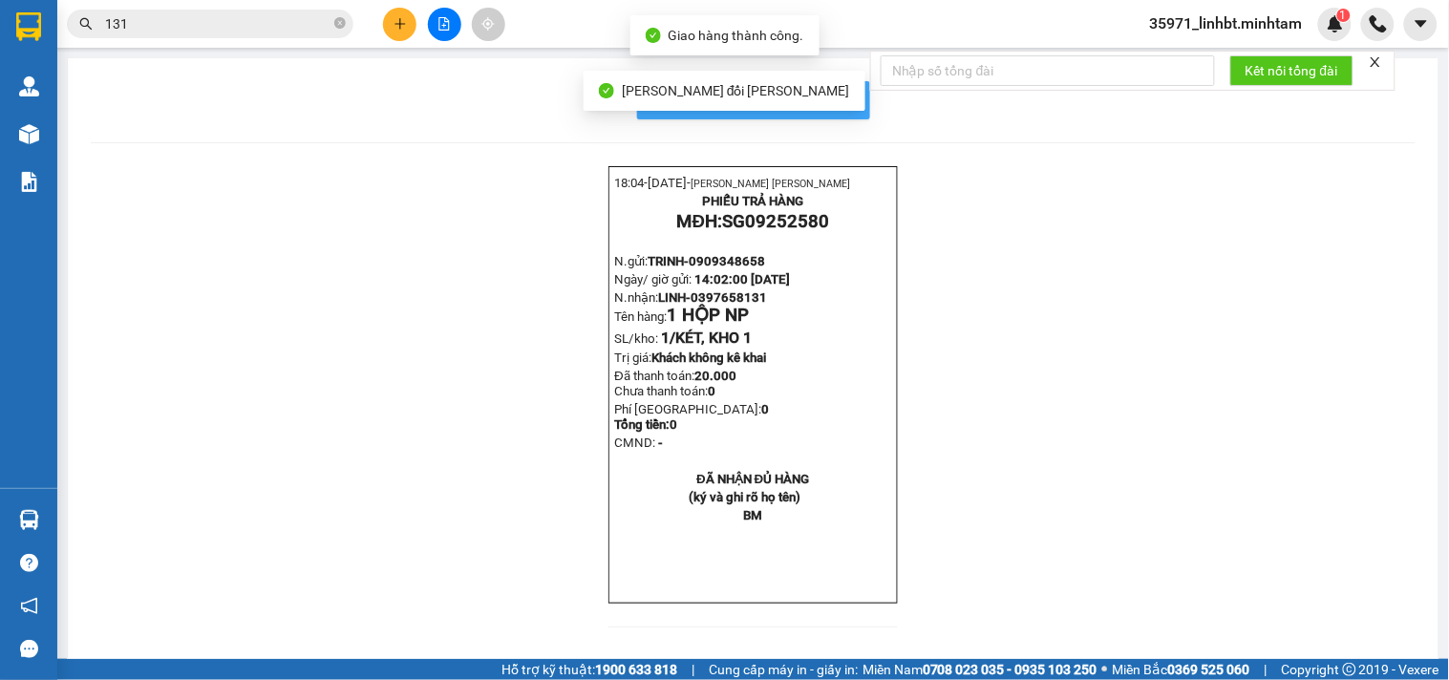
click at [846, 111] on button "In mẫu biên lai tự cấu hình" at bounding box center [753, 100] width 233 height 38
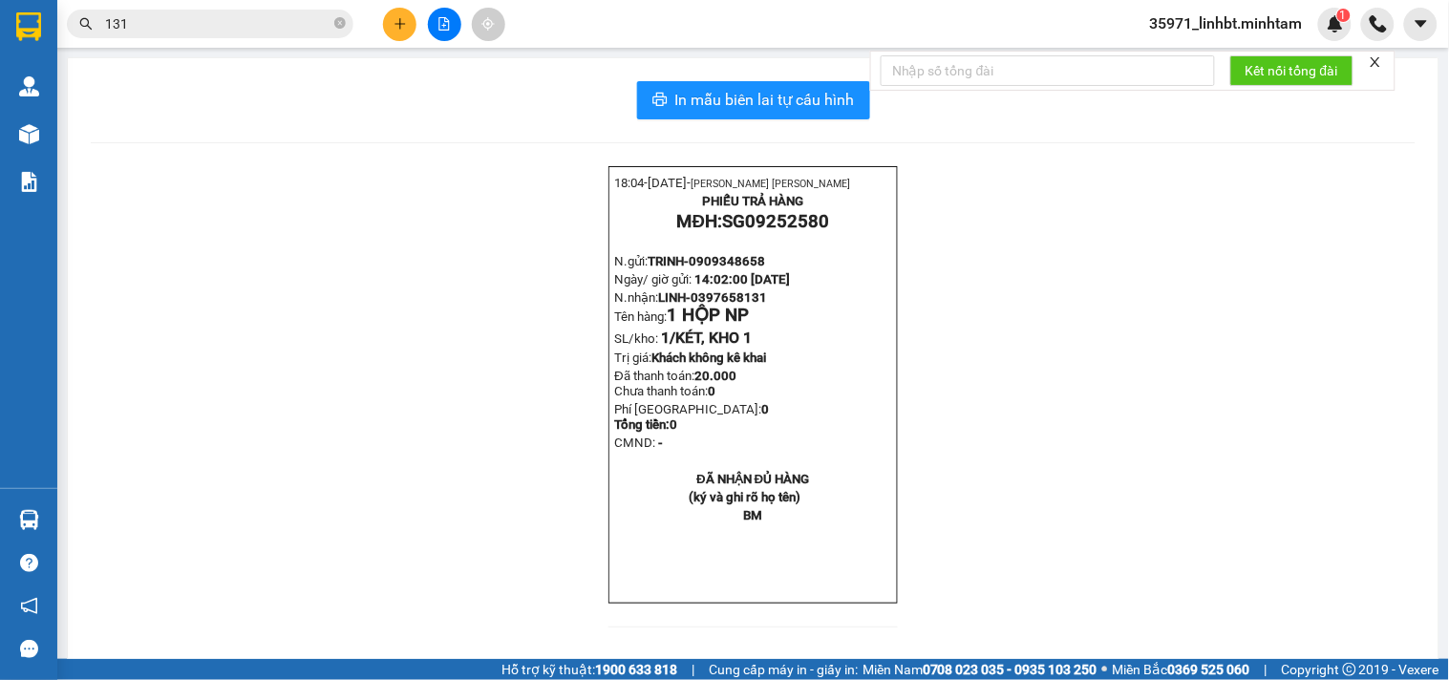
click at [164, 22] on input "131" at bounding box center [217, 23] width 225 height 21
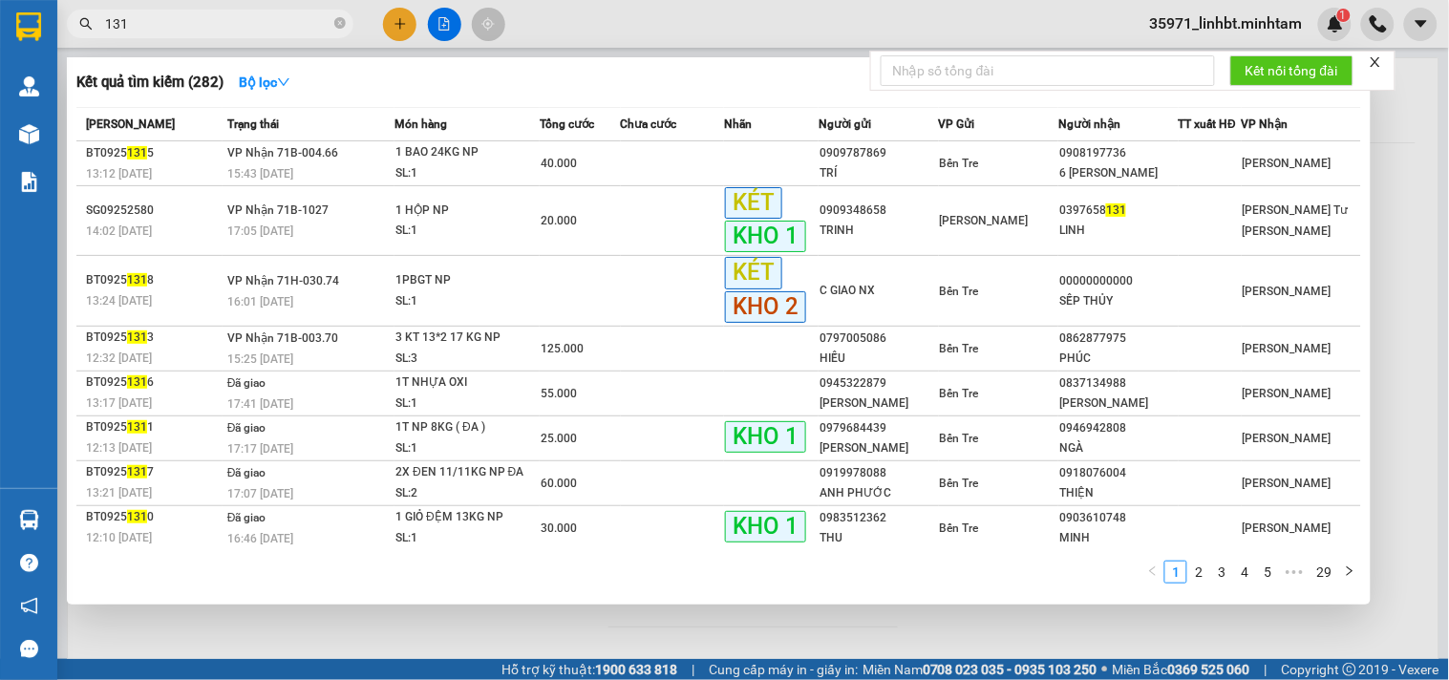
click at [164, 22] on input "131" at bounding box center [217, 23] width 225 height 21
paste input "0707123192"
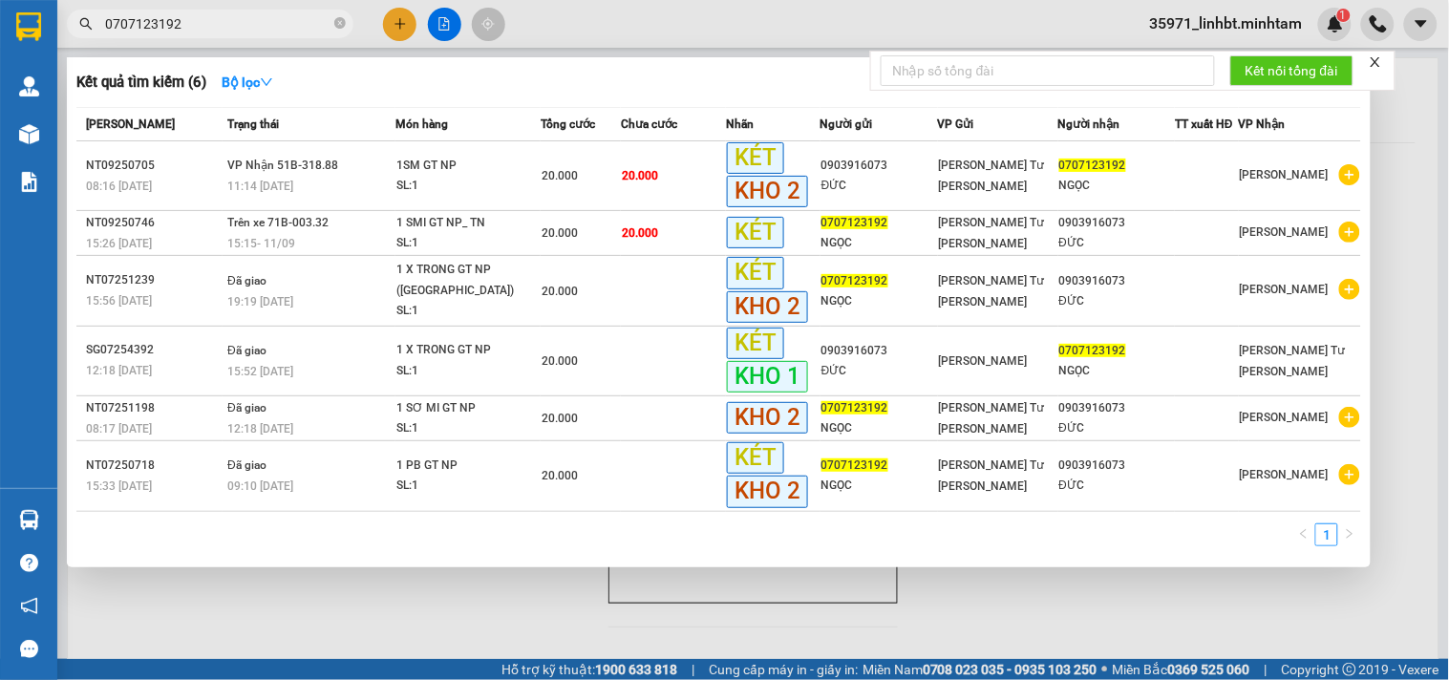
type input "0707123192"
